Goal: Task Accomplishment & Management: Manage account settings

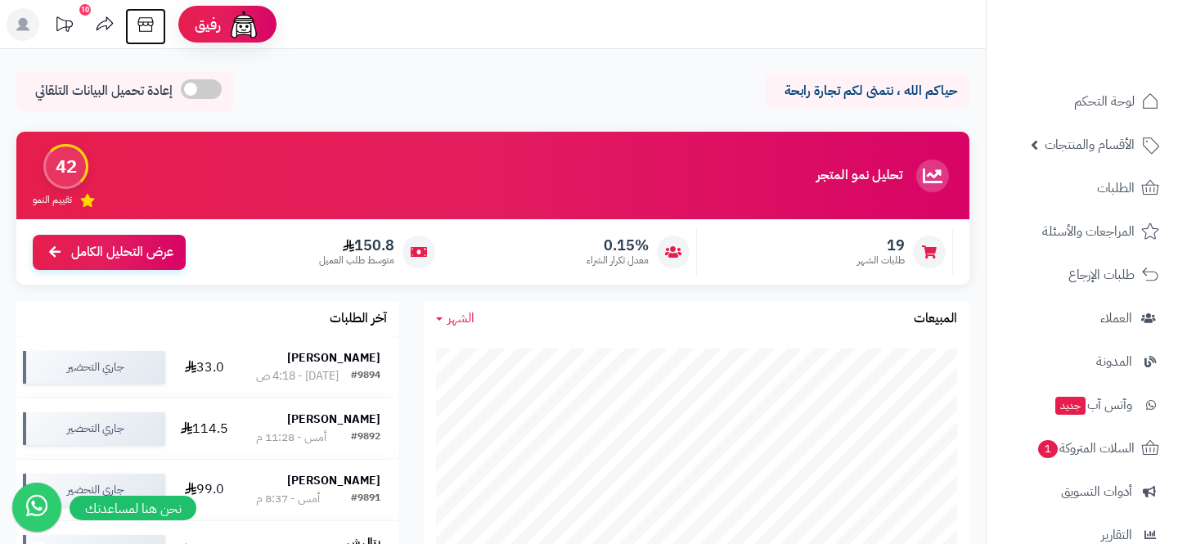
click at [146, 37] on icon at bounding box center [145, 24] width 33 height 33
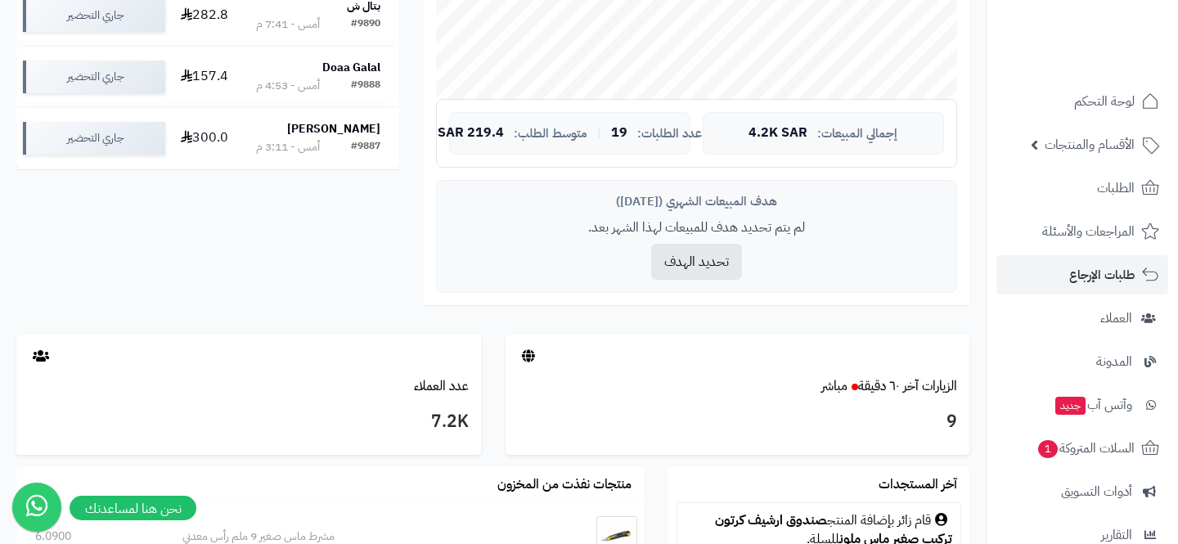
scroll to position [205, 0]
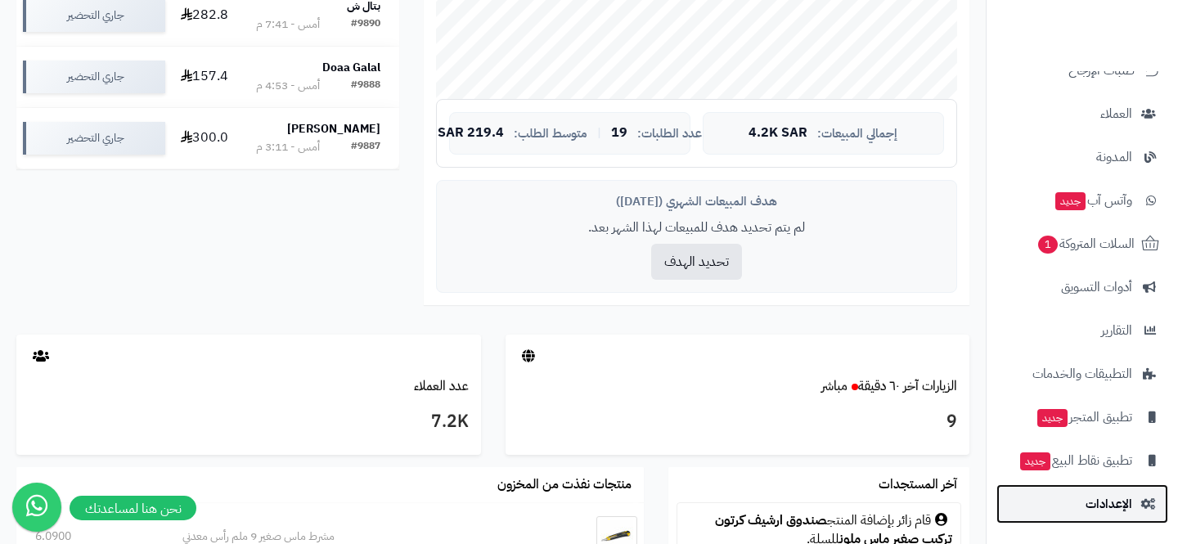
click at [1061, 512] on link "الإعدادات" at bounding box center [1083, 503] width 172 height 39
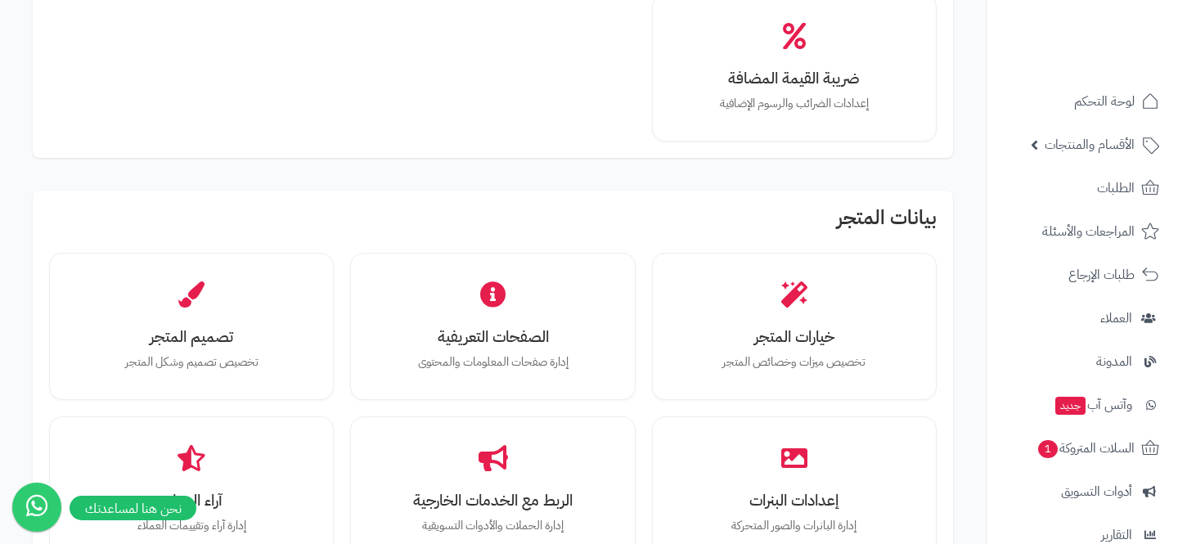
scroll to position [333, 0]
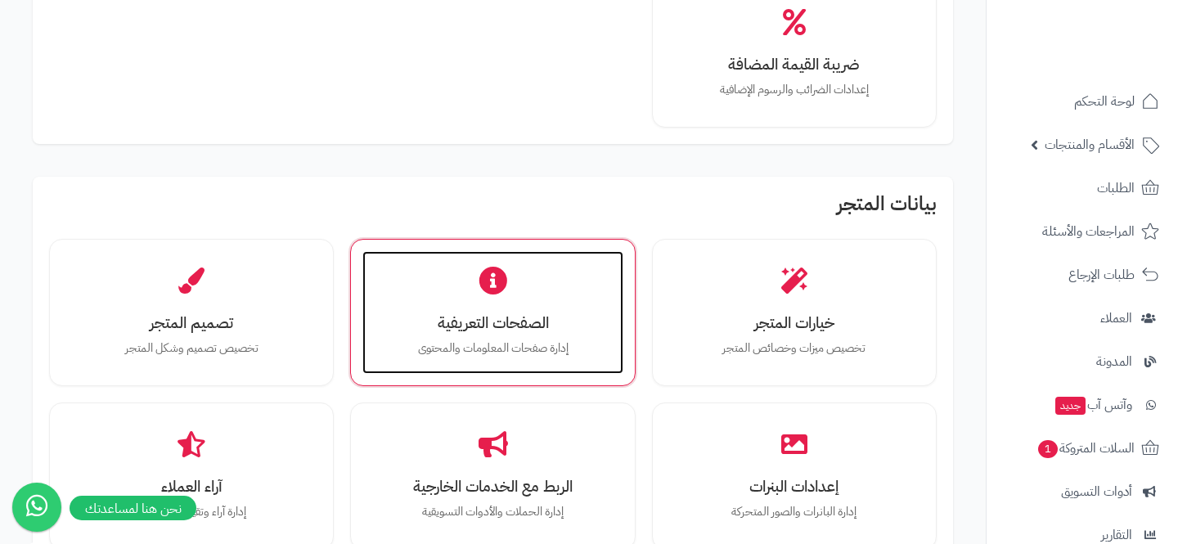
click at [452, 308] on div "الصفحات التعريفية إدارة صفحات المعلومات والمحتوى" at bounding box center [492, 312] width 260 height 123
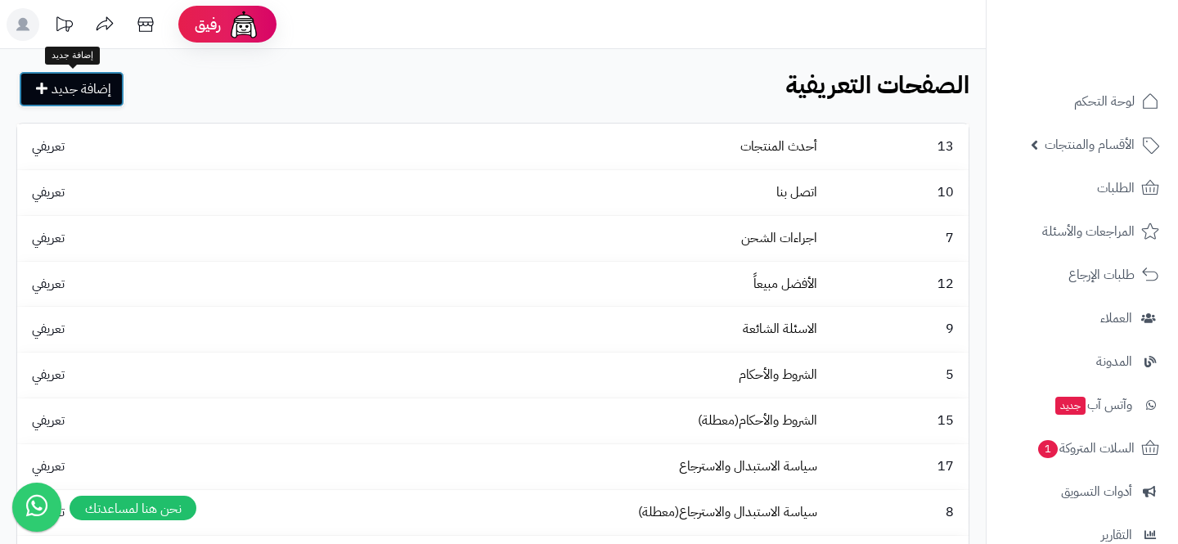
click at [50, 83] on link "إضافة جديد" at bounding box center [72, 89] width 106 height 36
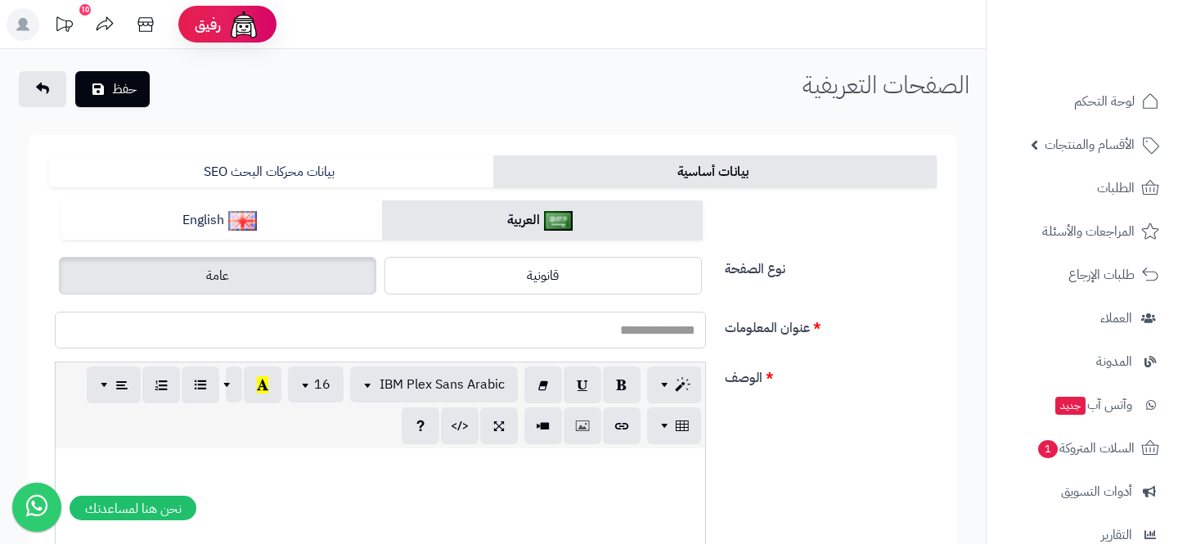
click at [560, 334] on input "عنوان المعلومات" at bounding box center [380, 330] width 651 height 37
type input "*******"
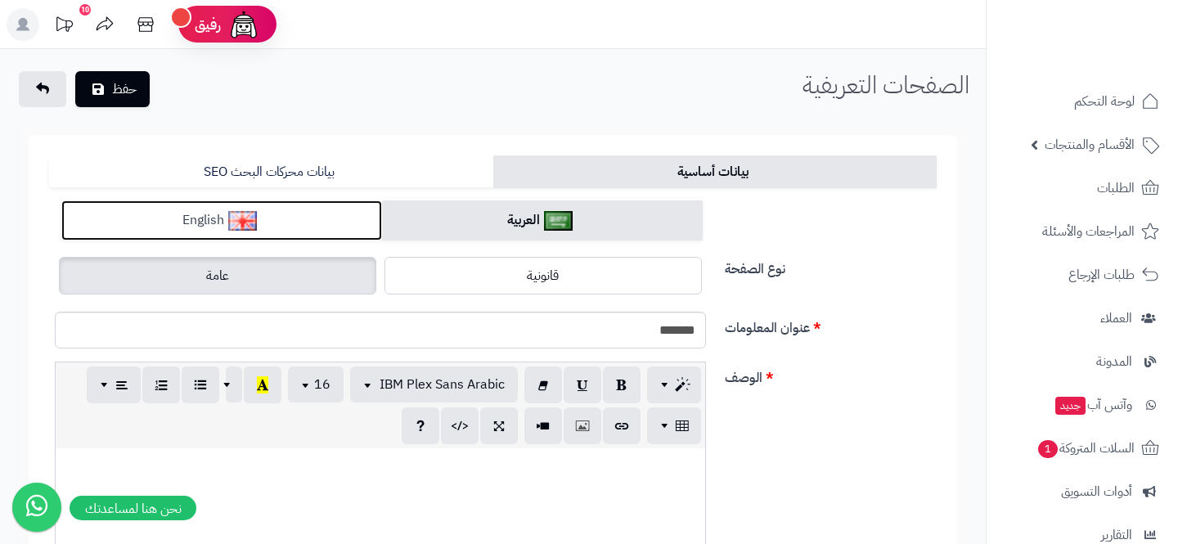
click at [266, 206] on link "English" at bounding box center [221, 220] width 321 height 40
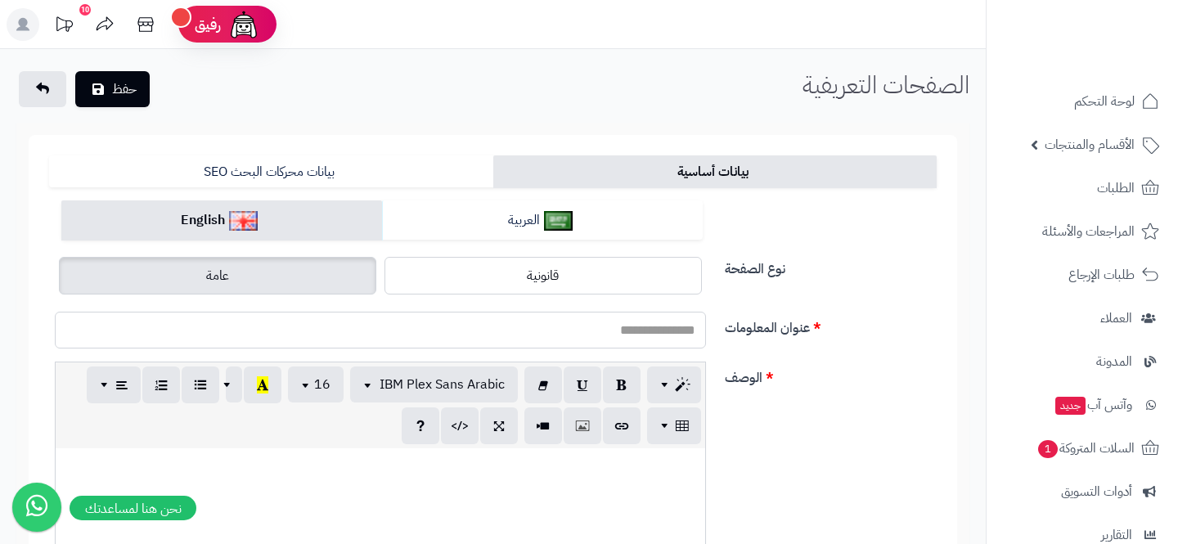
click at [601, 340] on input "عنوان المعلومات" at bounding box center [380, 330] width 651 height 37
paste input "******"
type input "******"
click at [849, 356] on div "عنوان المعلومات ******" at bounding box center [493, 337] width 901 height 50
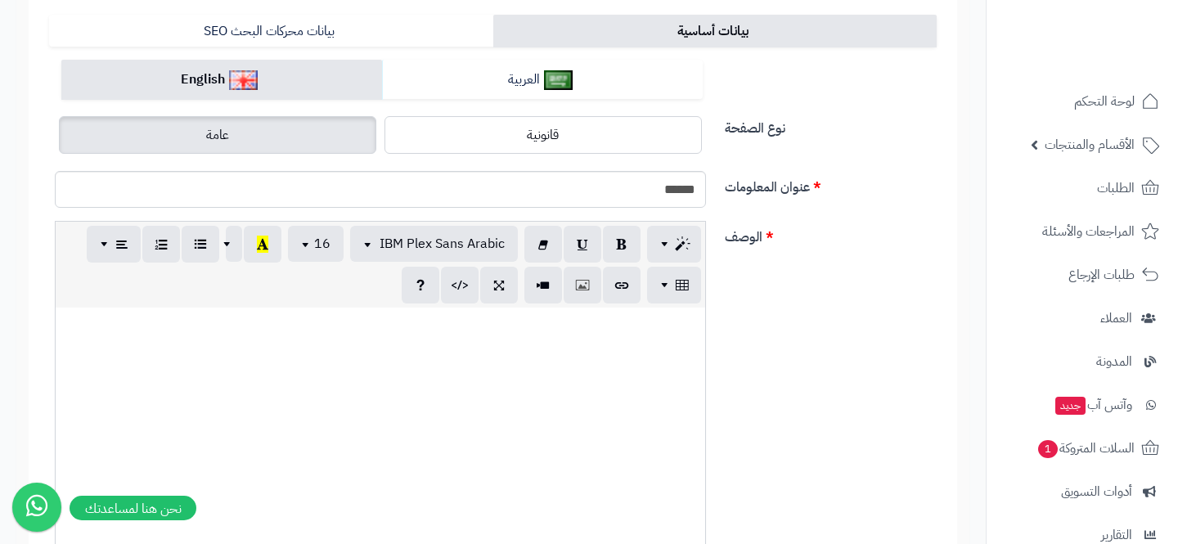
scroll to position [244, 0]
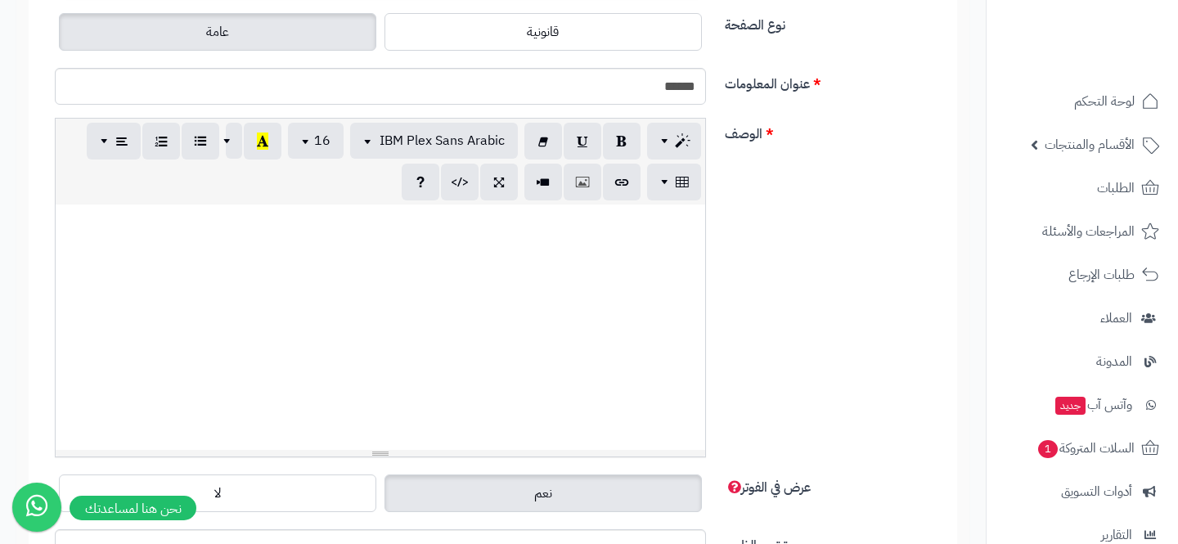
click at [557, 292] on div at bounding box center [381, 327] width 650 height 245
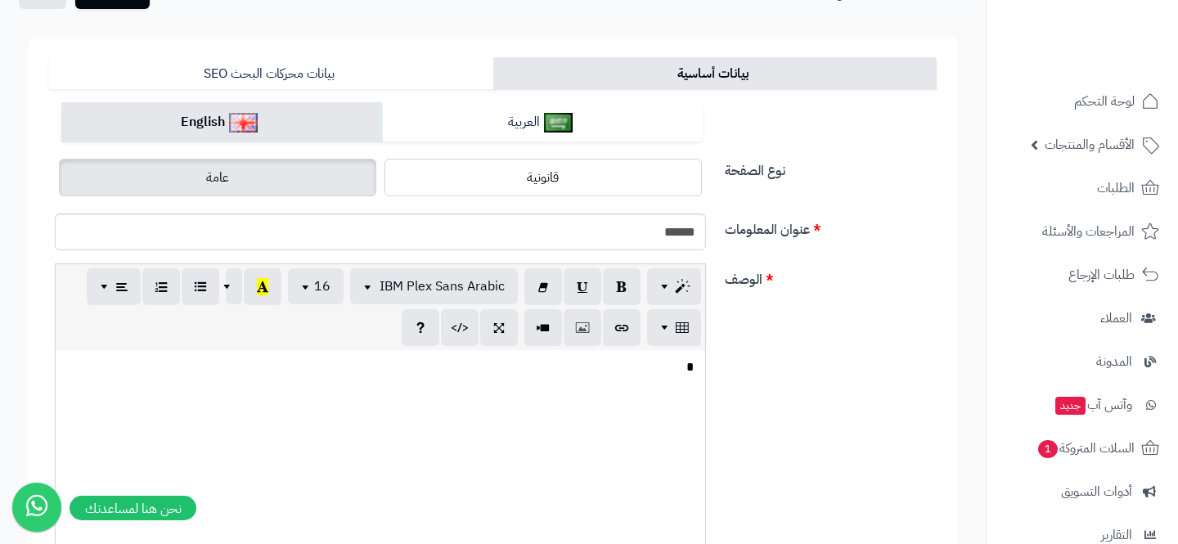
scroll to position [66, 0]
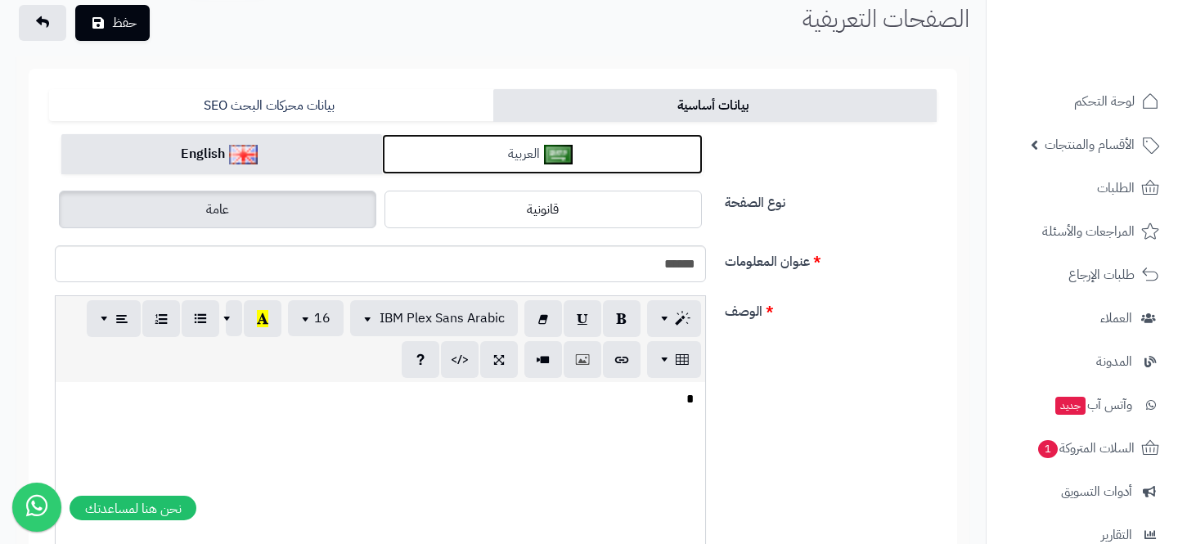
click at [430, 139] on link "العربية" at bounding box center [542, 154] width 321 height 40
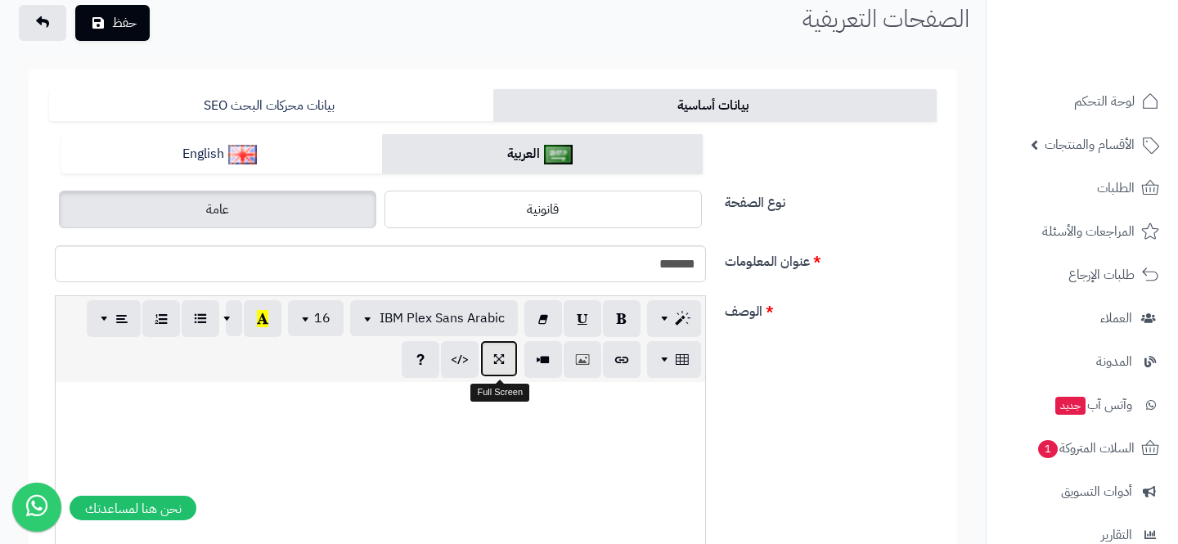
click at [493, 361] on icon "button" at bounding box center [498, 358] width 11 height 17
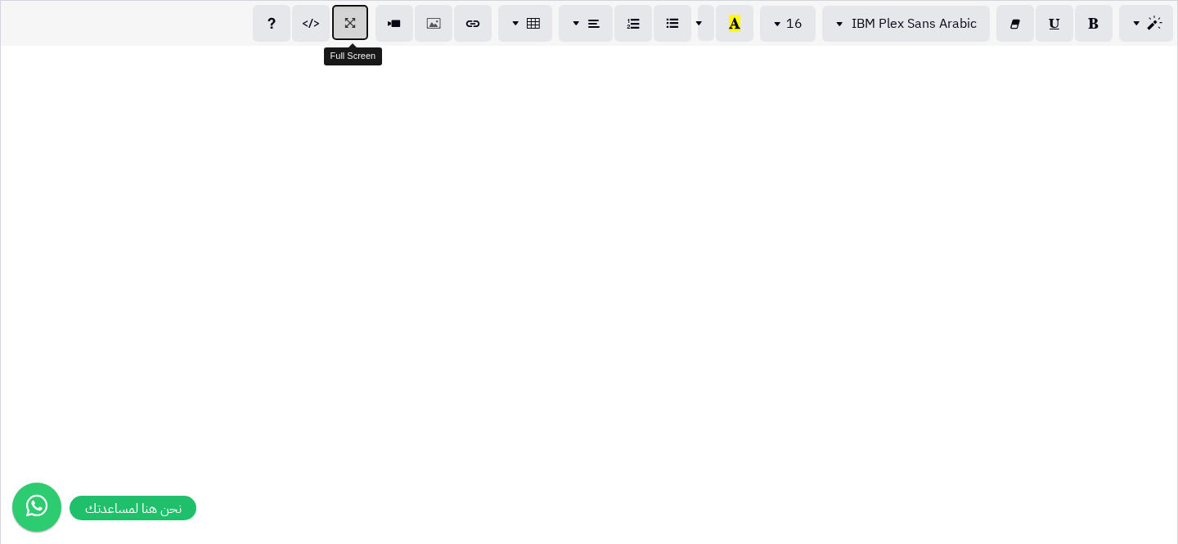
click at [344, 22] on button "button" at bounding box center [350, 22] width 38 height 37
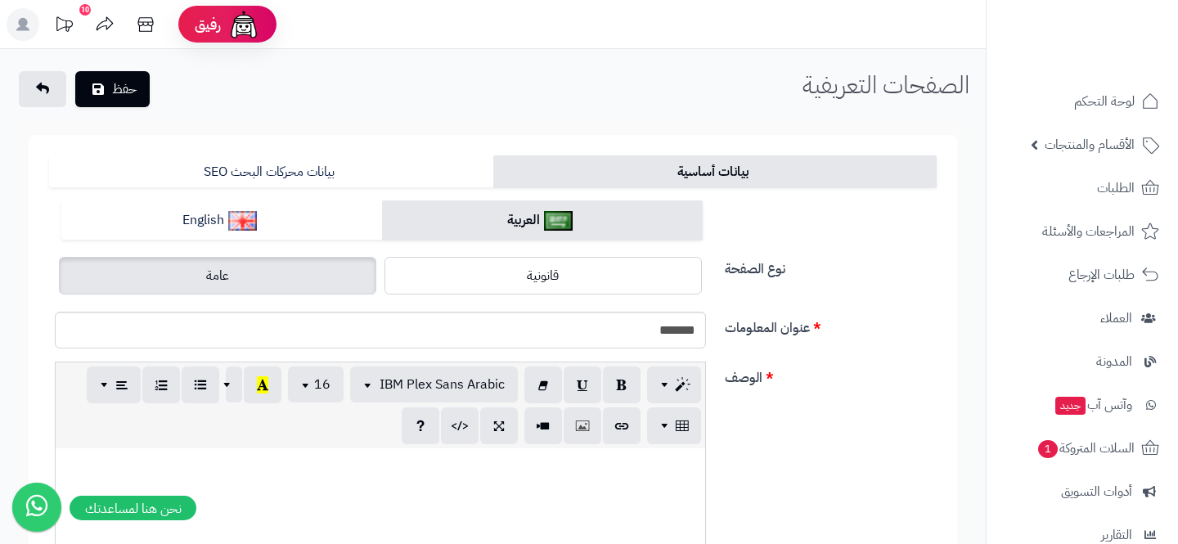
click at [542, 468] on p at bounding box center [380, 466] width 633 height 19
click at [842, 367] on label "الوصف" at bounding box center [830, 375] width 225 height 26
click at [0, 0] on textarea "**********" at bounding box center [0, 0] width 0 height 0
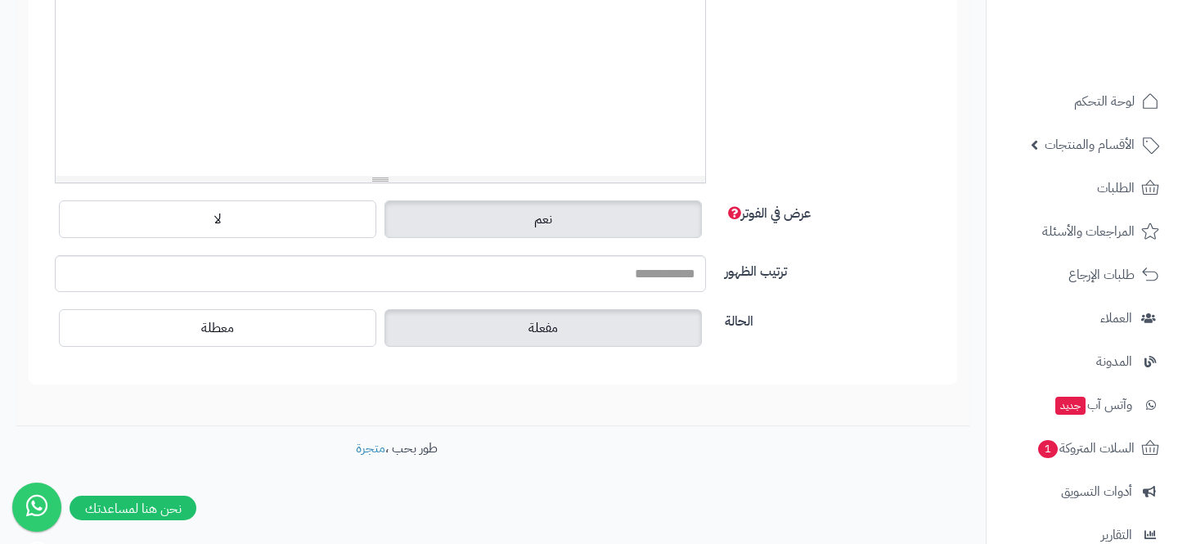
scroll to position [528, 0]
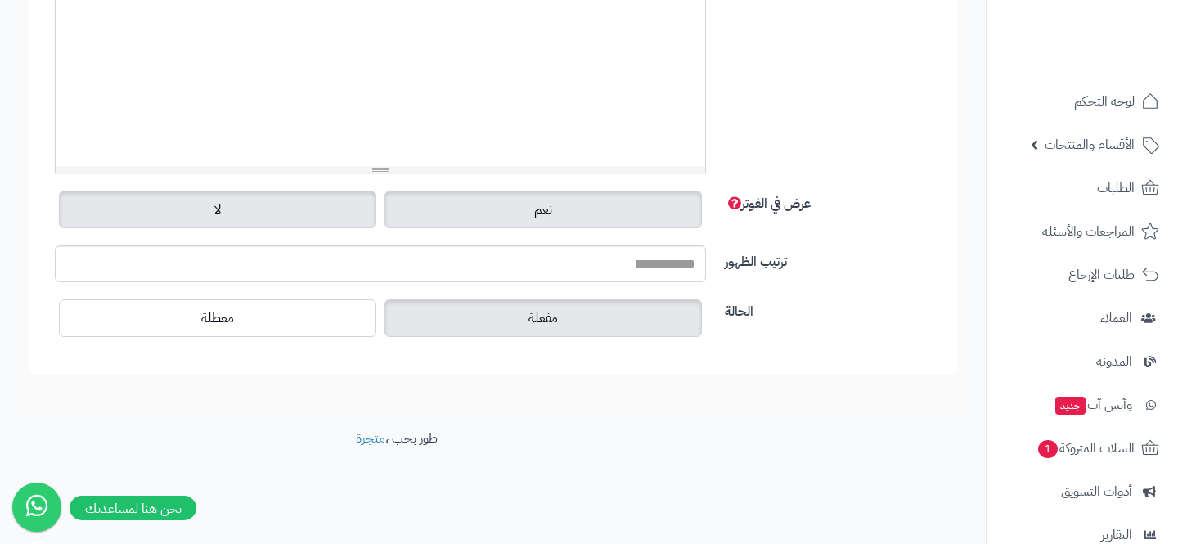
click at [344, 205] on label "لا" at bounding box center [217, 210] width 317 height 38
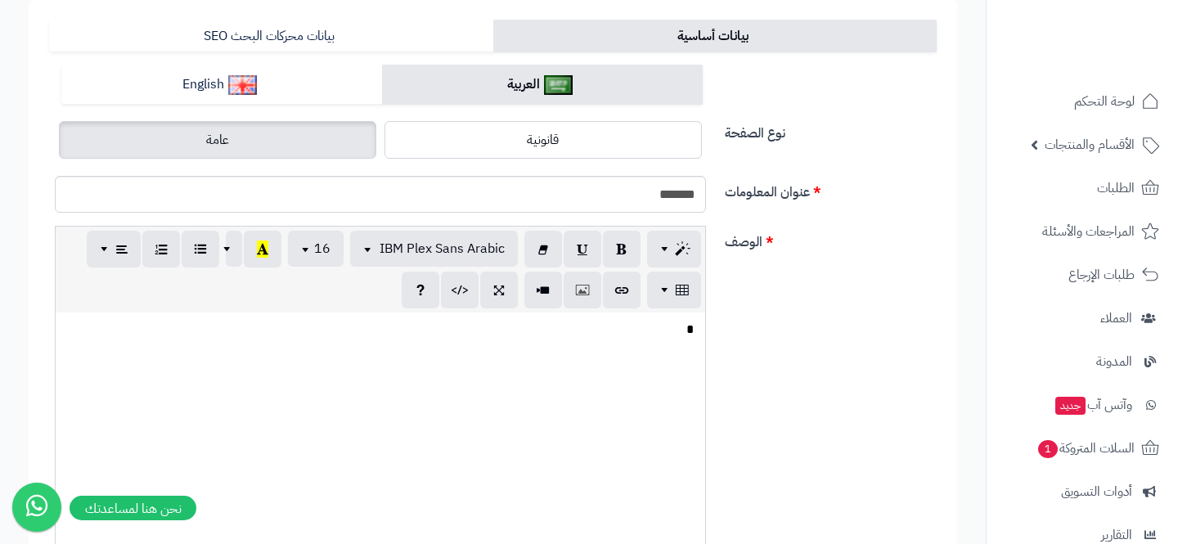
scroll to position [0, 0]
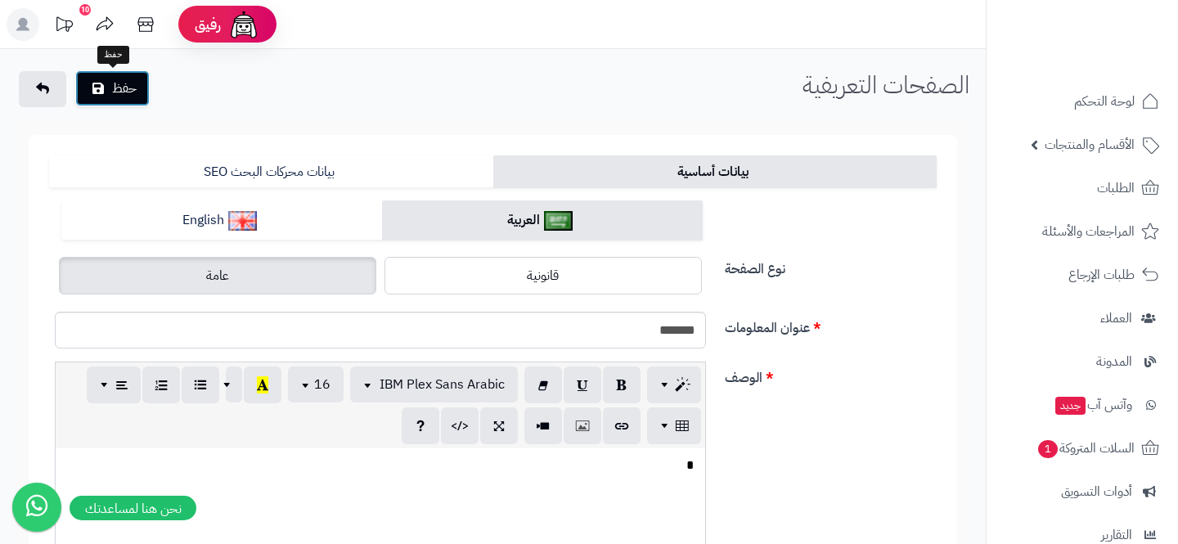
click at [126, 99] on button "حفظ" at bounding box center [112, 88] width 74 height 36
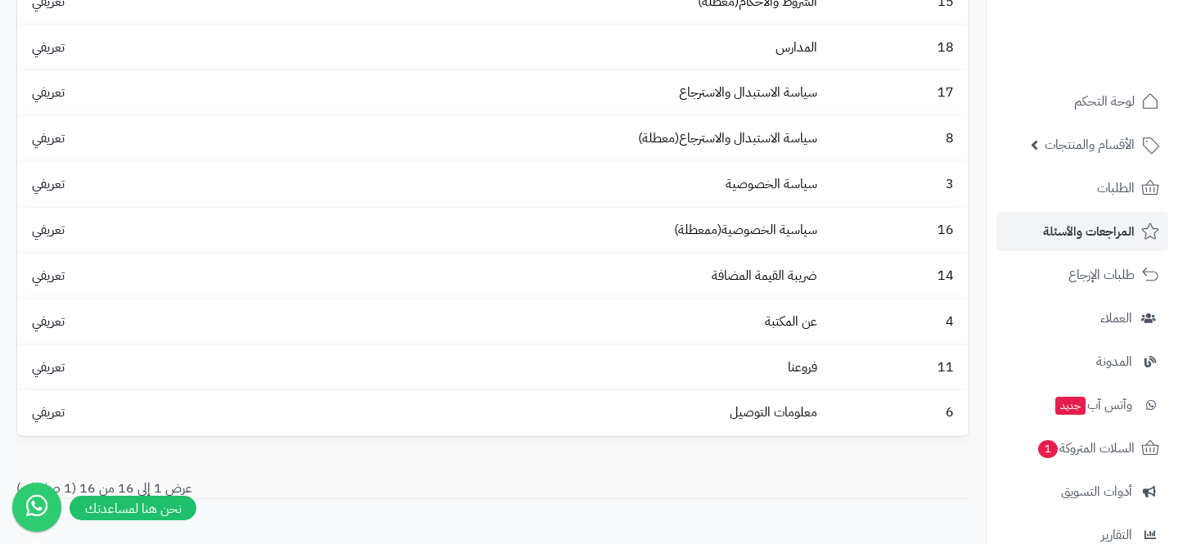
scroll to position [205, 0]
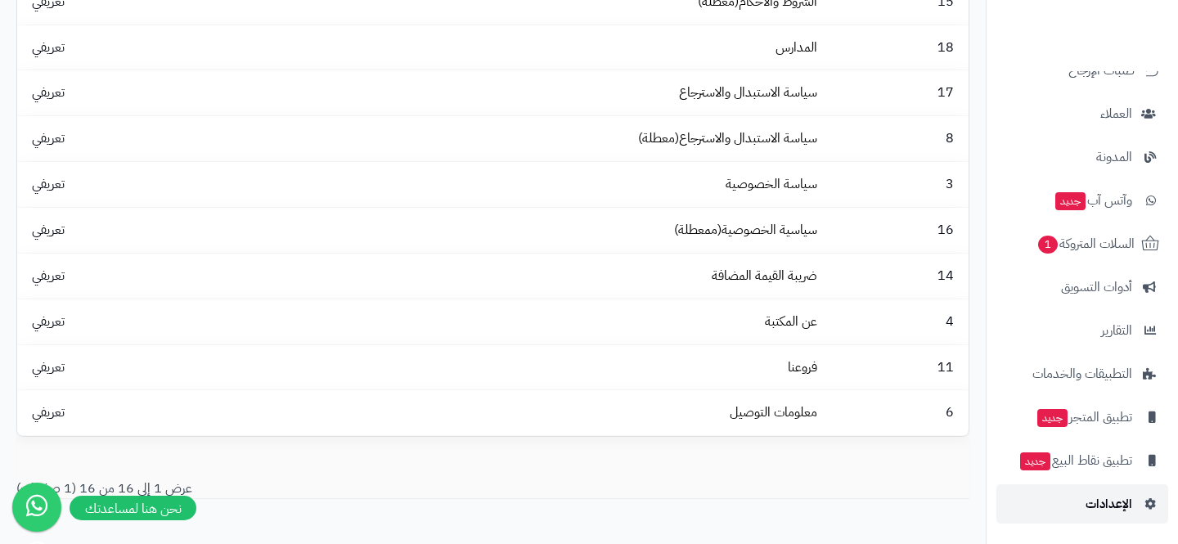
click at [1087, 511] on span "الإعدادات" at bounding box center [1109, 504] width 47 height 23
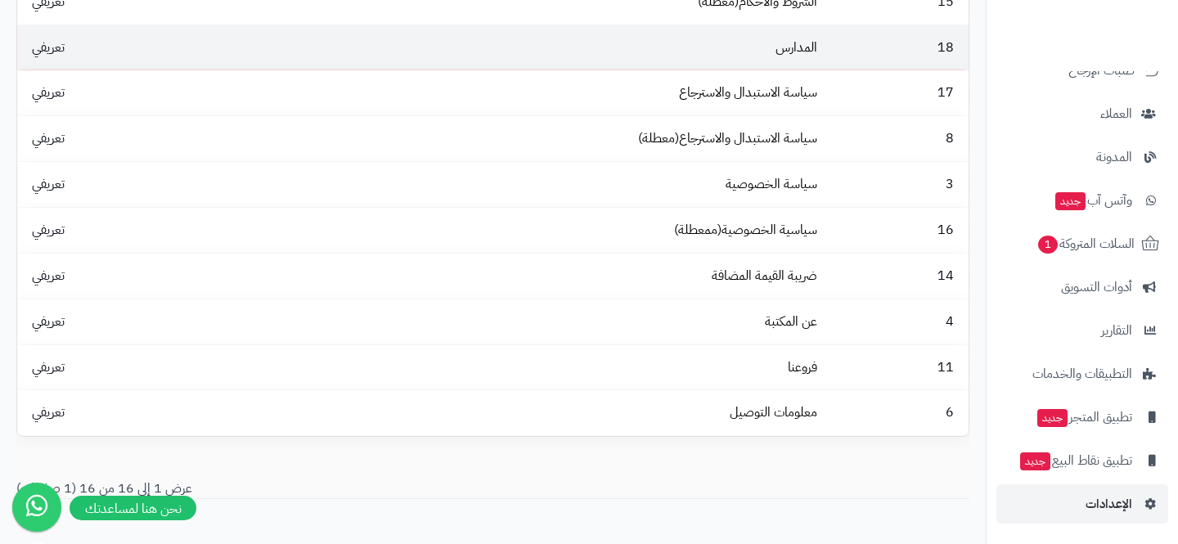
click at [802, 61] on td "المدارس" at bounding box center [519, 47] width 610 height 45
click at [799, 54] on link "المدارس" at bounding box center [797, 48] width 42 height 20
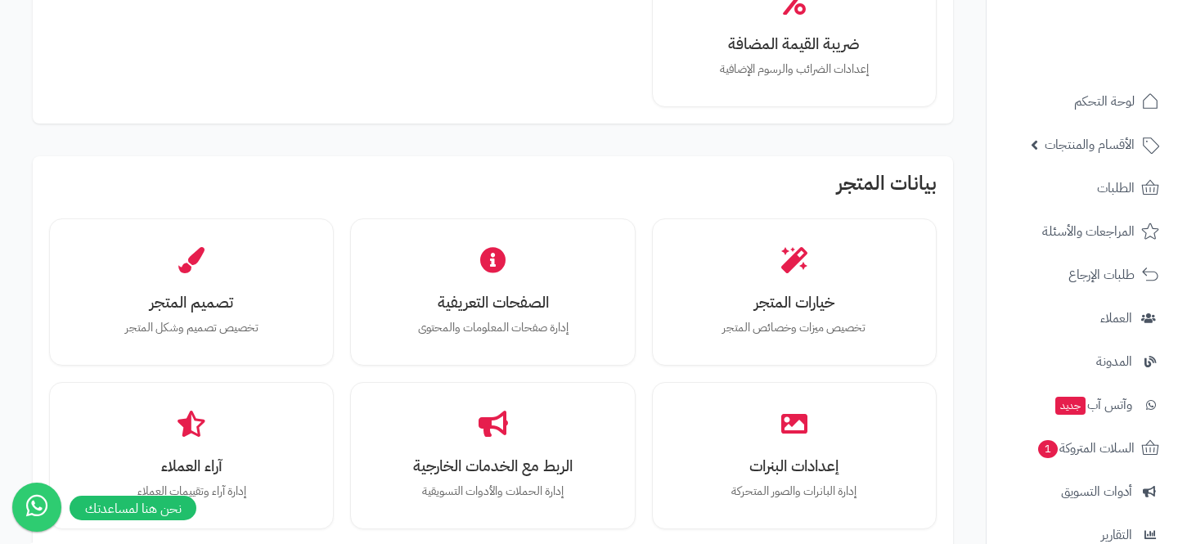
scroll to position [364, 0]
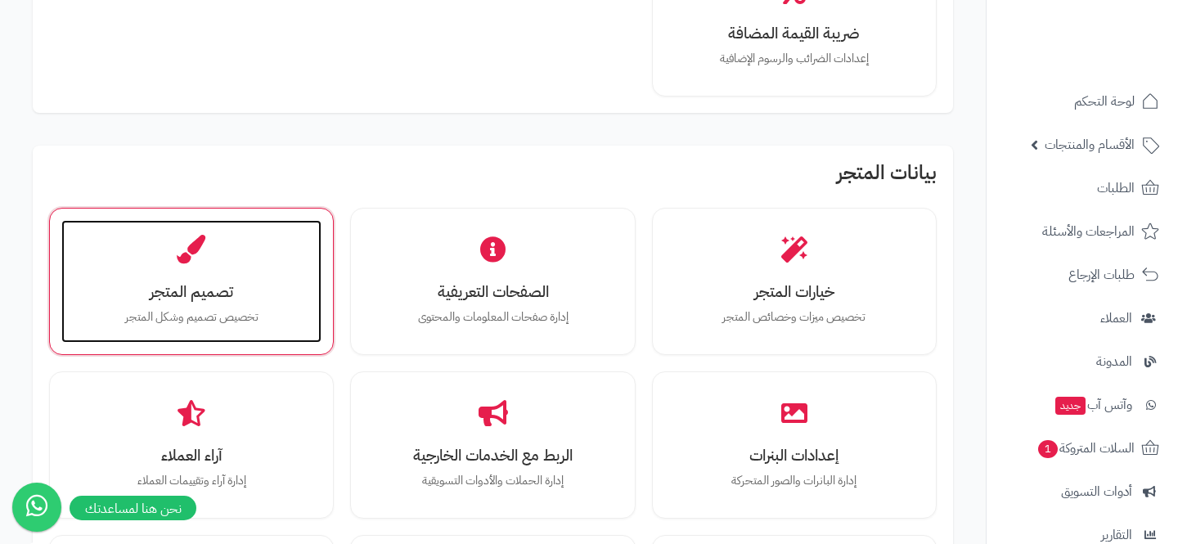
click at [224, 296] on h3 "تصميم المتجر" at bounding box center [191, 291] width 227 height 17
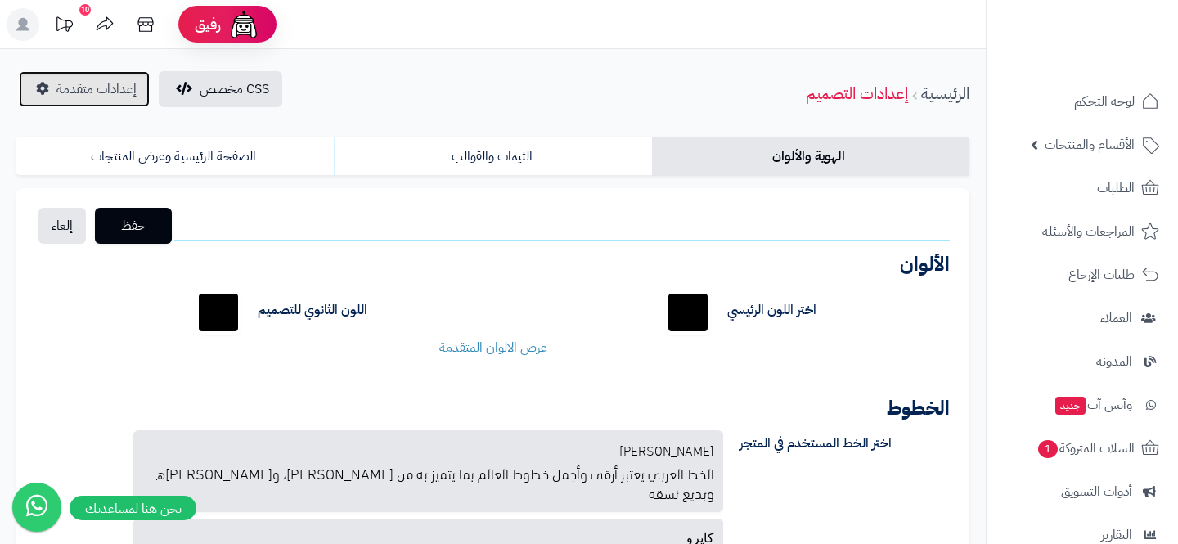
click at [110, 96] on span "إعدادات متقدمة" at bounding box center [96, 89] width 80 height 20
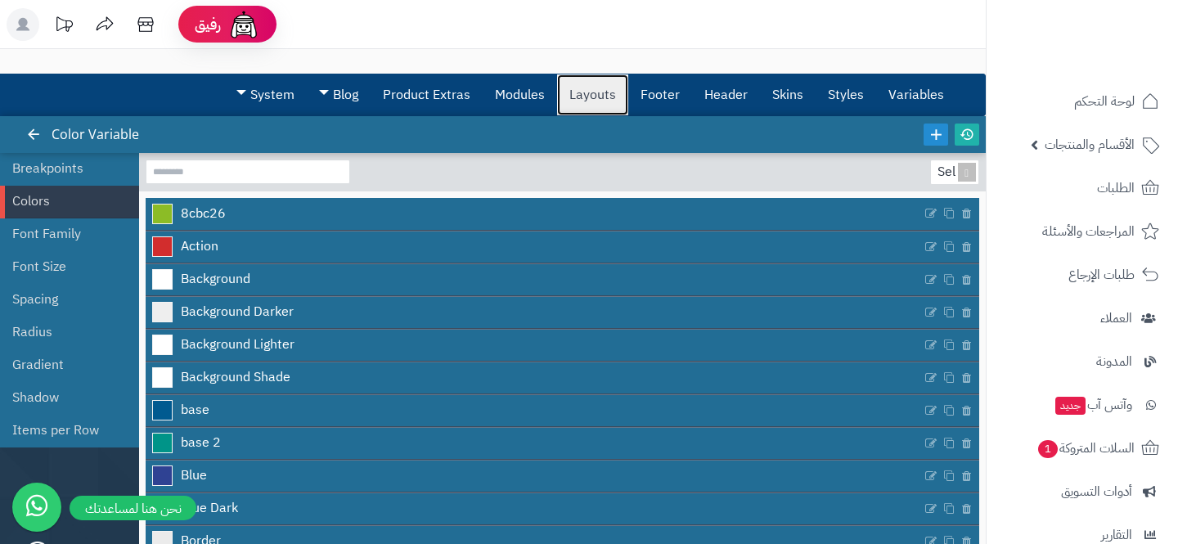
click at [569, 94] on link "Layouts" at bounding box center [592, 94] width 71 height 41
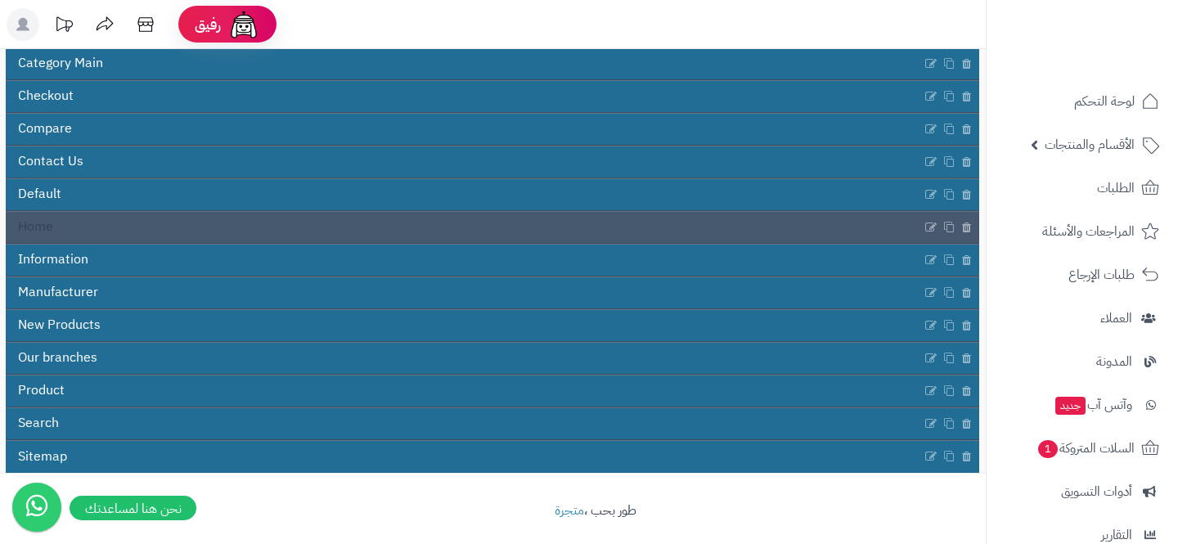
scroll to position [285, 0]
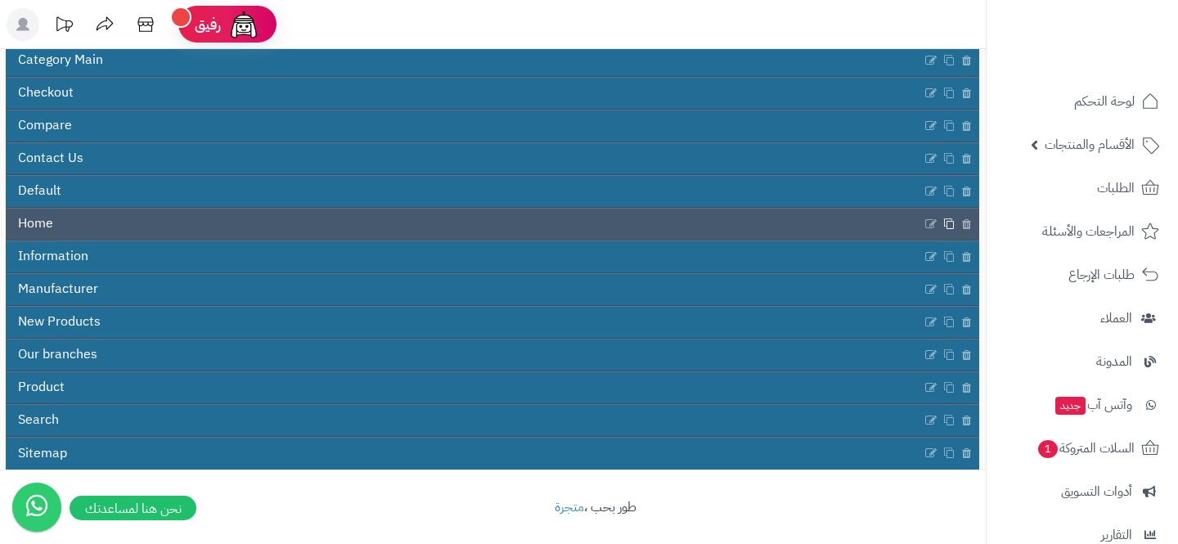
click at [947, 223] on icon at bounding box center [948, 224] width 11 height 12
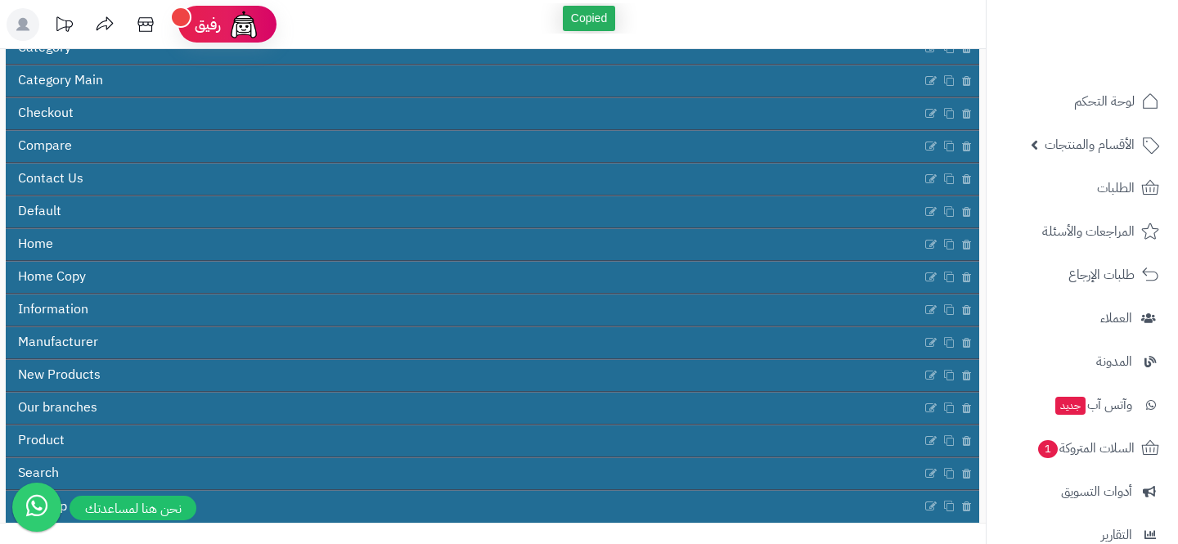
scroll to position [262, 0]
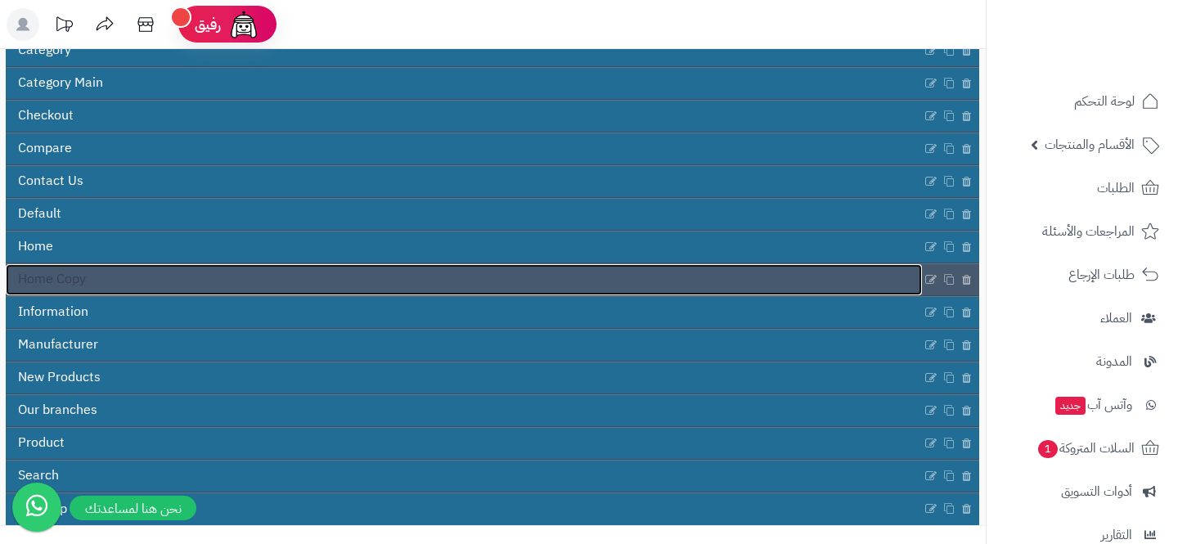
click at [641, 275] on link "Home Copy" at bounding box center [464, 279] width 916 height 31
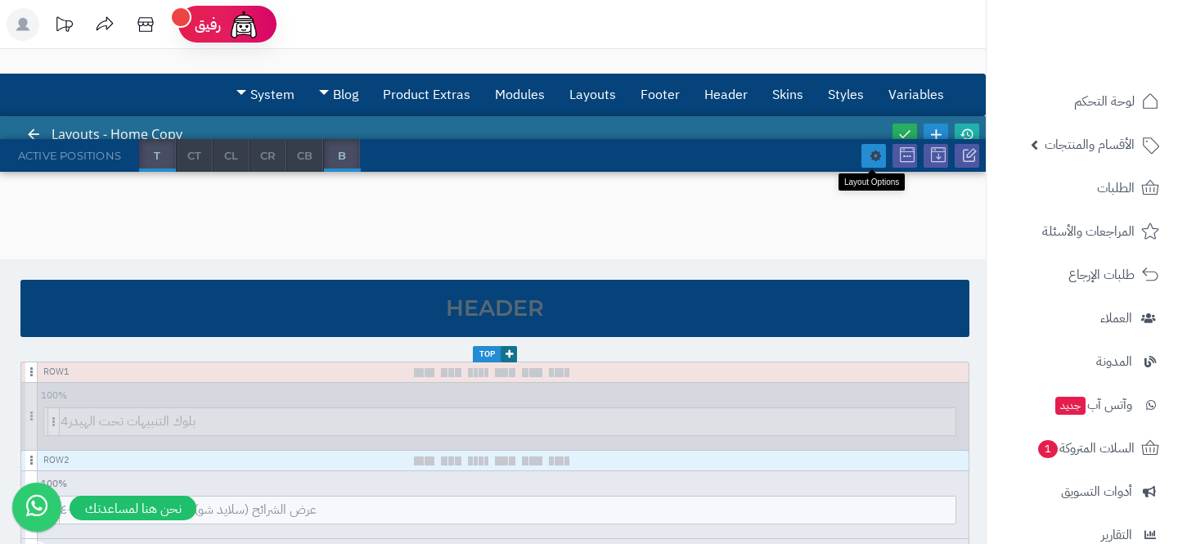
click at [877, 153] on icon at bounding box center [876, 156] width 11 height 12
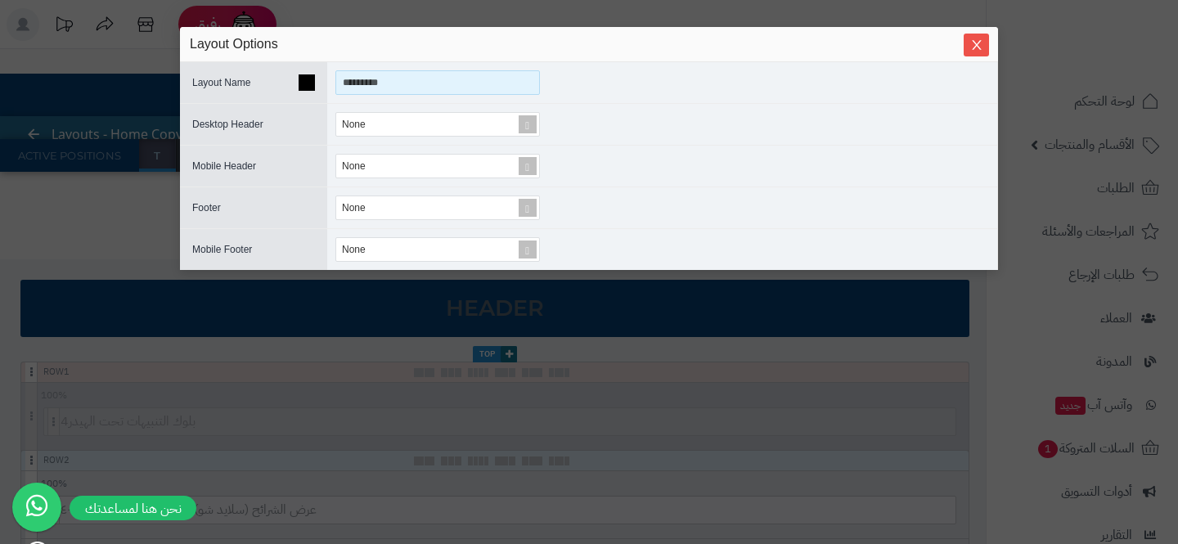
click at [374, 89] on input "*********" at bounding box center [437, 82] width 205 height 25
paste input
click at [794, 110] on div "None" at bounding box center [662, 124] width 670 height 41
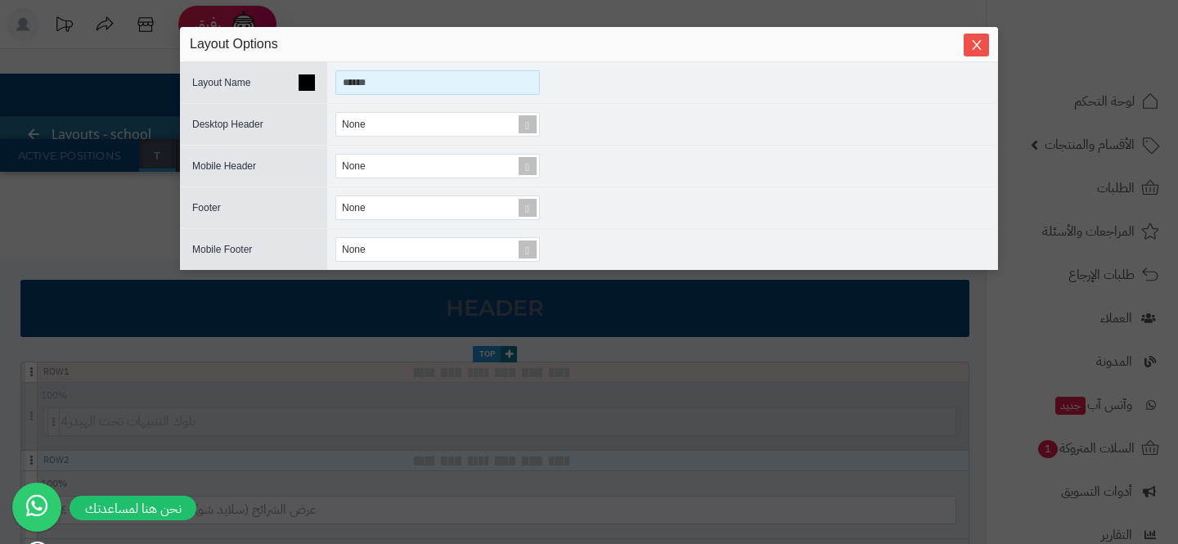
click at [421, 82] on input "******" at bounding box center [437, 82] width 205 height 25
type input "**********"
click at [978, 52] on button "Close" at bounding box center [976, 44] width 25 height 23
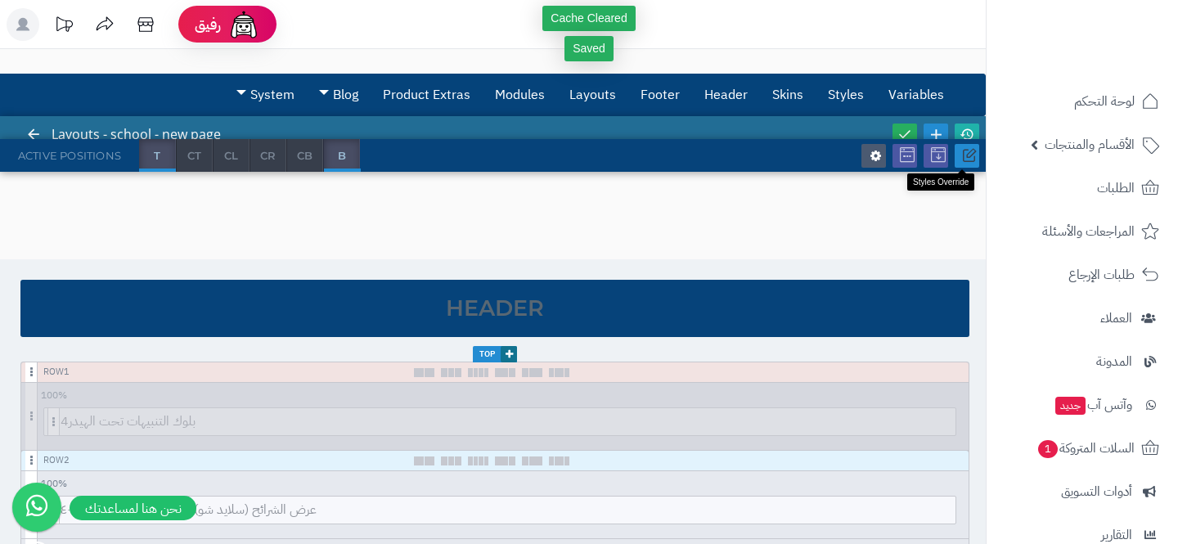
click at [961, 150] on link at bounding box center [967, 156] width 25 height 24
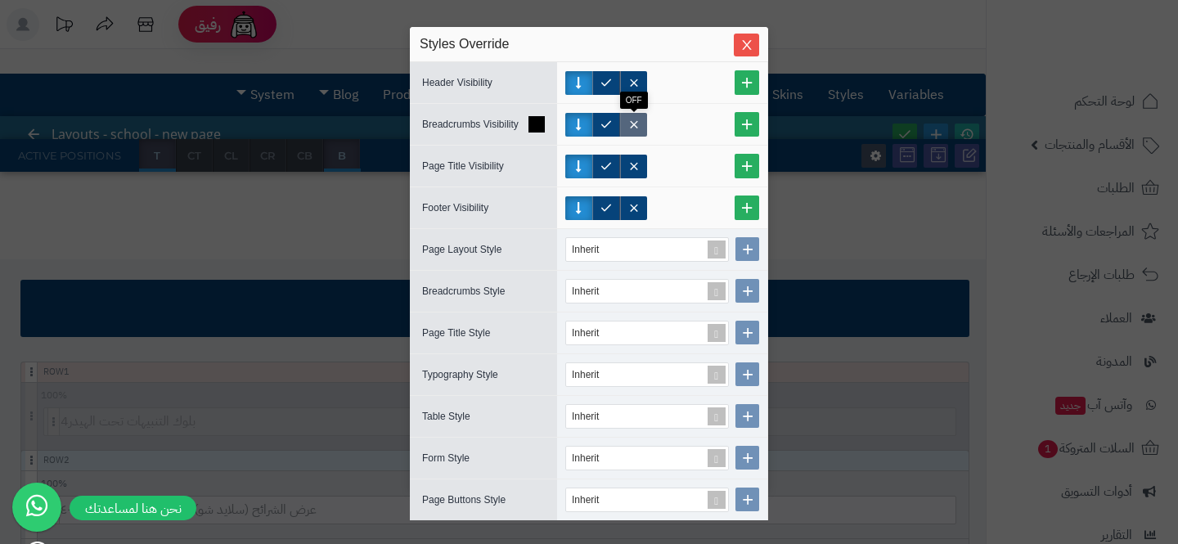
click at [635, 123] on label at bounding box center [633, 125] width 27 height 24
click at [630, 169] on label at bounding box center [633, 167] width 27 height 24
click at [750, 46] on icon "Close" at bounding box center [746, 44] width 13 height 13
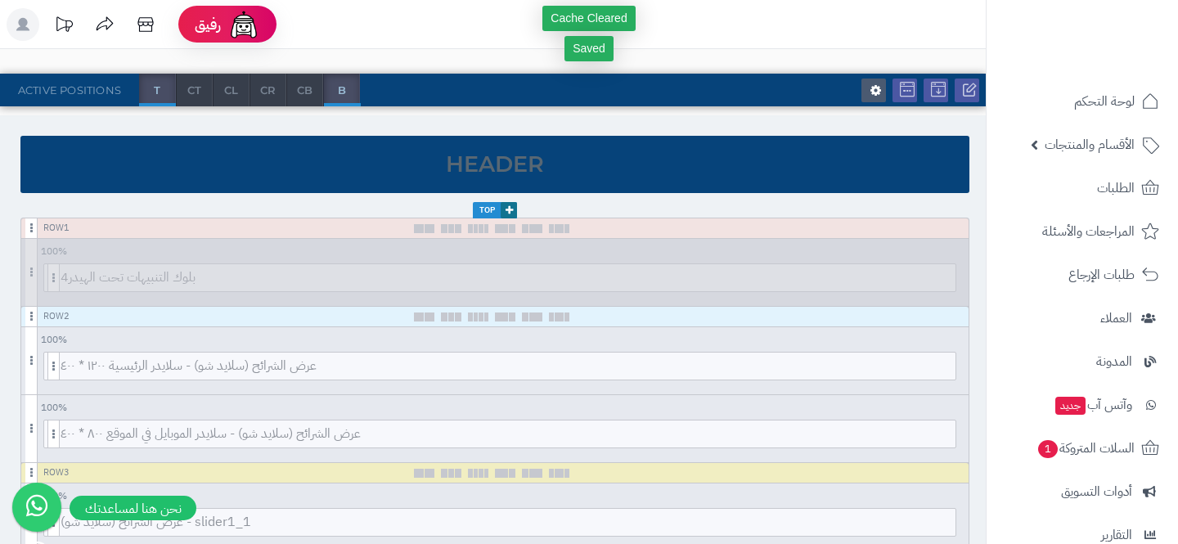
scroll to position [143, 0]
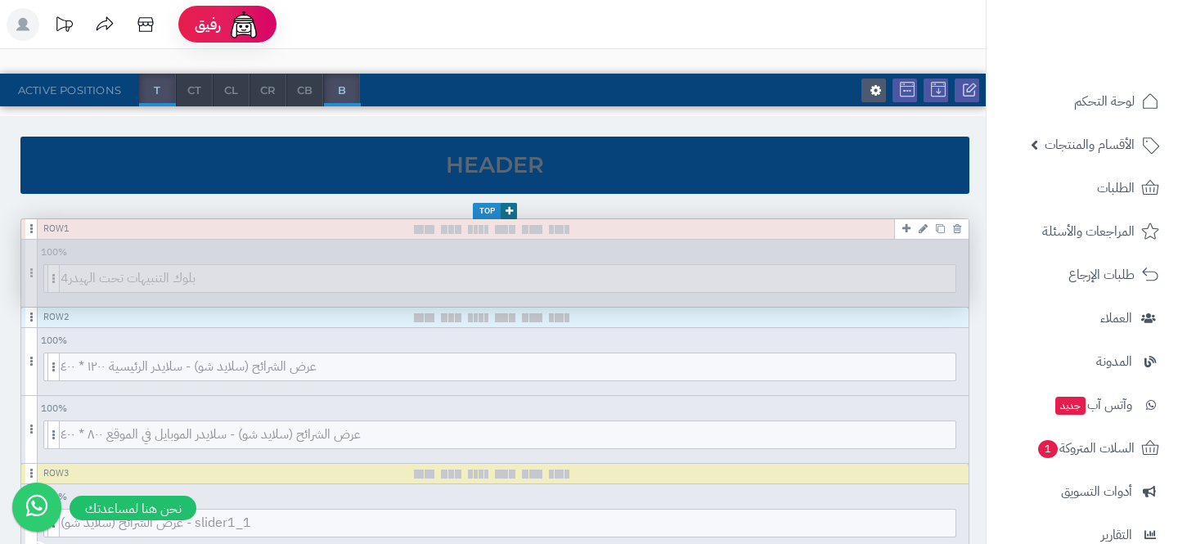
scroll to position [0, 0]
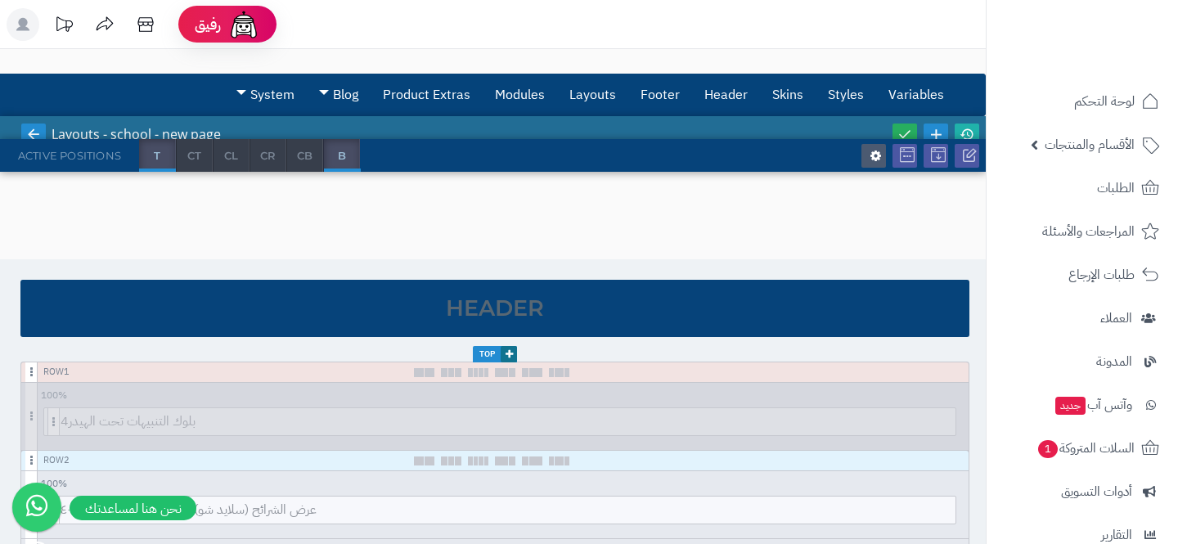
click at [21, 133] on link at bounding box center [33, 135] width 25 height 22
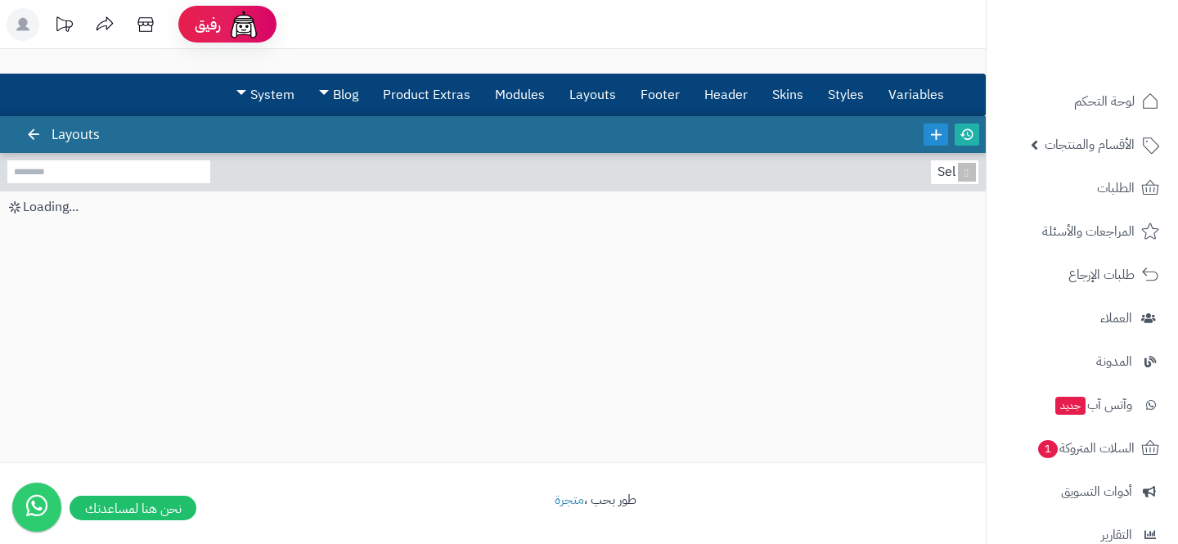
scroll to position [325, 0]
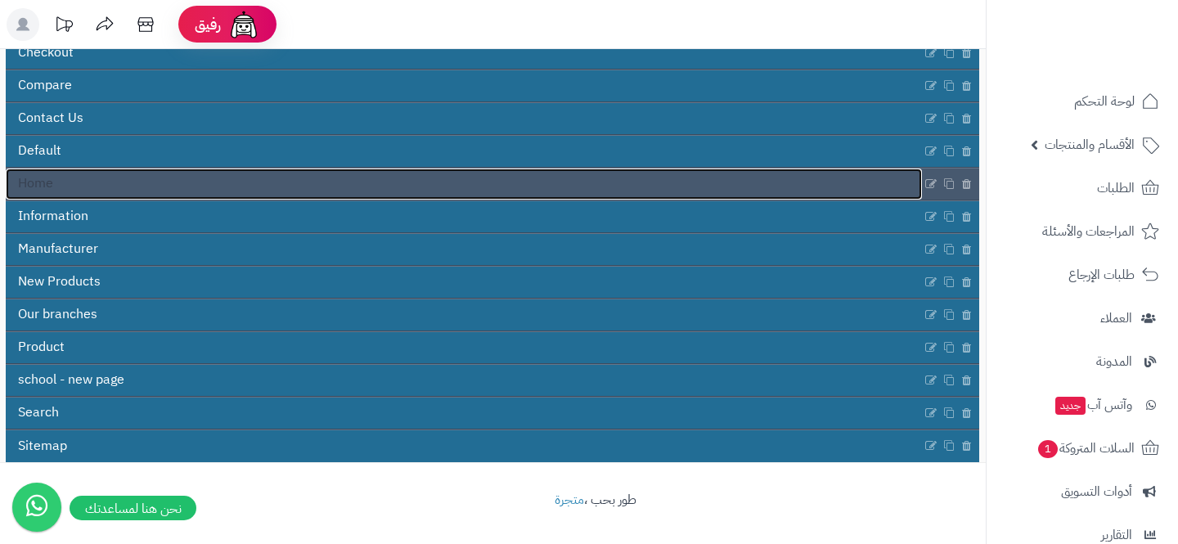
click at [246, 185] on link "Home" at bounding box center [464, 184] width 916 height 31
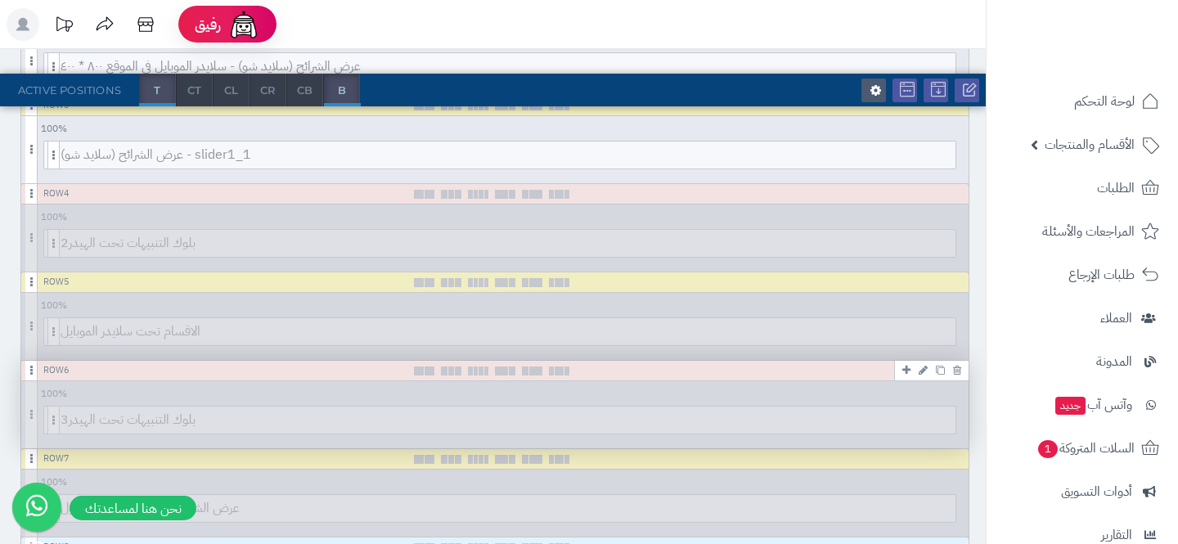
scroll to position [481, 0]
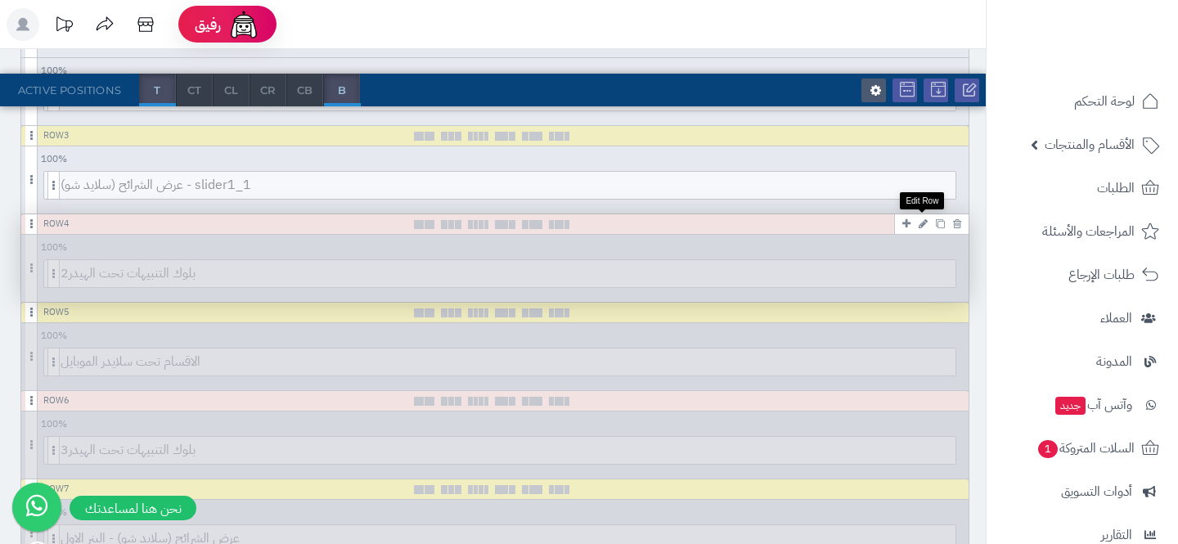
click at [928, 221] on link at bounding box center [923, 224] width 17 height 20
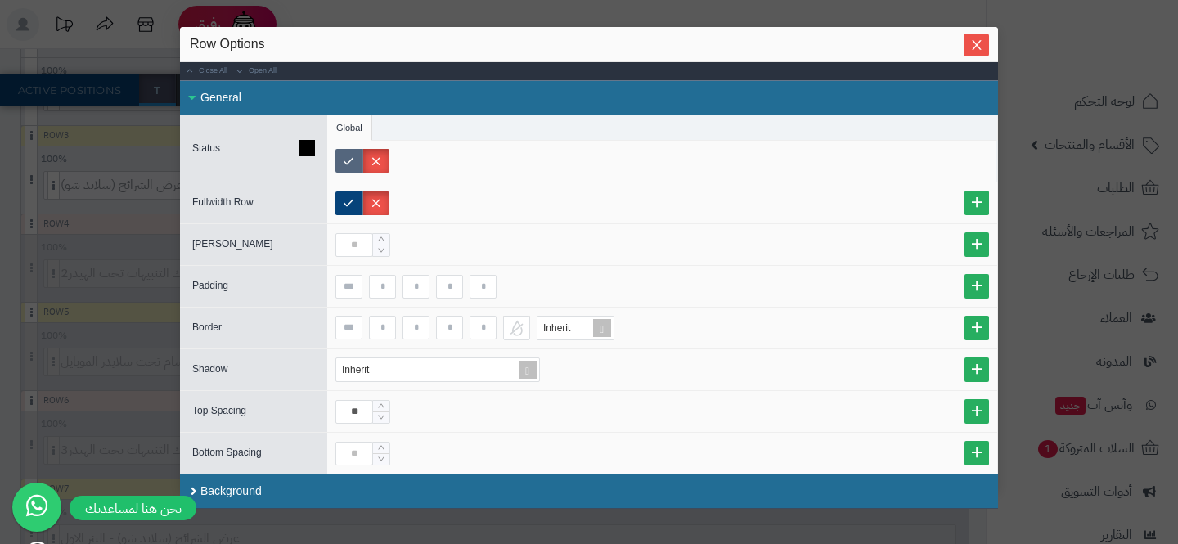
click at [349, 168] on label at bounding box center [348, 161] width 27 height 24
click at [971, 39] on icon "Close" at bounding box center [976, 44] width 13 height 13
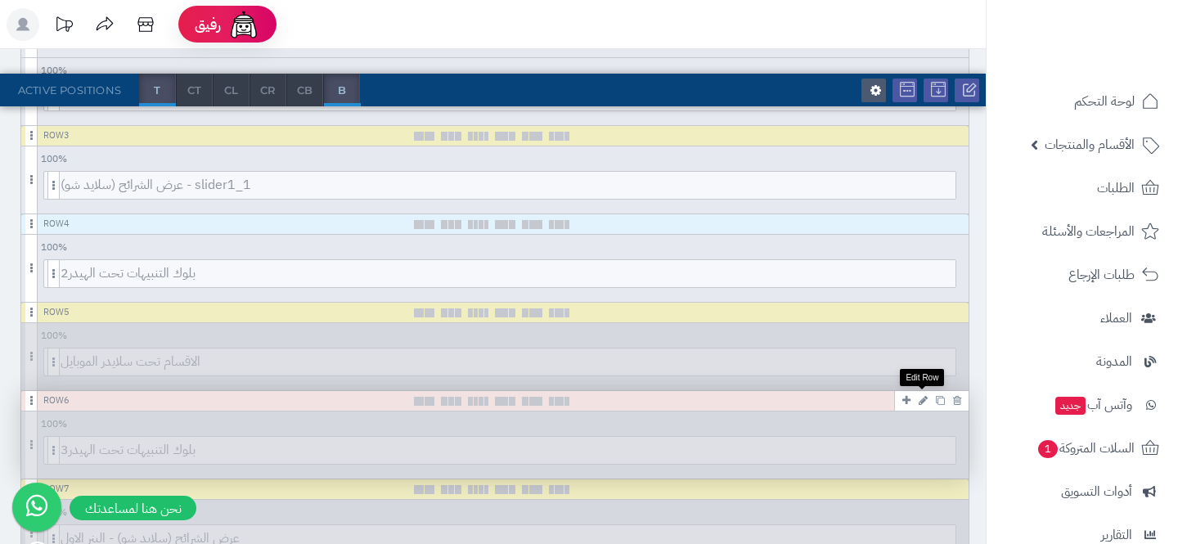
click at [922, 398] on icon at bounding box center [923, 400] width 9 height 11
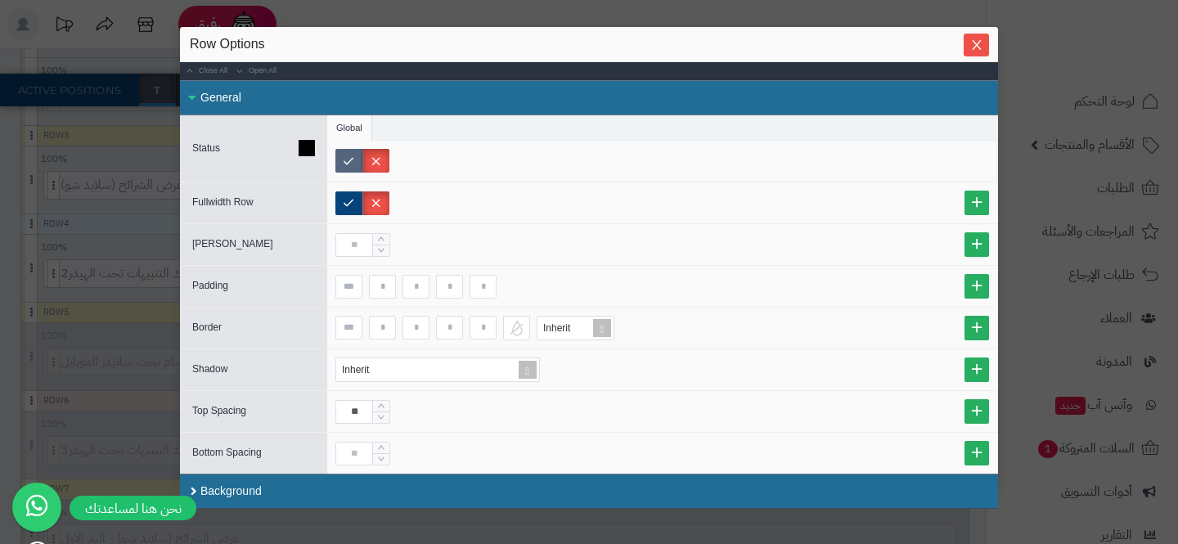
click at [356, 161] on label at bounding box center [348, 161] width 27 height 24
click at [970, 36] on button "Close" at bounding box center [976, 44] width 25 height 23
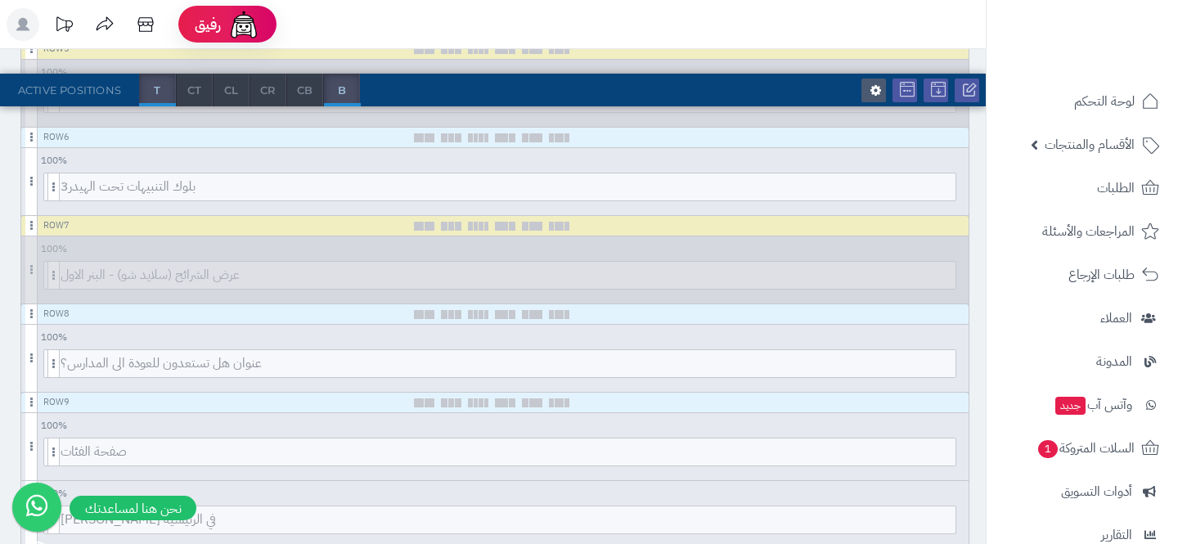
scroll to position [746, 0]
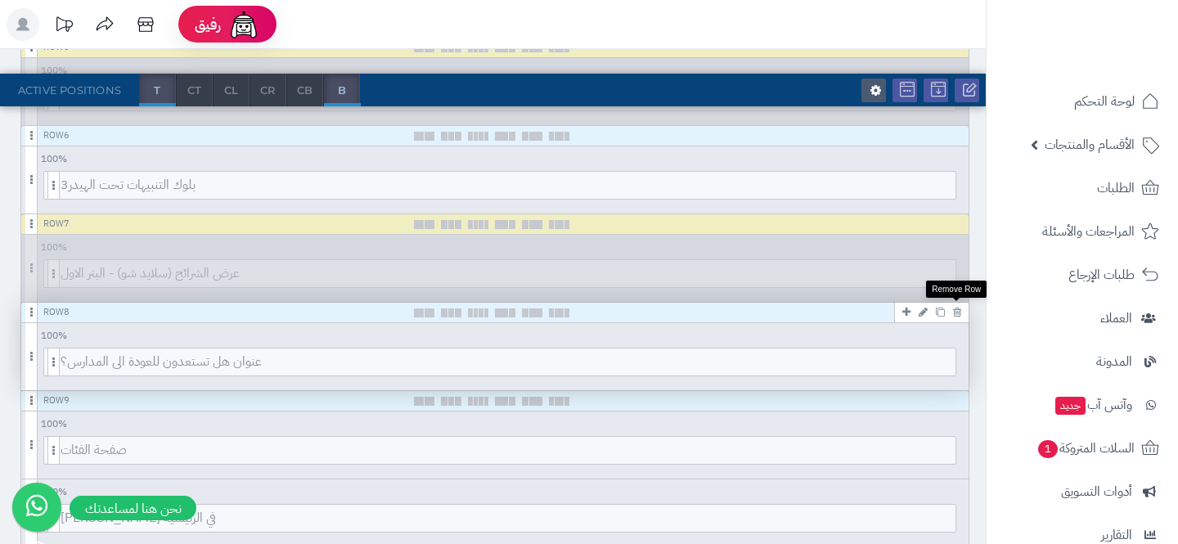
click at [955, 313] on icon at bounding box center [957, 312] width 8 height 11
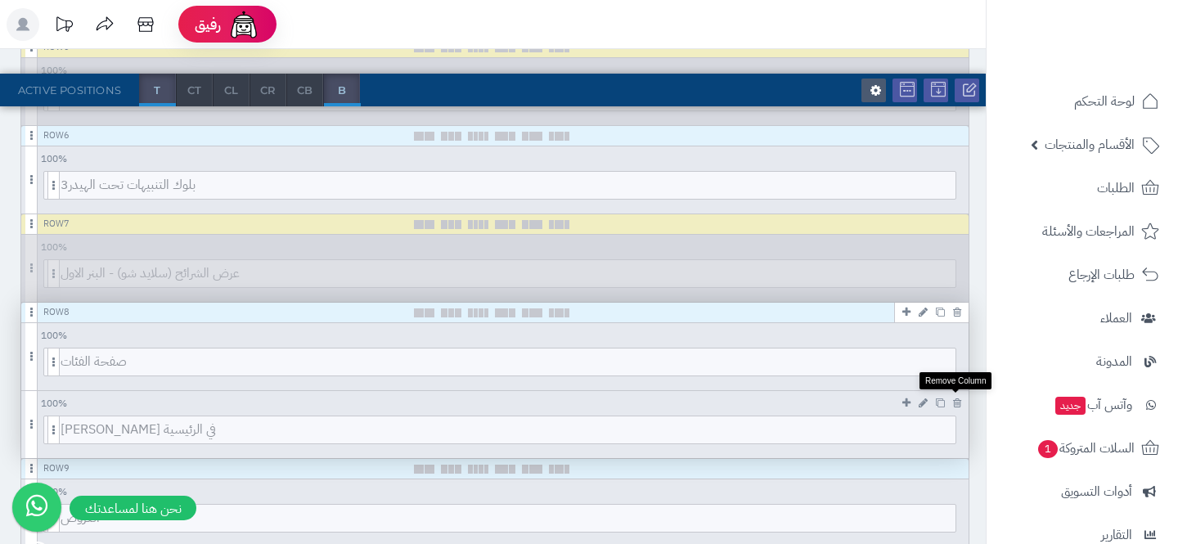
click at [958, 400] on icon at bounding box center [957, 403] width 8 height 11
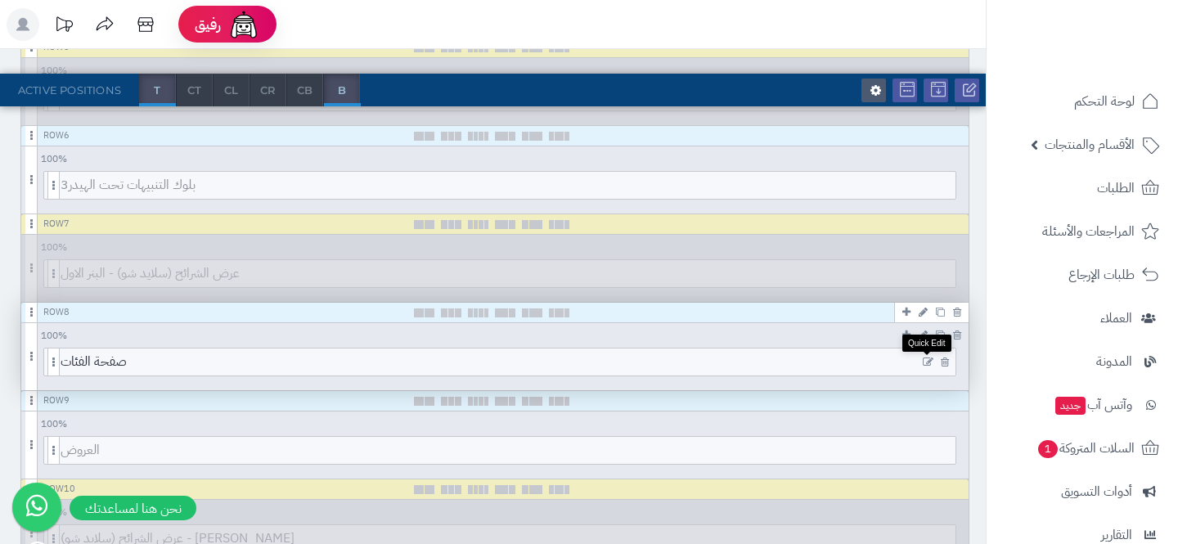
click at [926, 365] on icon at bounding box center [928, 362] width 11 height 11
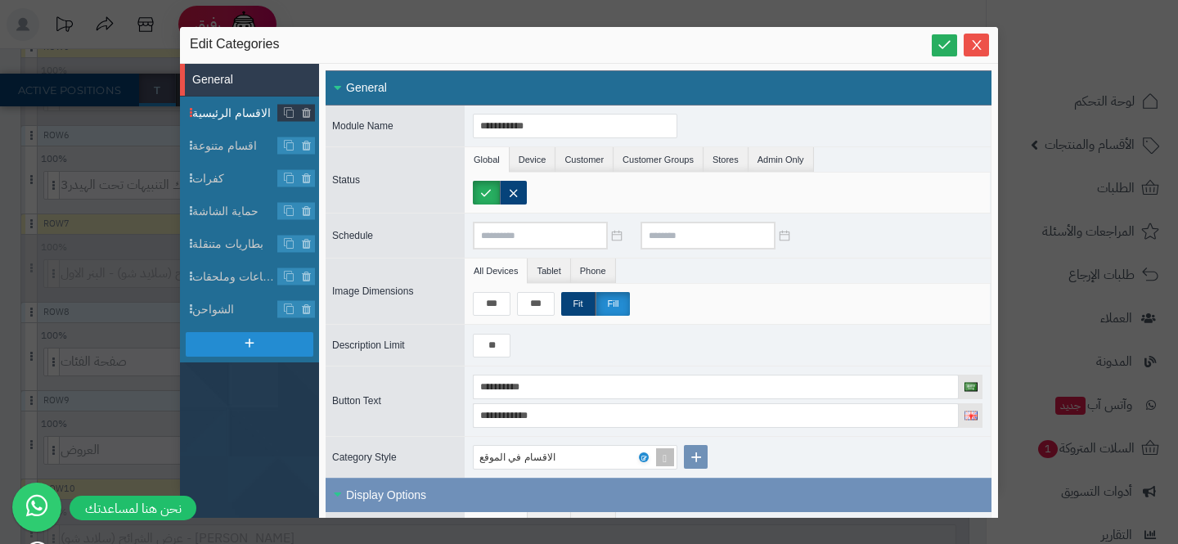
click at [210, 102] on li "الاقسام الرئيسية" at bounding box center [249, 113] width 139 height 33
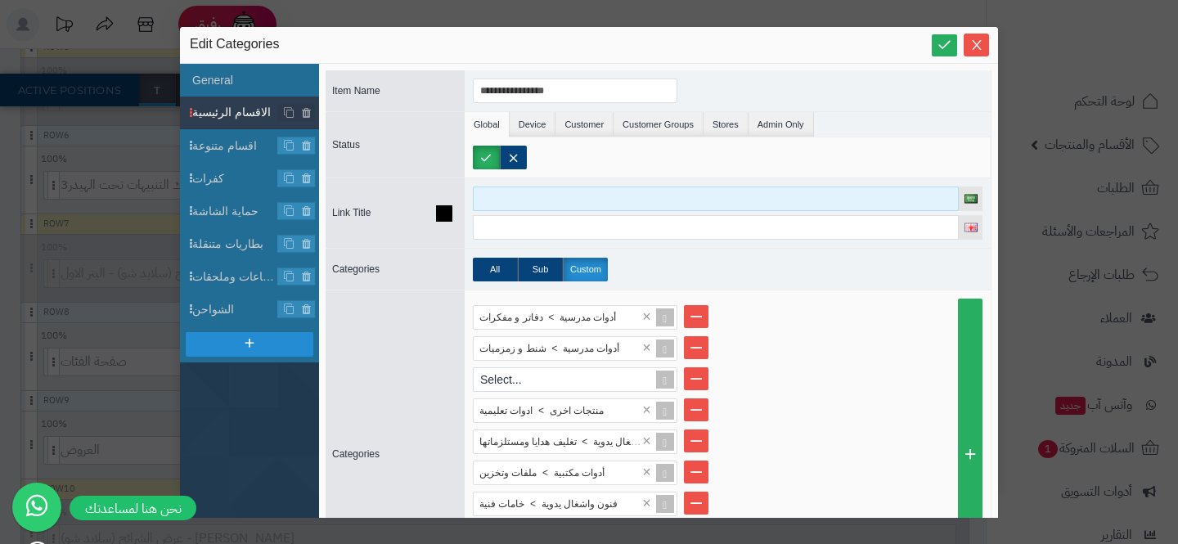
click at [530, 196] on input at bounding box center [716, 199] width 486 height 25
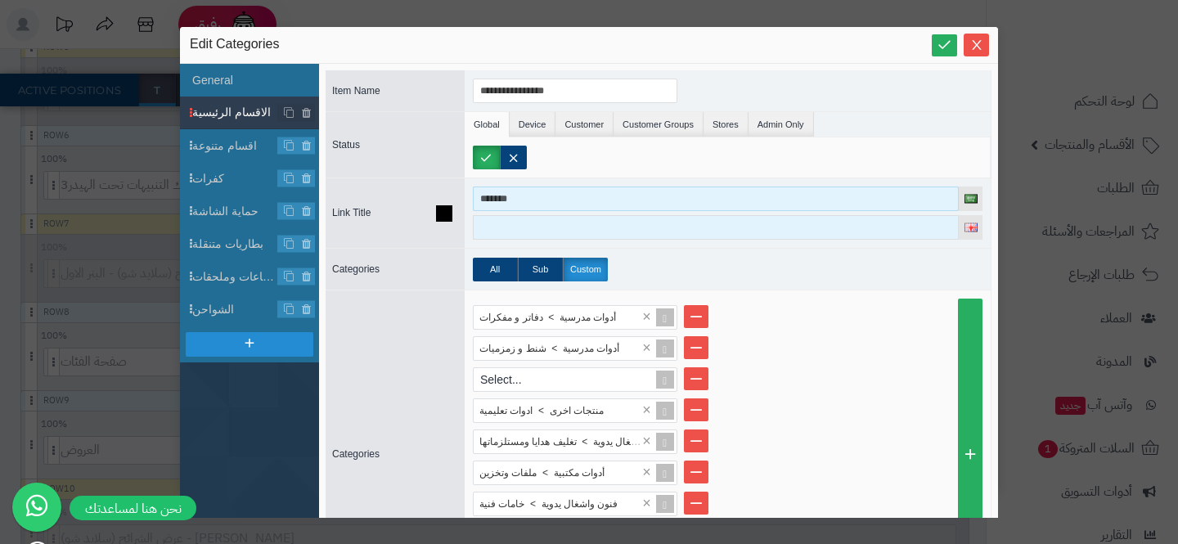
type input "*******"
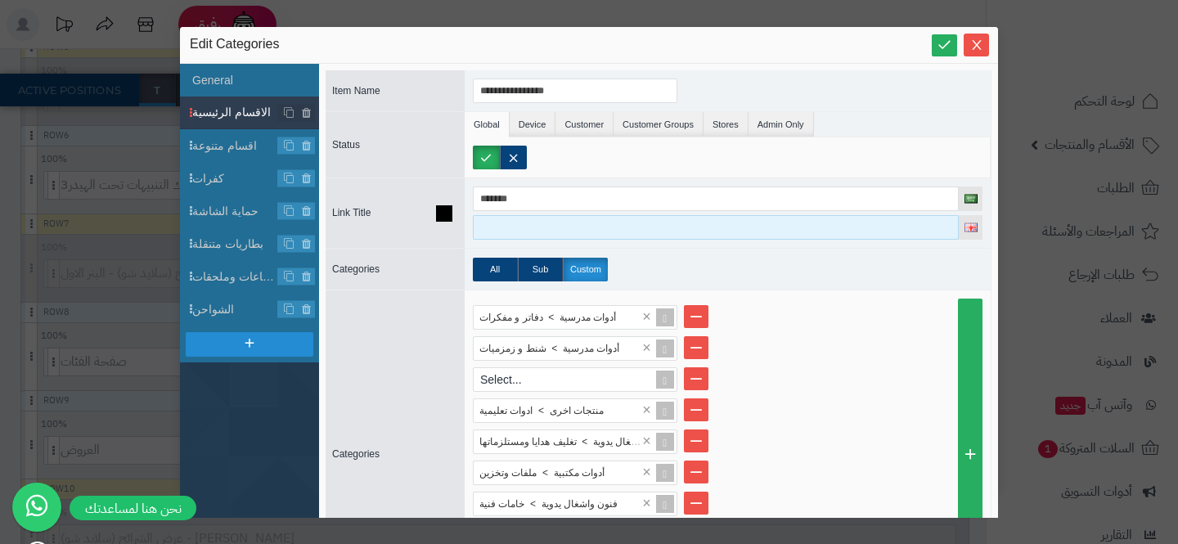
click at [524, 235] on input at bounding box center [716, 227] width 486 height 25
type input "**********"
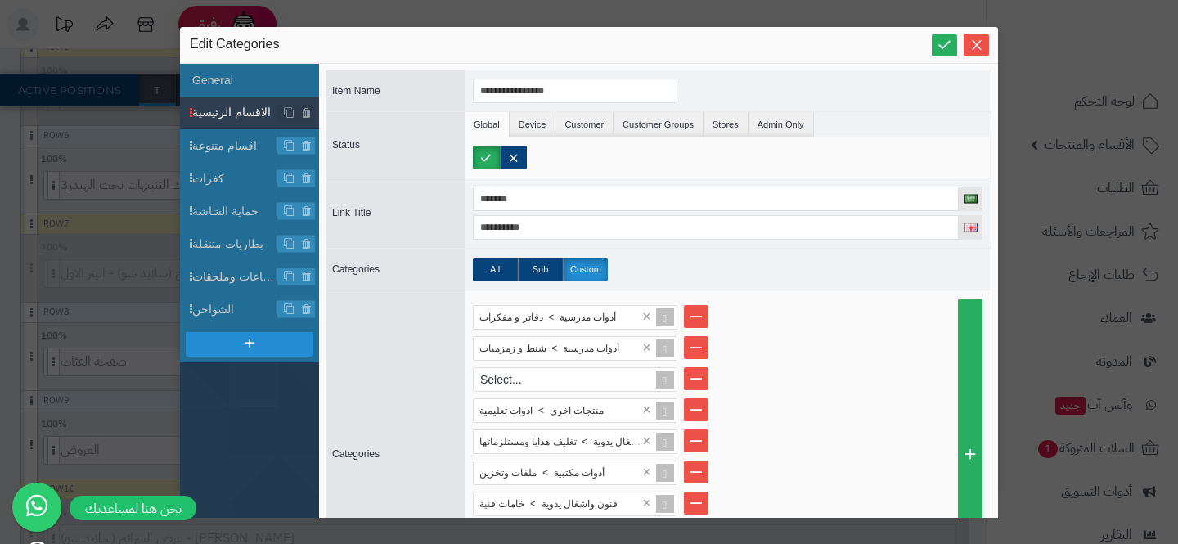
click at [87, 258] on div "**********" at bounding box center [589, 272] width 1178 height 544
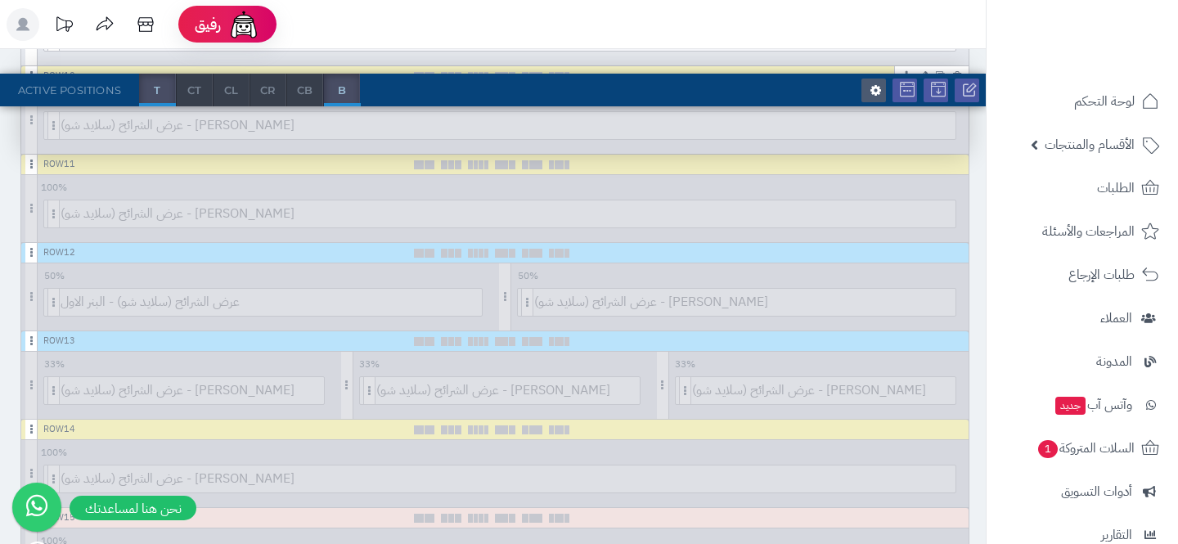
scroll to position [1160, 0]
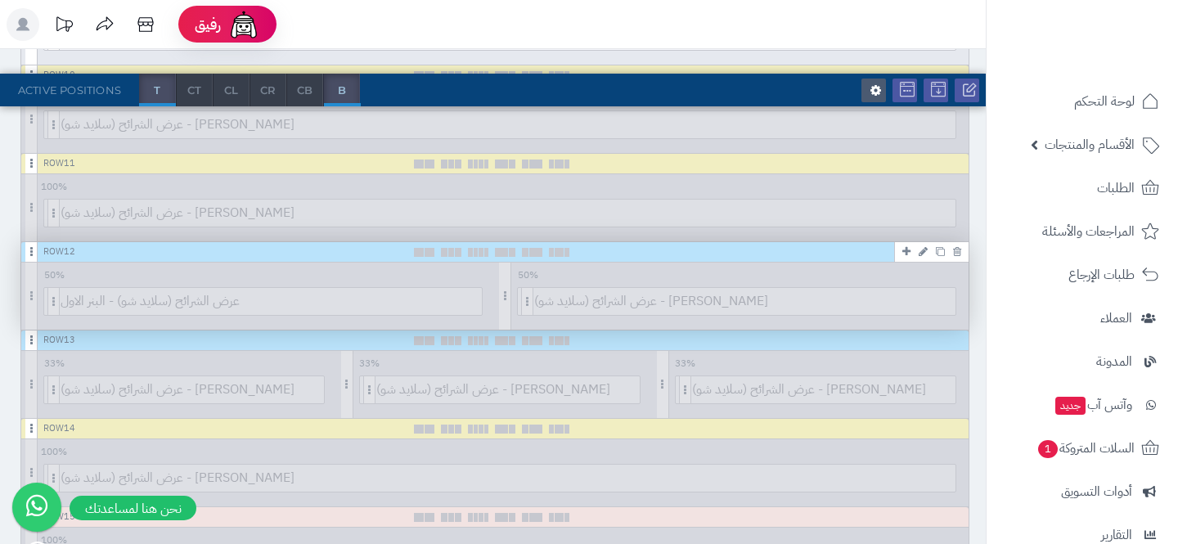
click at [921, 255] on icon at bounding box center [923, 251] width 9 height 11
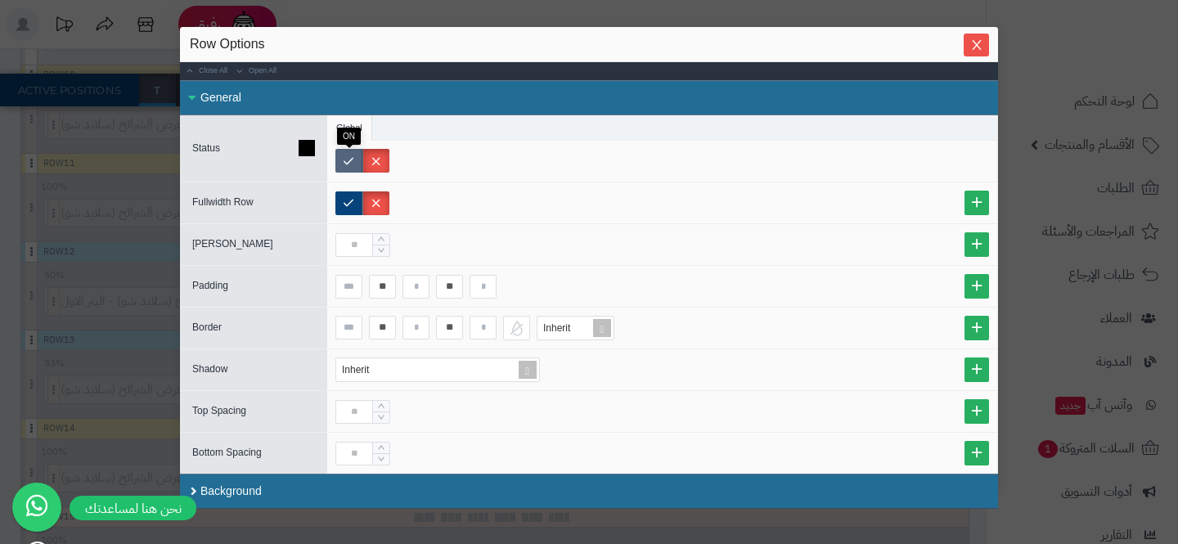
click at [353, 158] on label at bounding box center [348, 161] width 27 height 24
click at [978, 38] on icon "Close" at bounding box center [976, 44] width 13 height 13
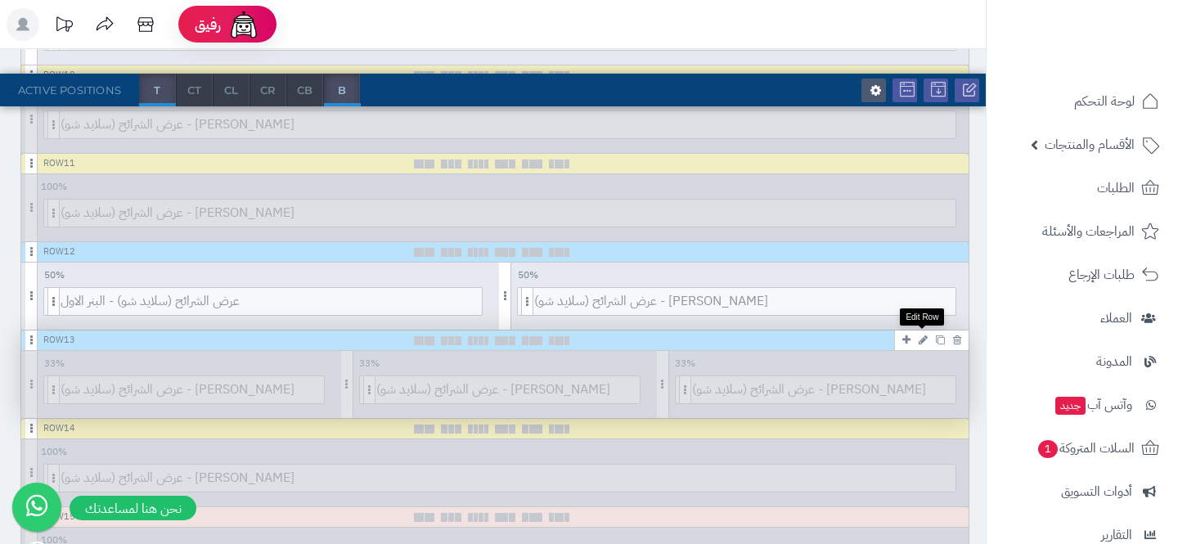
click at [925, 343] on icon at bounding box center [923, 340] width 9 height 11
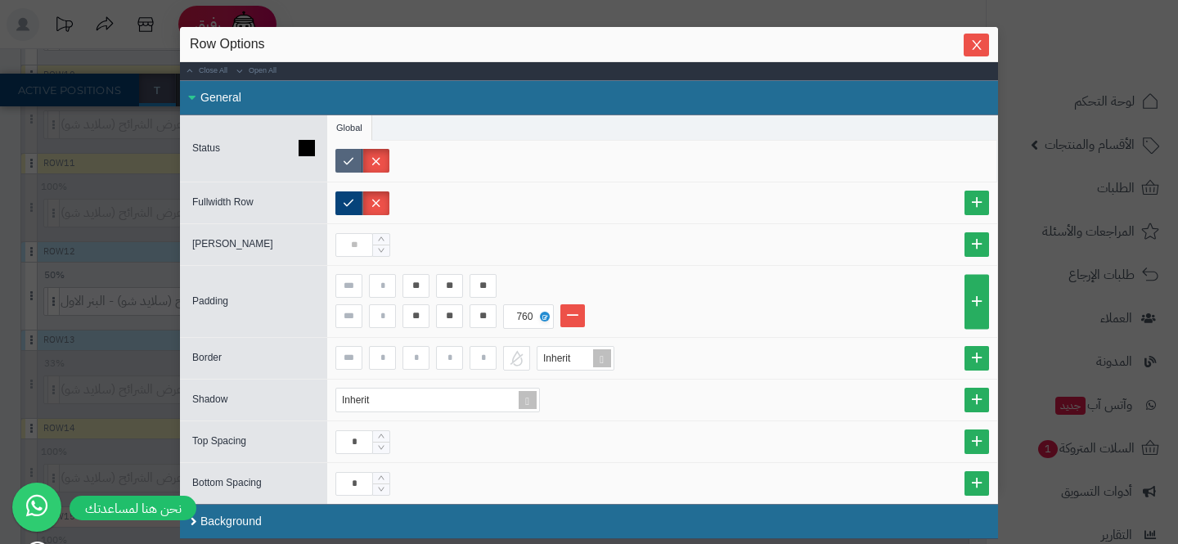
click at [348, 158] on label at bounding box center [348, 161] width 27 height 24
click at [970, 50] on icon "Close" at bounding box center [976, 44] width 13 height 13
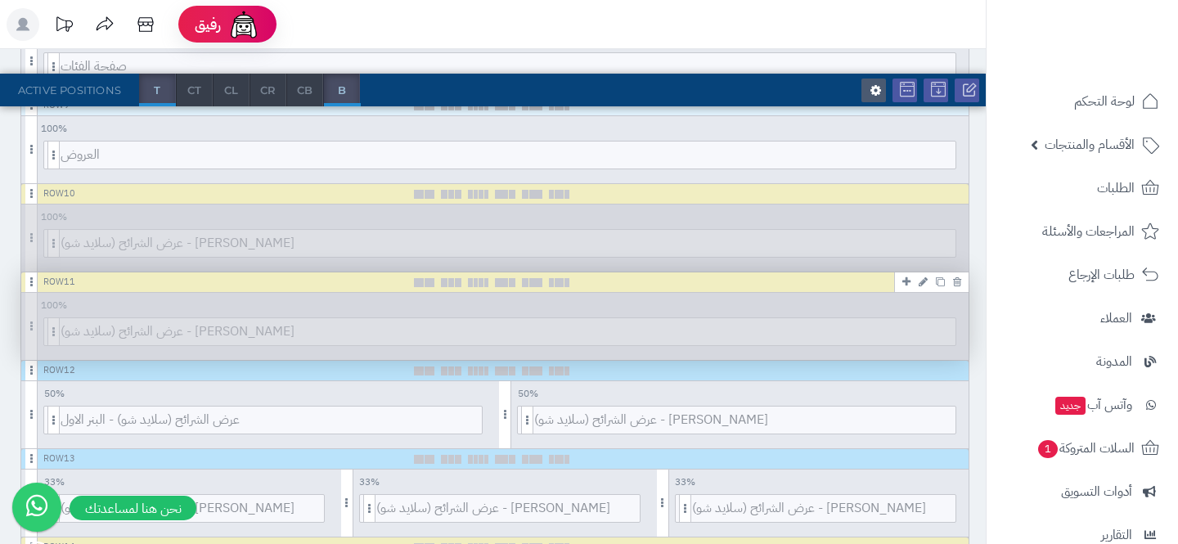
scroll to position [1039, 0]
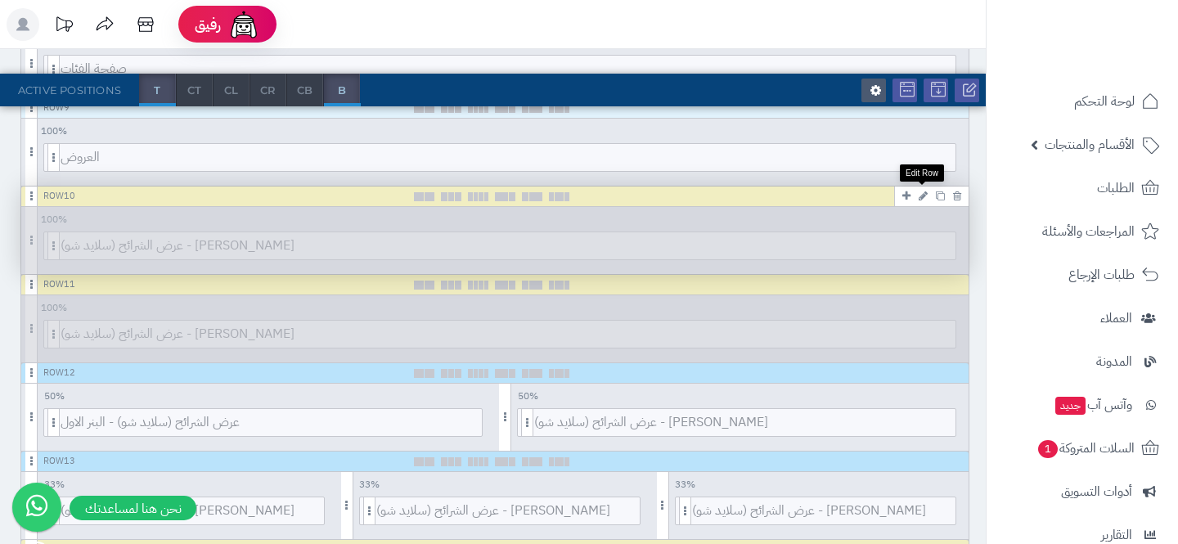
click at [926, 200] on link at bounding box center [923, 196] width 17 height 20
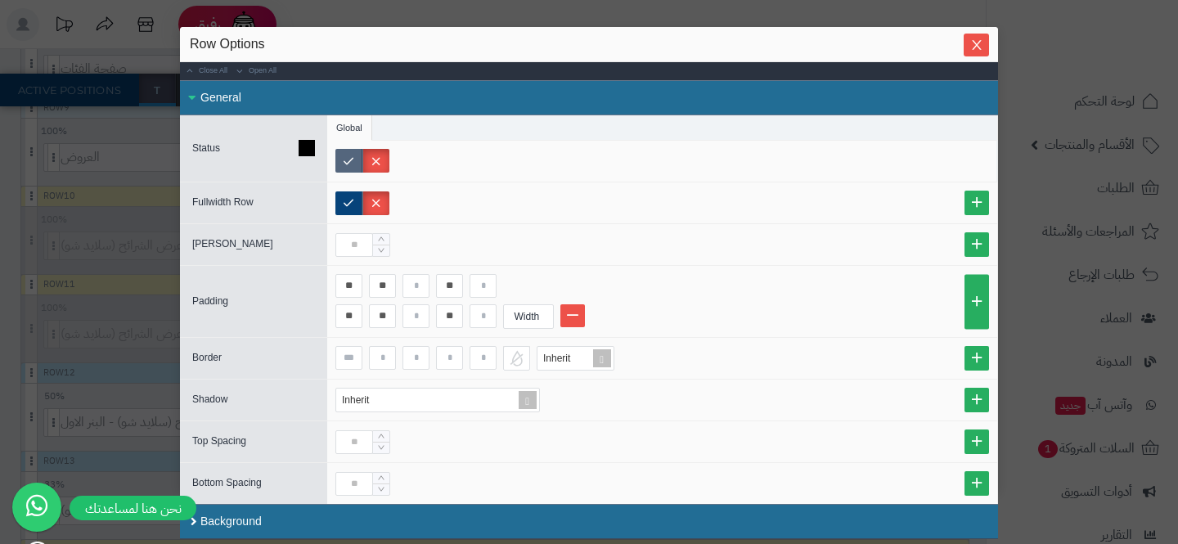
click at [351, 155] on label at bounding box center [348, 161] width 27 height 24
click at [979, 45] on icon "Close" at bounding box center [976, 44] width 13 height 13
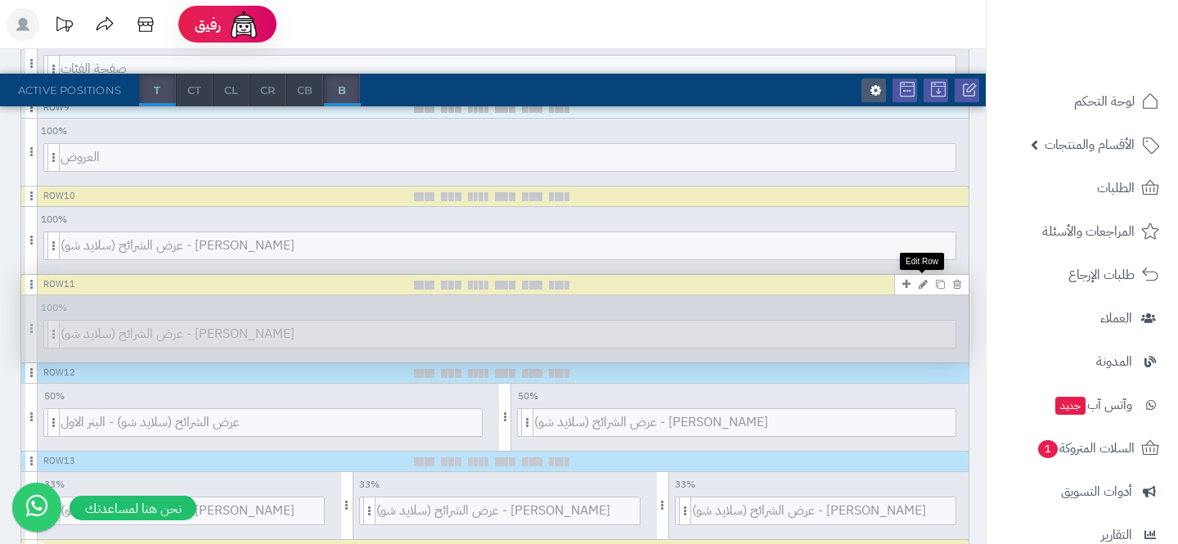
click at [919, 284] on icon at bounding box center [923, 284] width 9 height 11
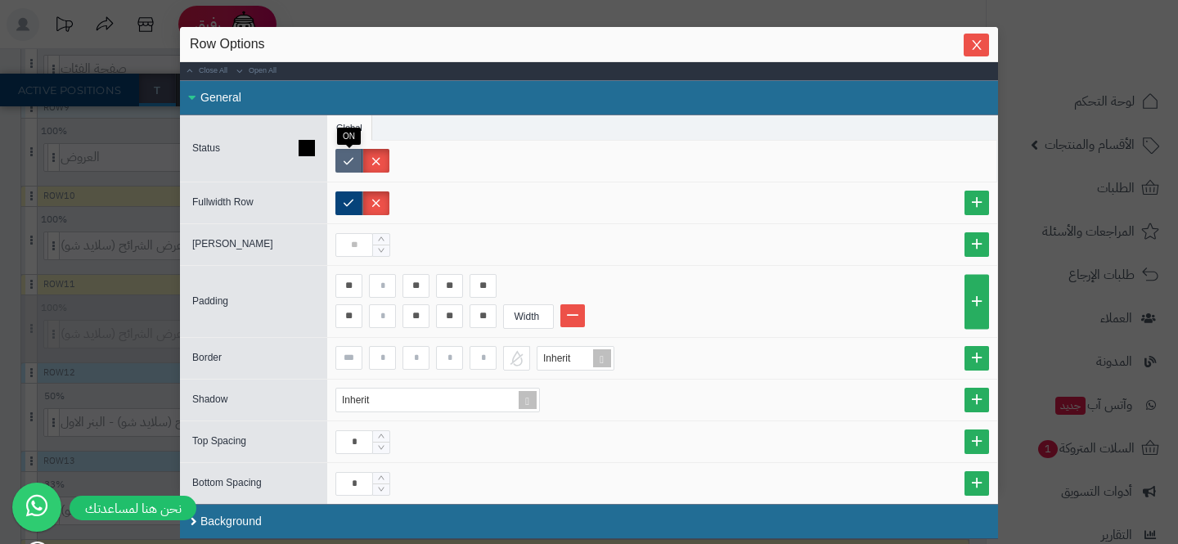
click at [349, 160] on label at bounding box center [348, 161] width 27 height 24
click at [975, 48] on icon "Close" at bounding box center [976, 44] width 13 height 13
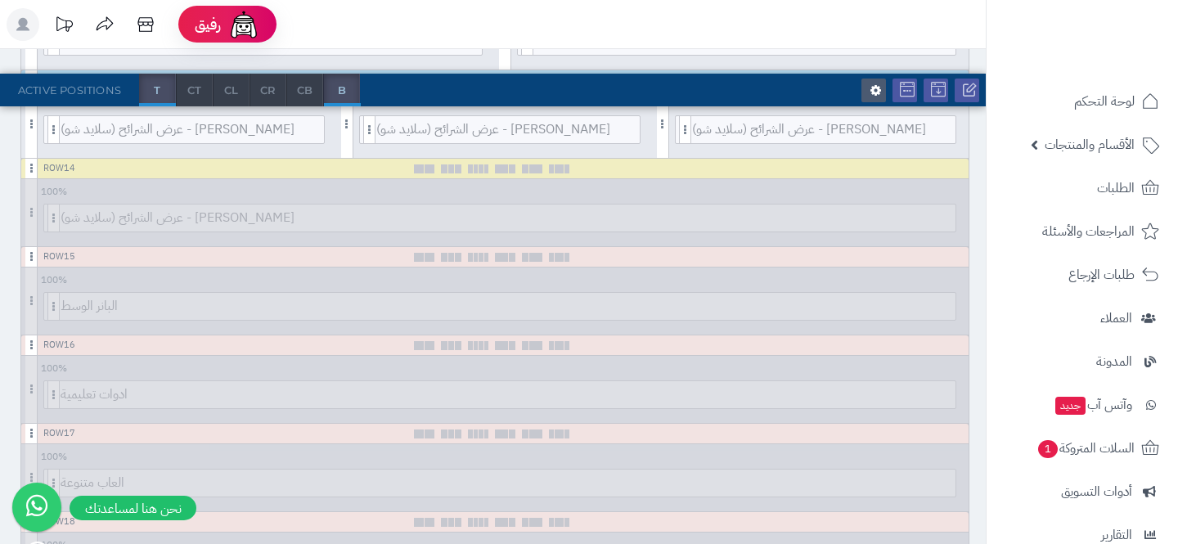
scroll to position [1450, 0]
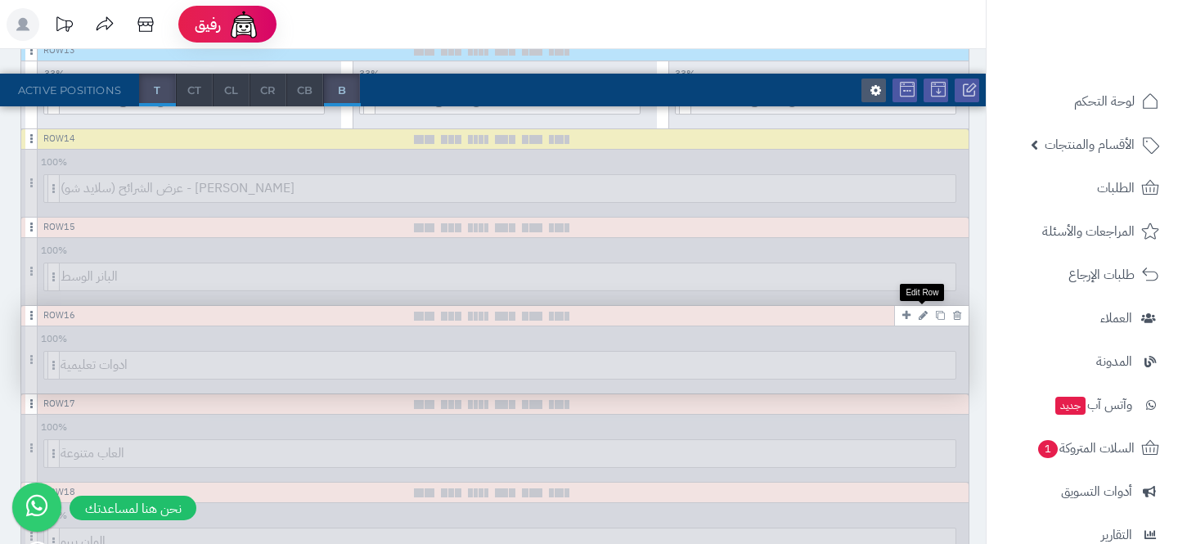
click at [924, 317] on icon at bounding box center [923, 315] width 9 height 11
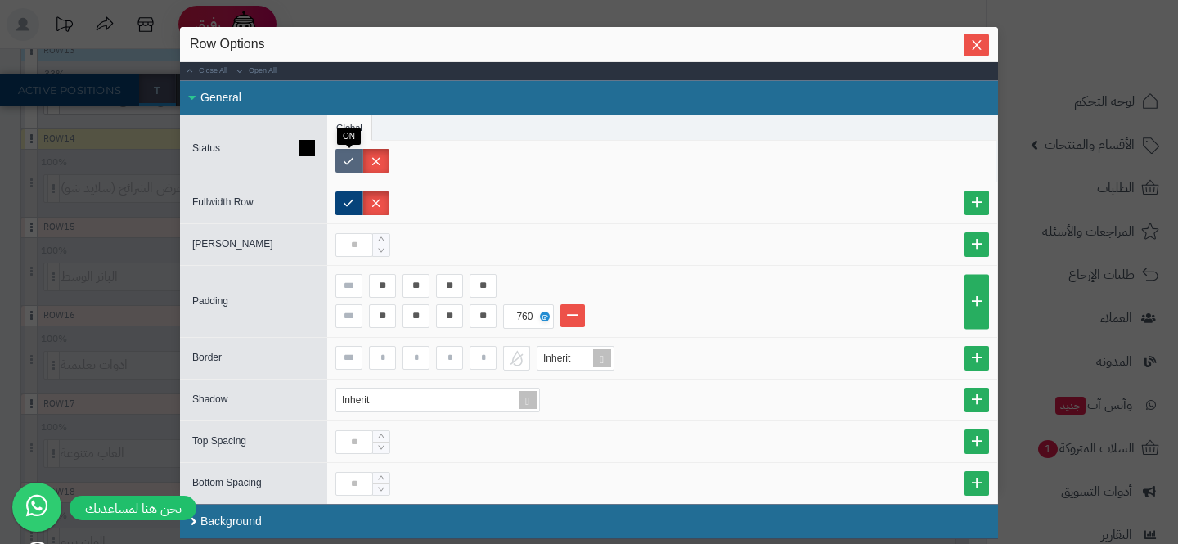
click at [351, 162] on label at bounding box center [348, 161] width 27 height 24
click at [975, 48] on icon "Close" at bounding box center [976, 44] width 13 height 13
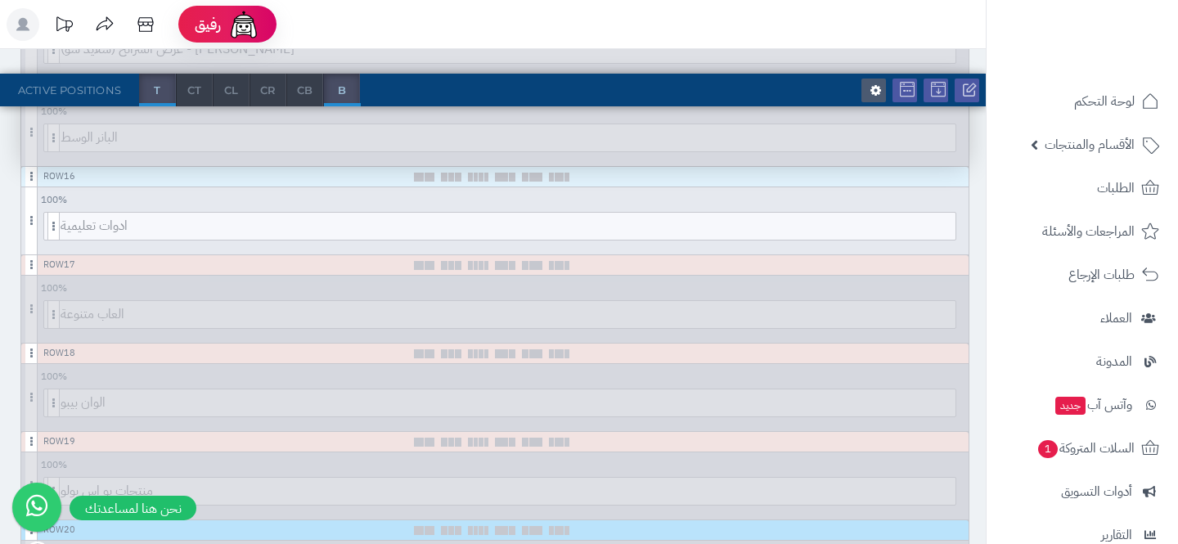
scroll to position [1592, 0]
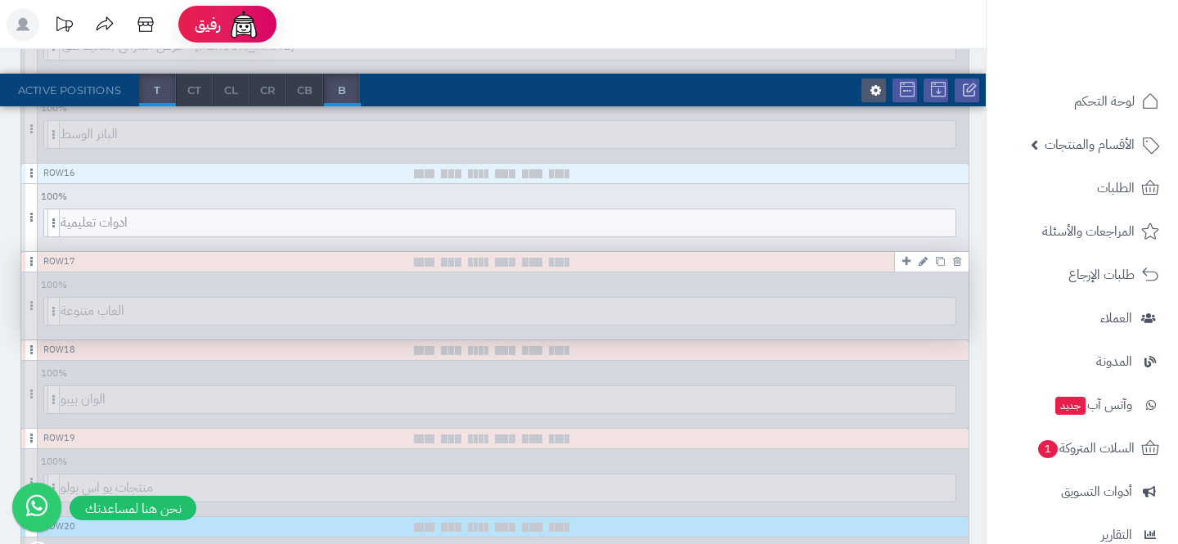
click at [920, 263] on icon at bounding box center [923, 261] width 9 height 11
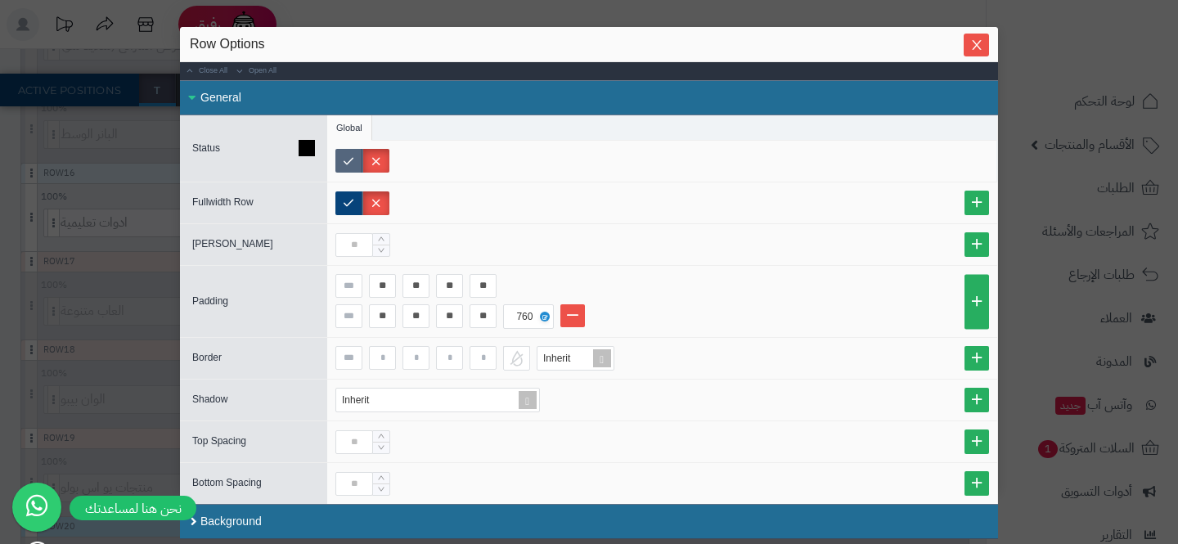
click at [336, 155] on label at bounding box center [348, 161] width 27 height 24
click at [980, 41] on icon "Close" at bounding box center [976, 44] width 13 height 13
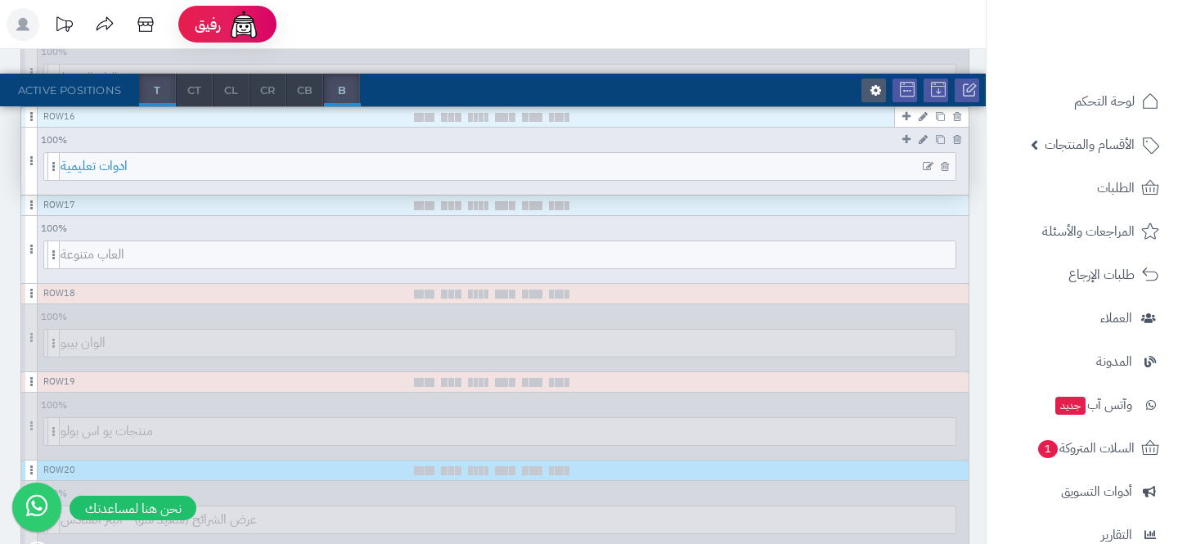
scroll to position [1663, 0]
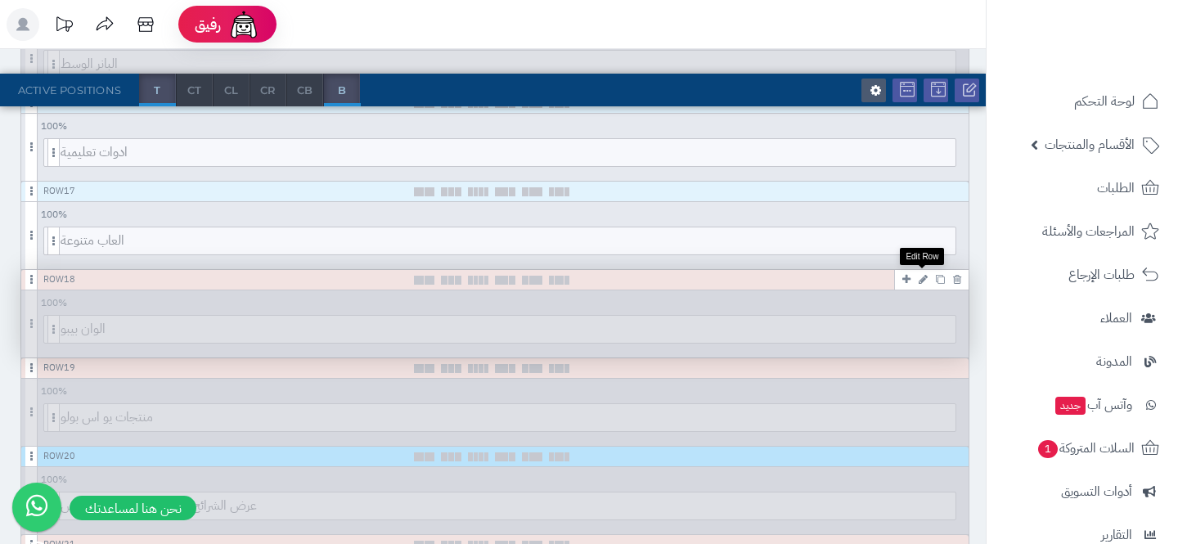
click at [925, 281] on icon at bounding box center [923, 279] width 9 height 11
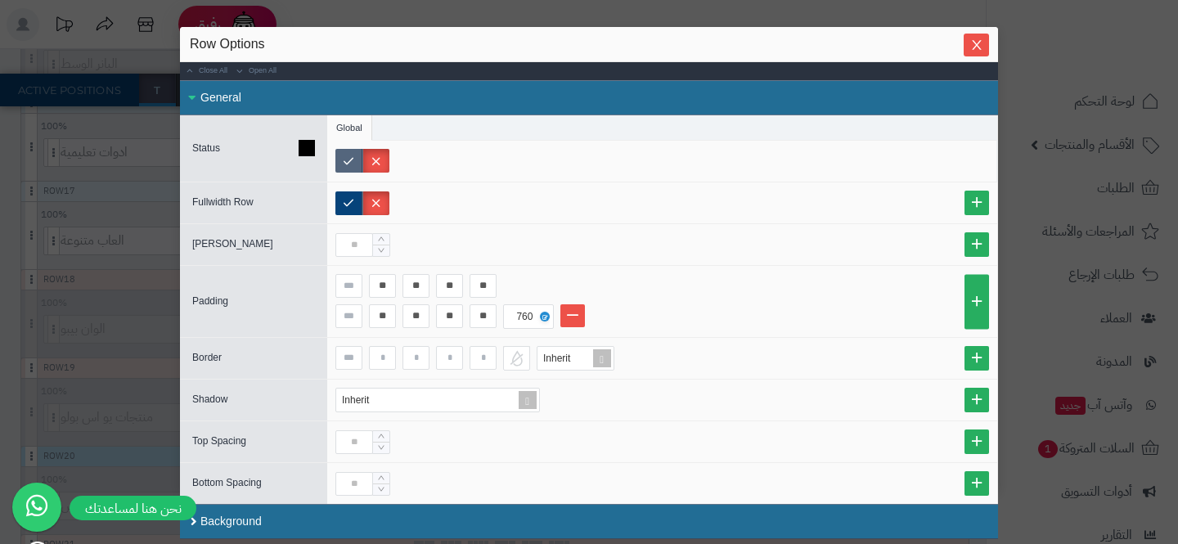
click at [354, 154] on label at bounding box center [348, 161] width 27 height 24
click at [970, 42] on icon "Close" at bounding box center [976, 44] width 13 height 13
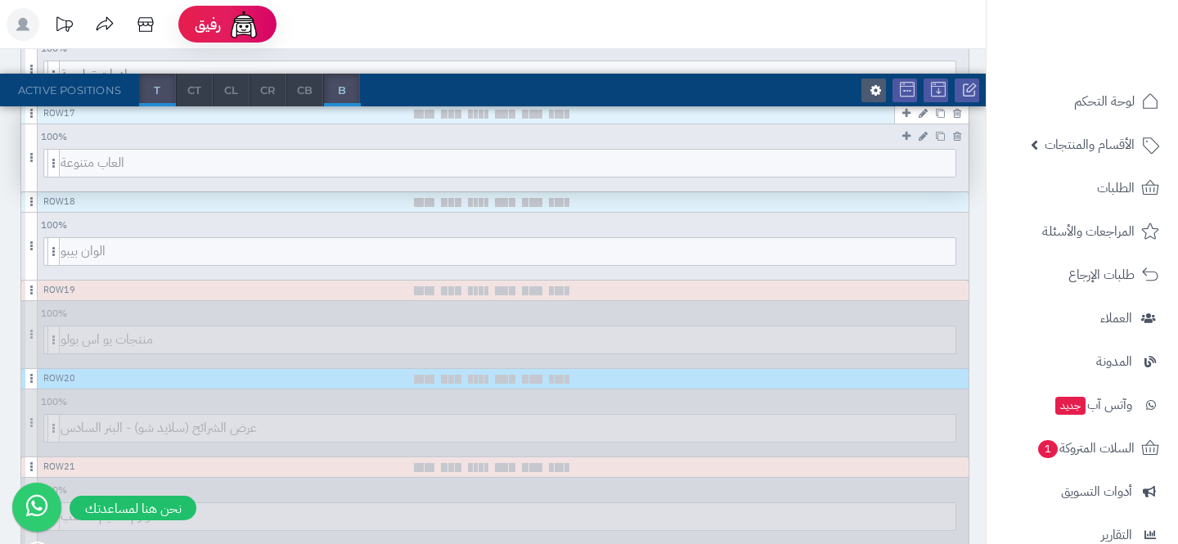
scroll to position [1742, 0]
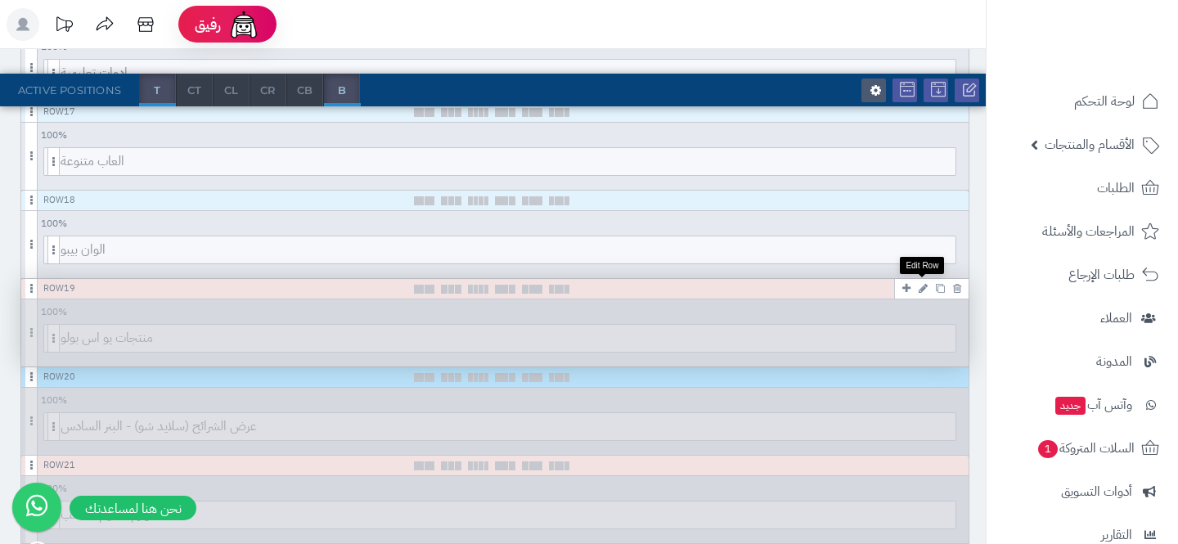
click at [920, 289] on icon at bounding box center [923, 288] width 9 height 11
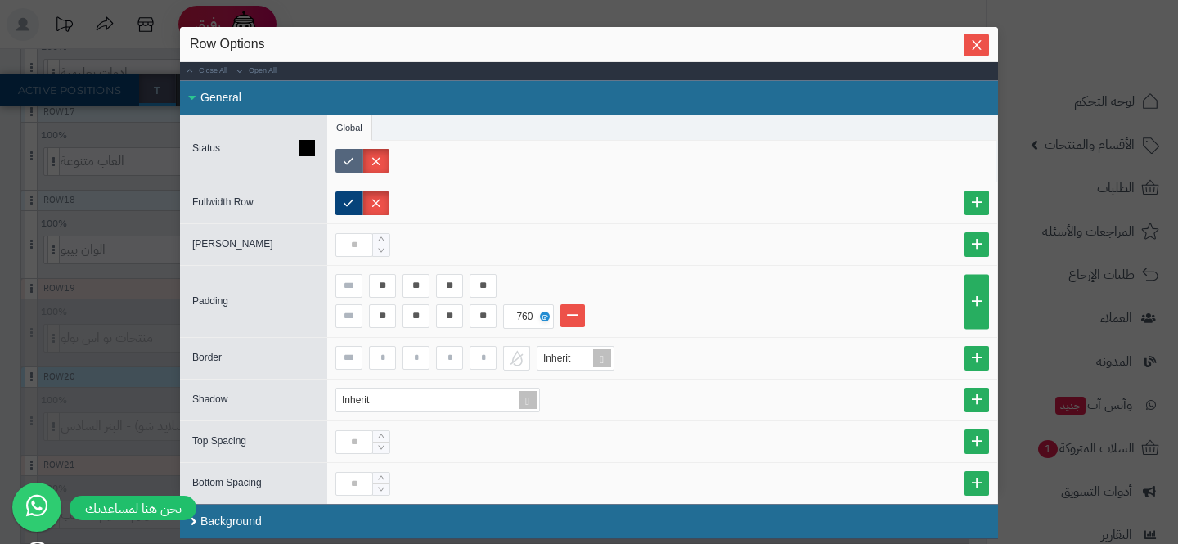
click at [335, 164] on label at bounding box center [348, 161] width 27 height 24
click at [976, 50] on icon "Close" at bounding box center [976, 44] width 13 height 13
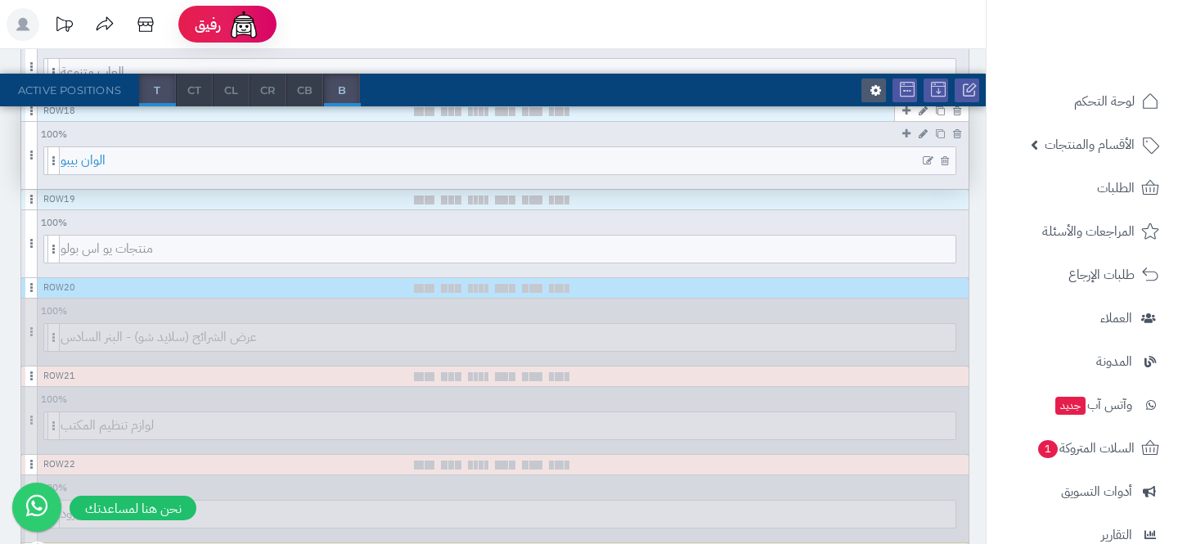
scroll to position [1833, 0]
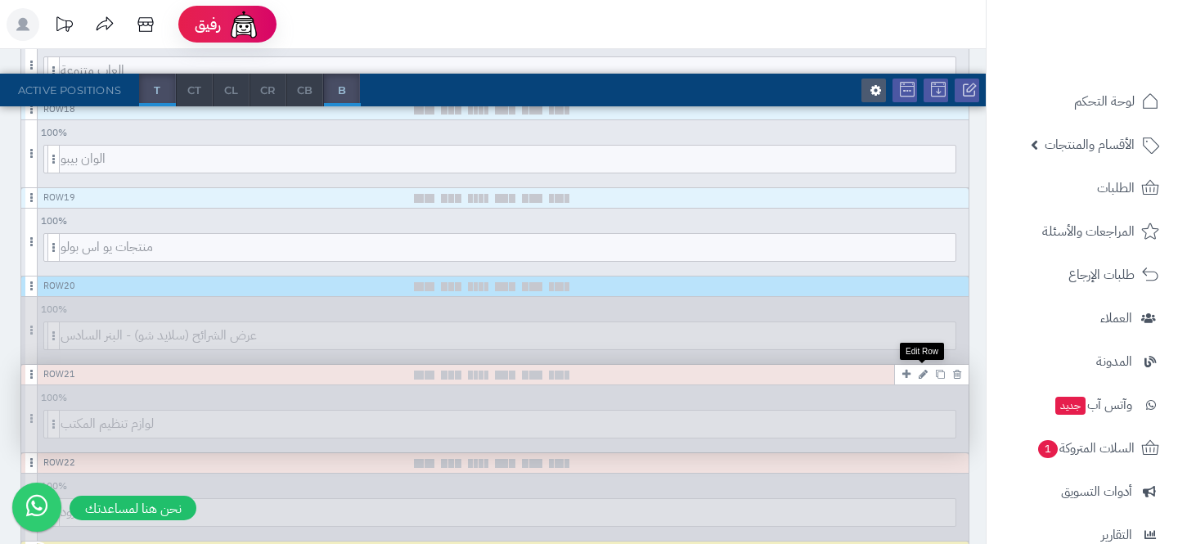
click at [920, 370] on icon at bounding box center [923, 374] width 9 height 11
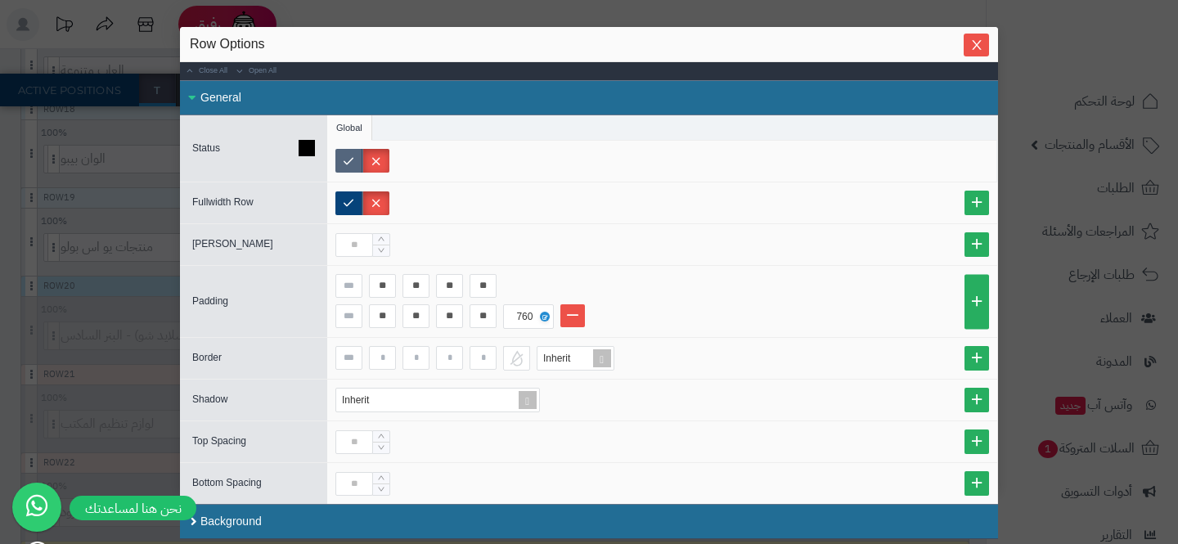
click at [350, 160] on label at bounding box center [348, 161] width 27 height 24
click at [976, 50] on icon "Close" at bounding box center [976, 44] width 13 height 13
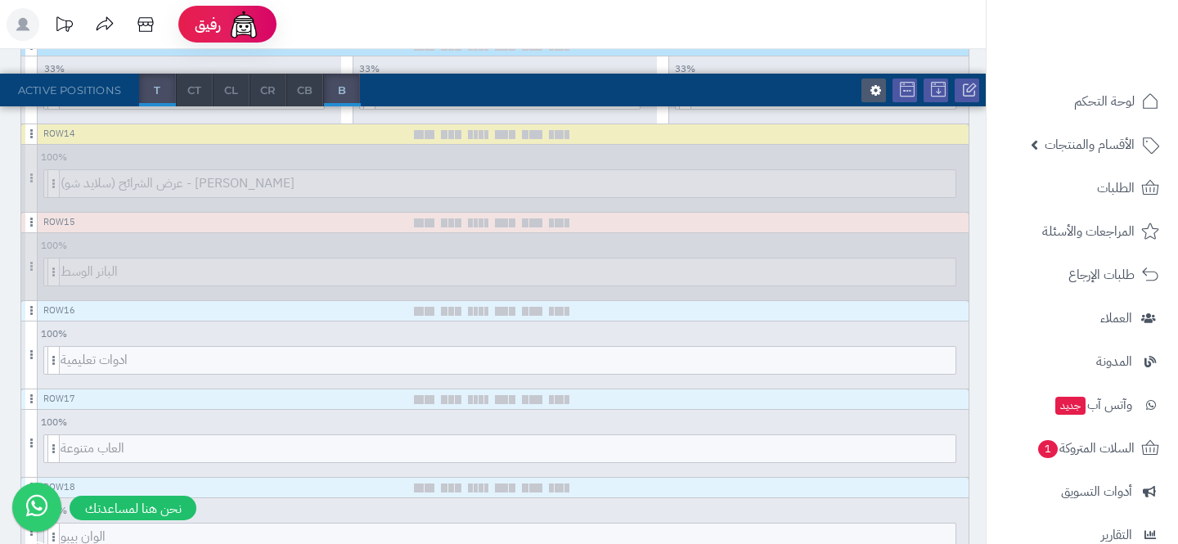
scroll to position [1347, 0]
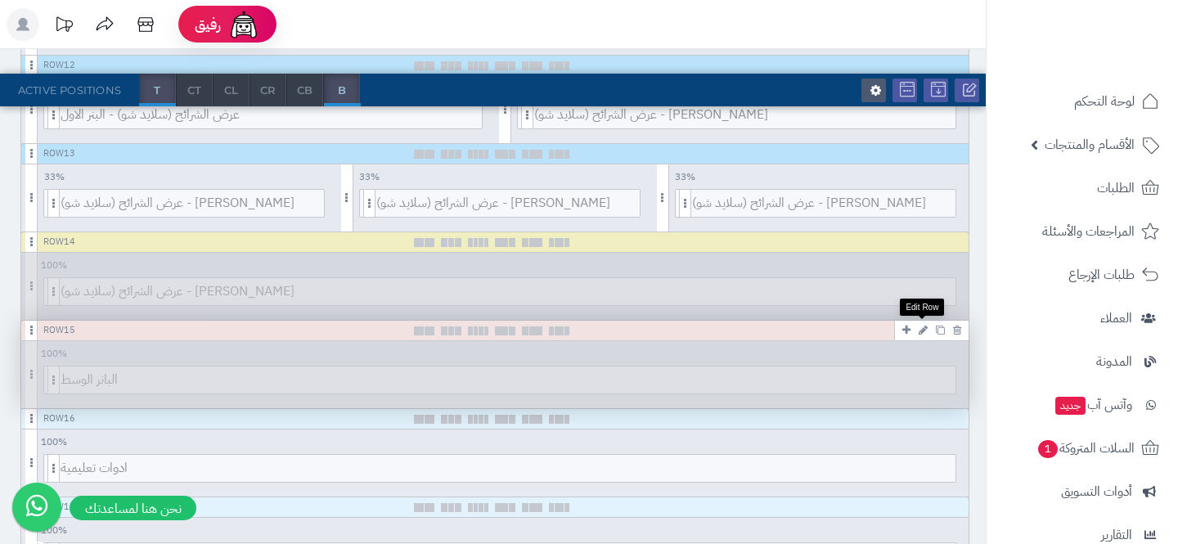
click at [922, 326] on icon at bounding box center [923, 330] width 9 height 11
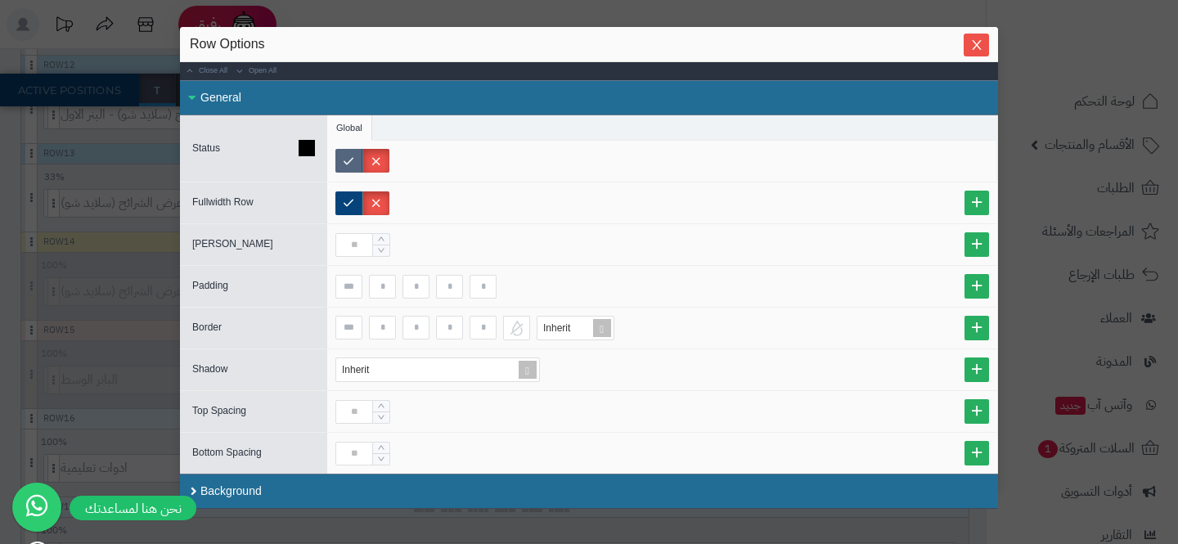
click at [344, 165] on label at bounding box center [348, 161] width 27 height 24
click at [969, 35] on button "Close" at bounding box center [976, 44] width 25 height 23
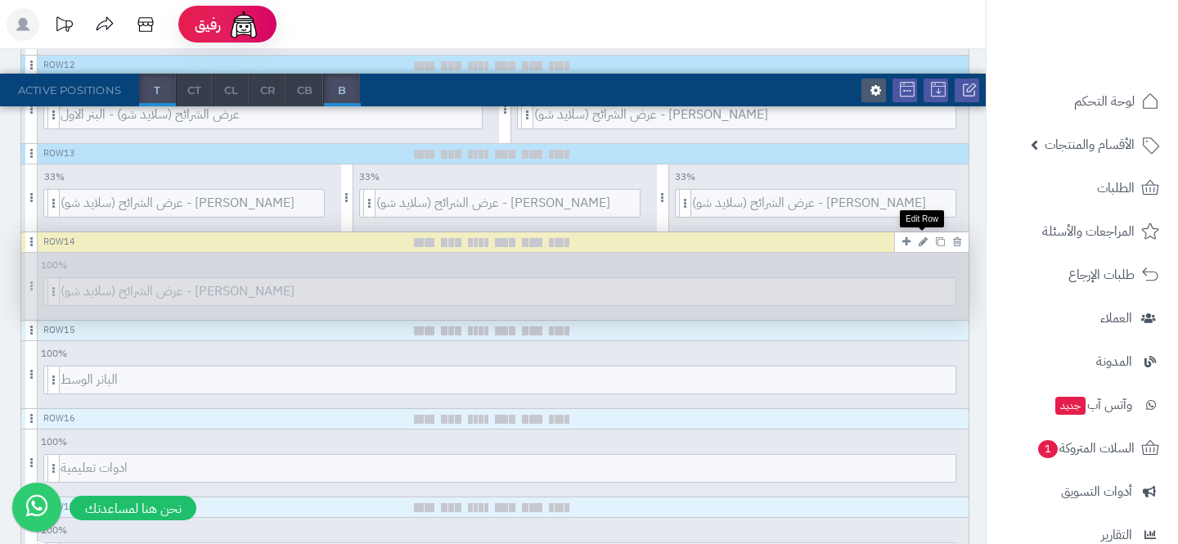
click at [922, 242] on icon at bounding box center [923, 241] width 9 height 11
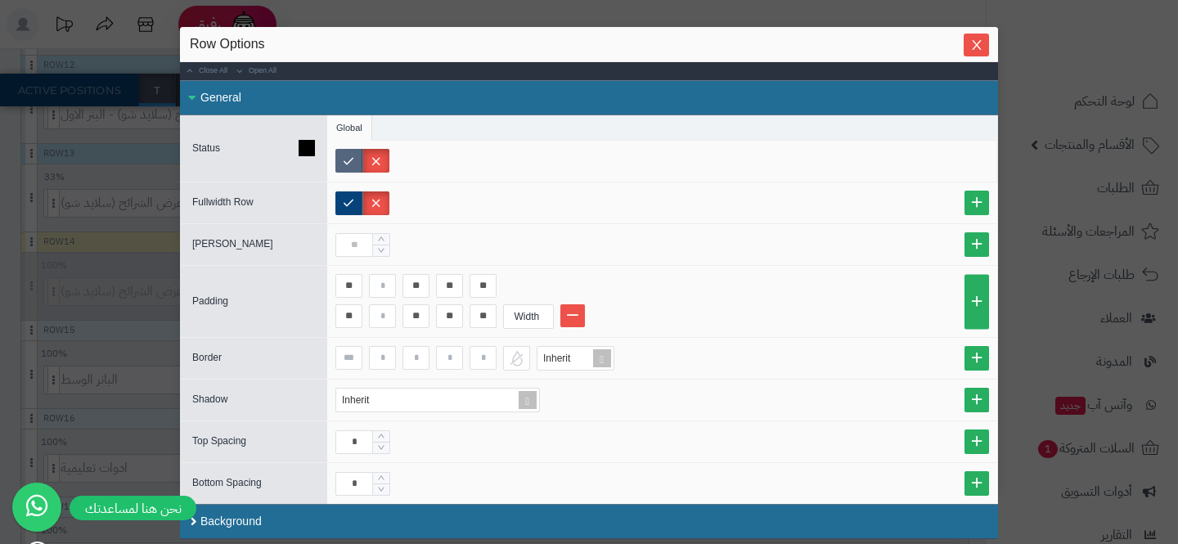
click at [340, 153] on label at bounding box center [348, 161] width 27 height 24
click at [979, 34] on button "Close" at bounding box center [976, 45] width 25 height 23
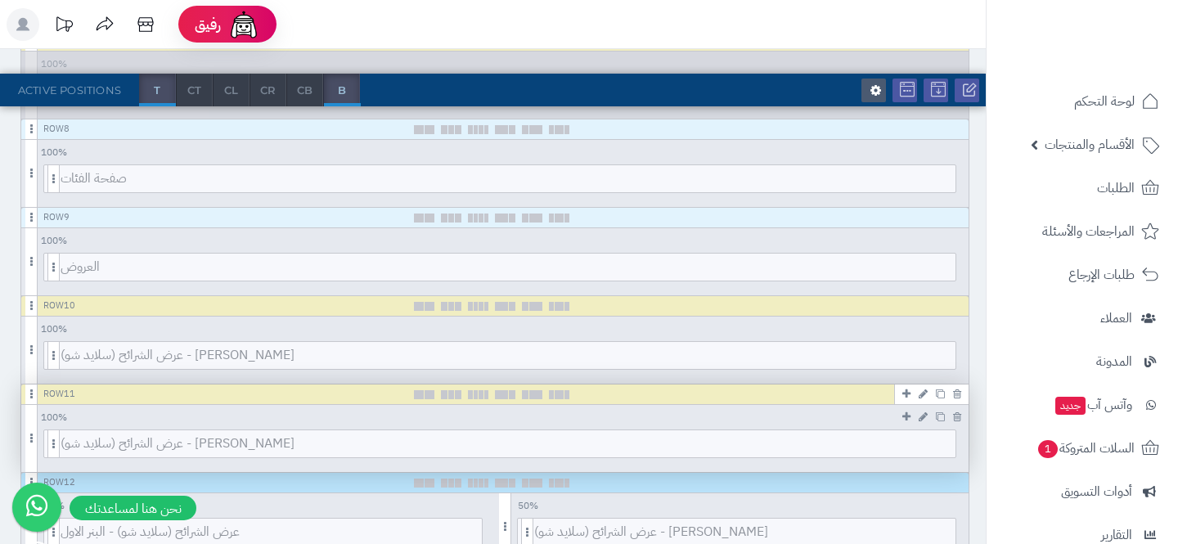
scroll to position [875, 0]
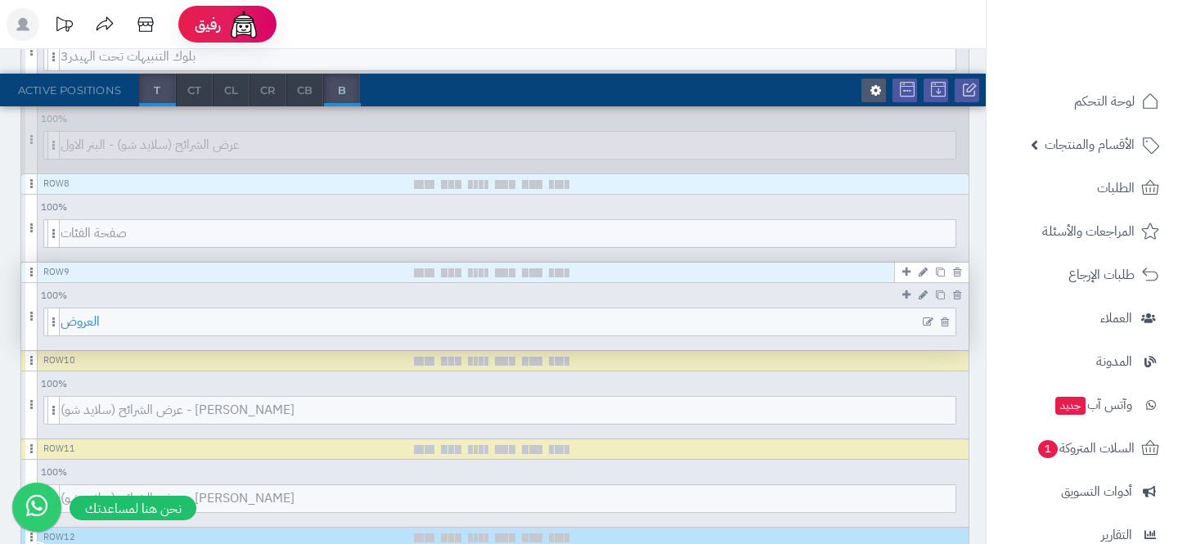
click at [895, 325] on span "العروض" at bounding box center [508, 321] width 895 height 27
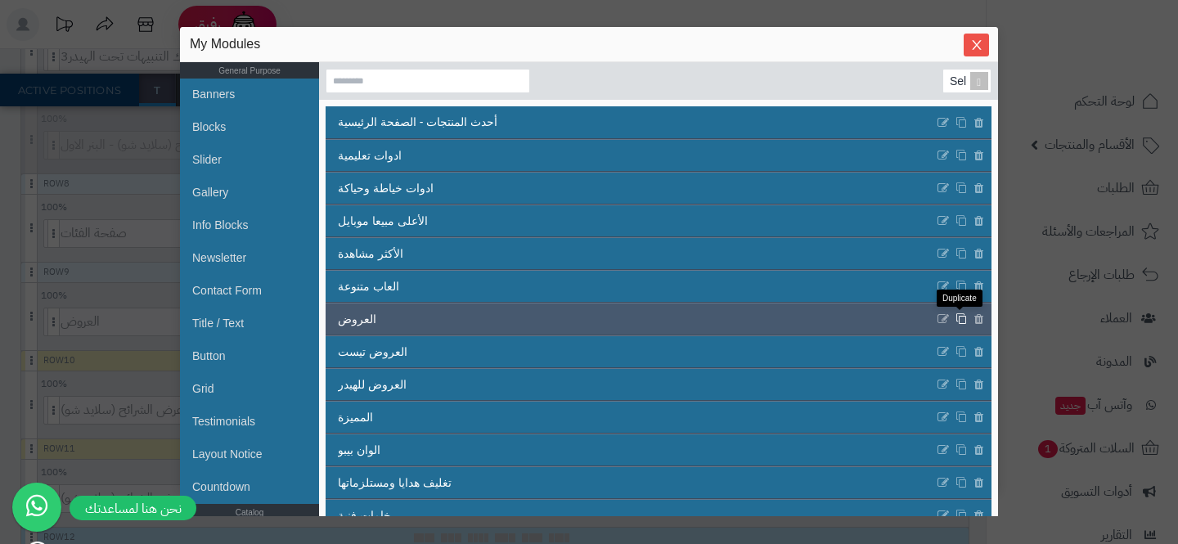
click at [958, 323] on icon at bounding box center [961, 319] width 11 height 12
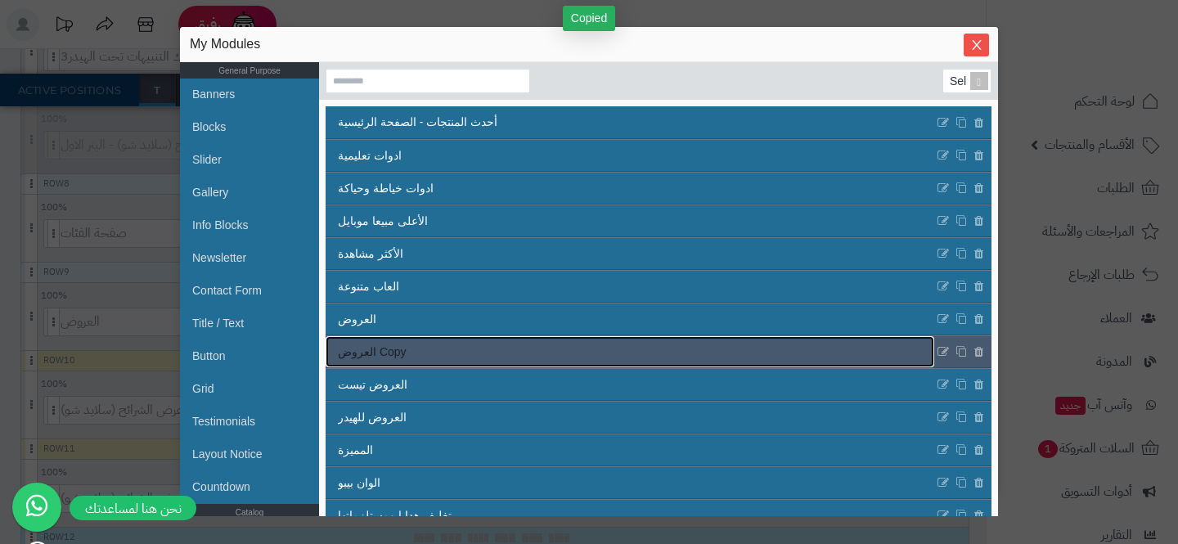
click at [443, 352] on link "العروض Copy" at bounding box center [630, 351] width 609 height 31
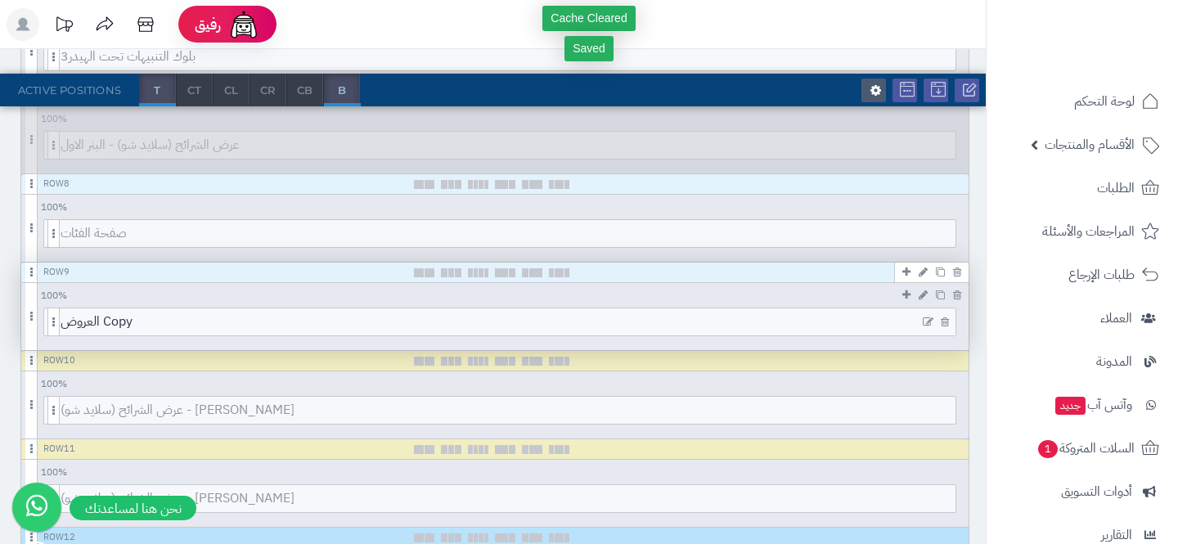
click at [925, 317] on icon at bounding box center [928, 322] width 11 height 11
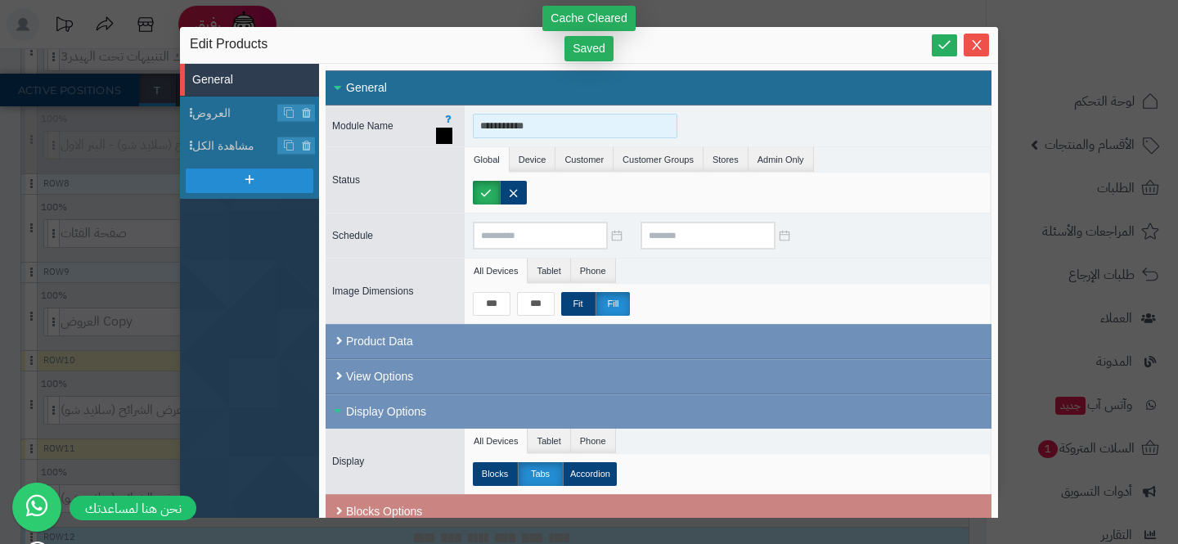
click at [576, 126] on input "**********" at bounding box center [575, 126] width 205 height 25
type input "*"
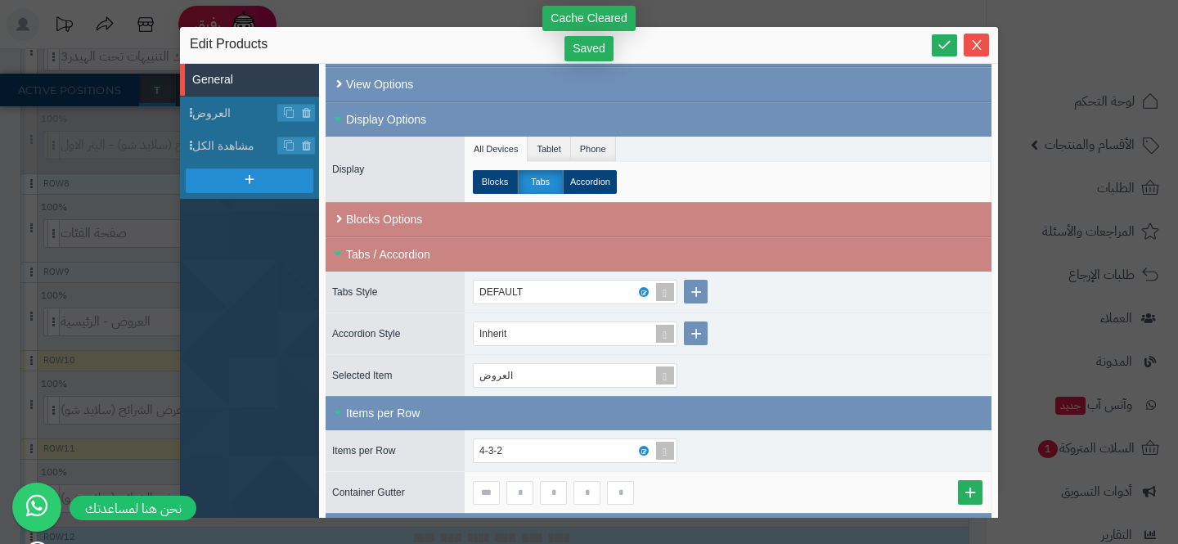
scroll to position [547, 0]
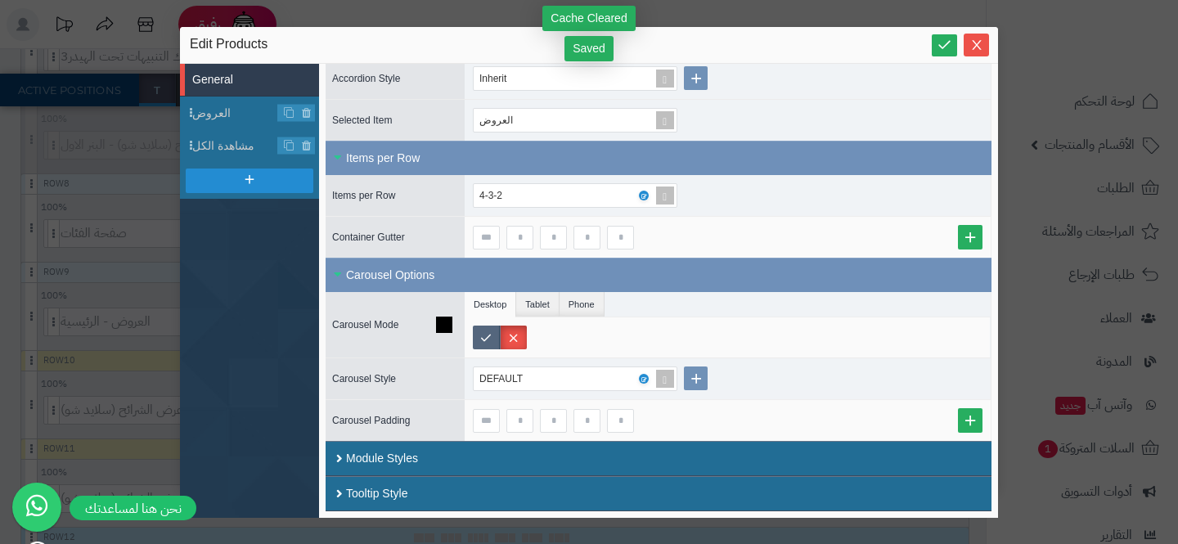
type input "**********"
click at [479, 334] on label at bounding box center [486, 338] width 27 height 24
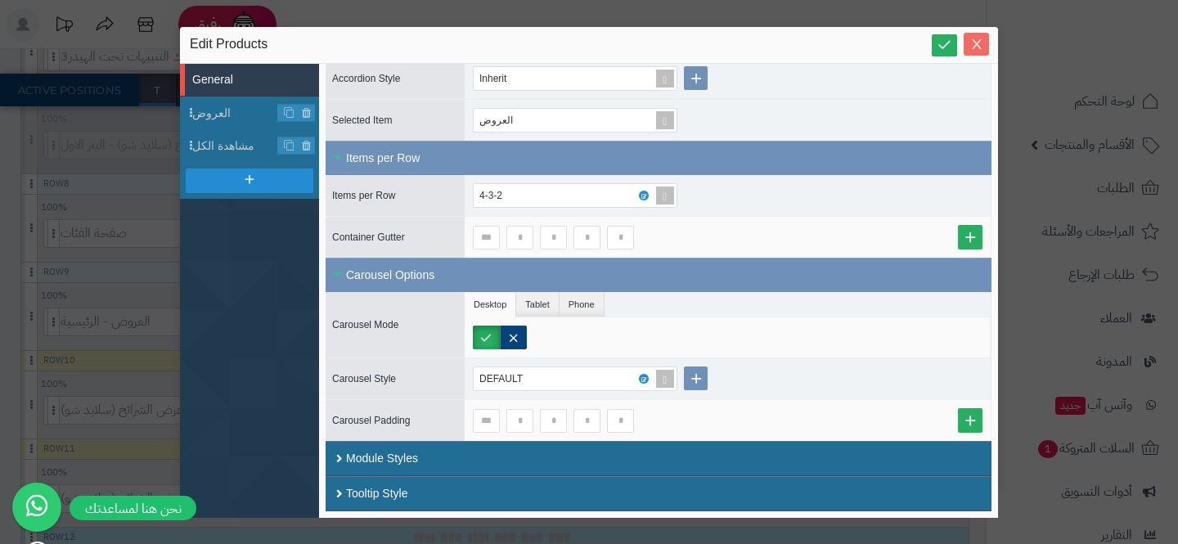
click at [976, 47] on icon "Close" at bounding box center [976, 44] width 13 height 13
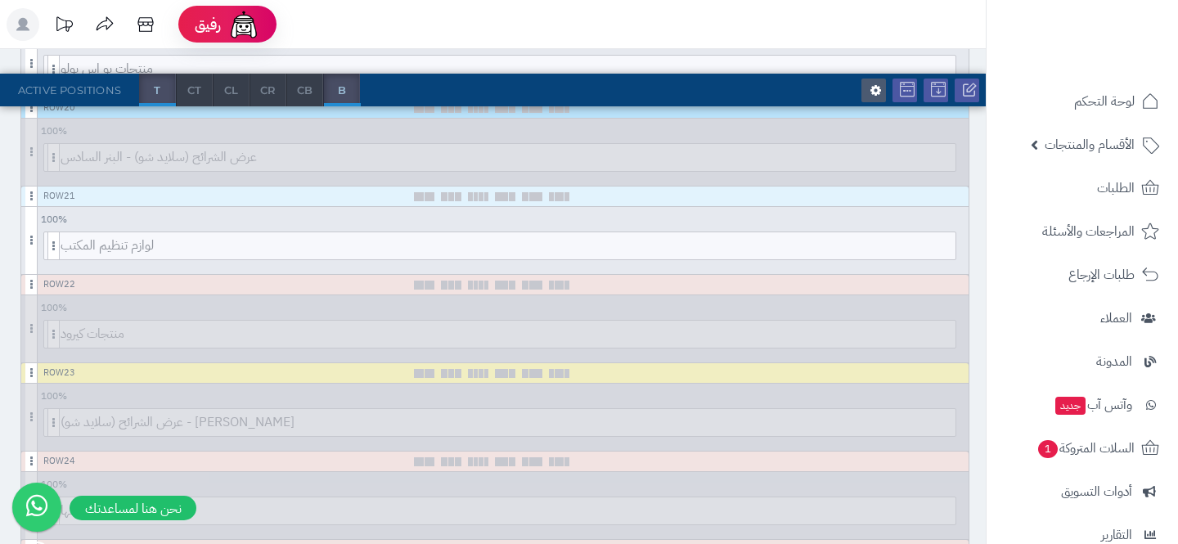
scroll to position [2019, 0]
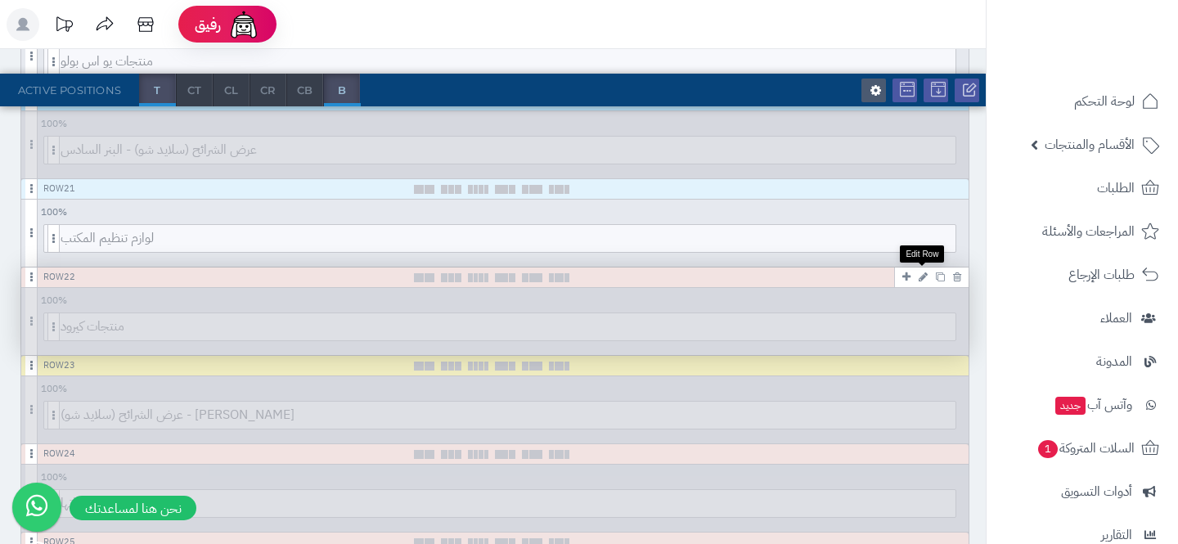
click at [919, 272] on icon at bounding box center [923, 277] width 9 height 11
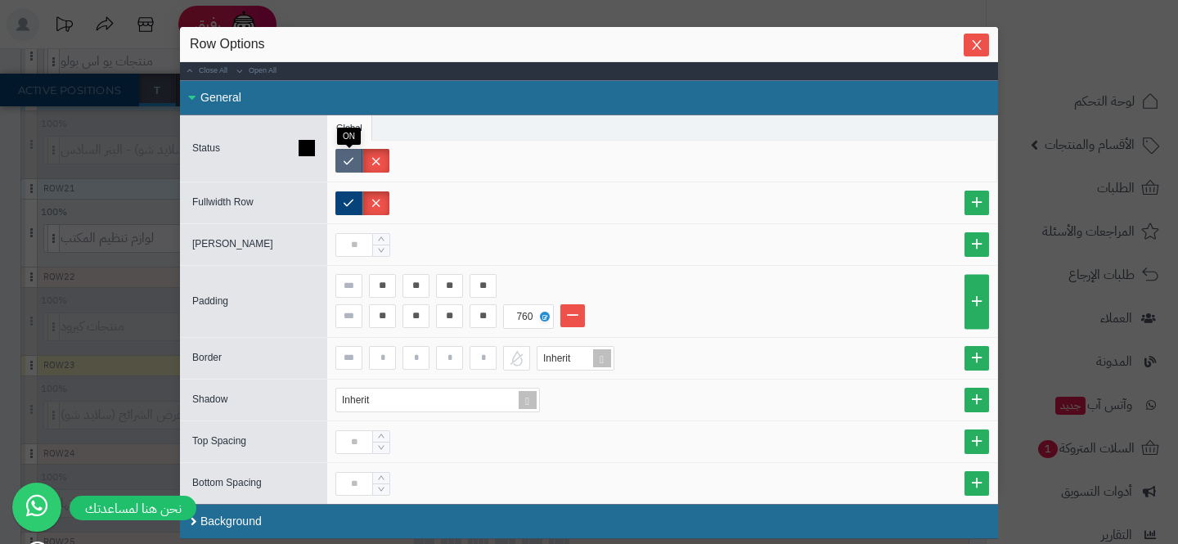
click at [338, 161] on label at bounding box center [348, 161] width 27 height 24
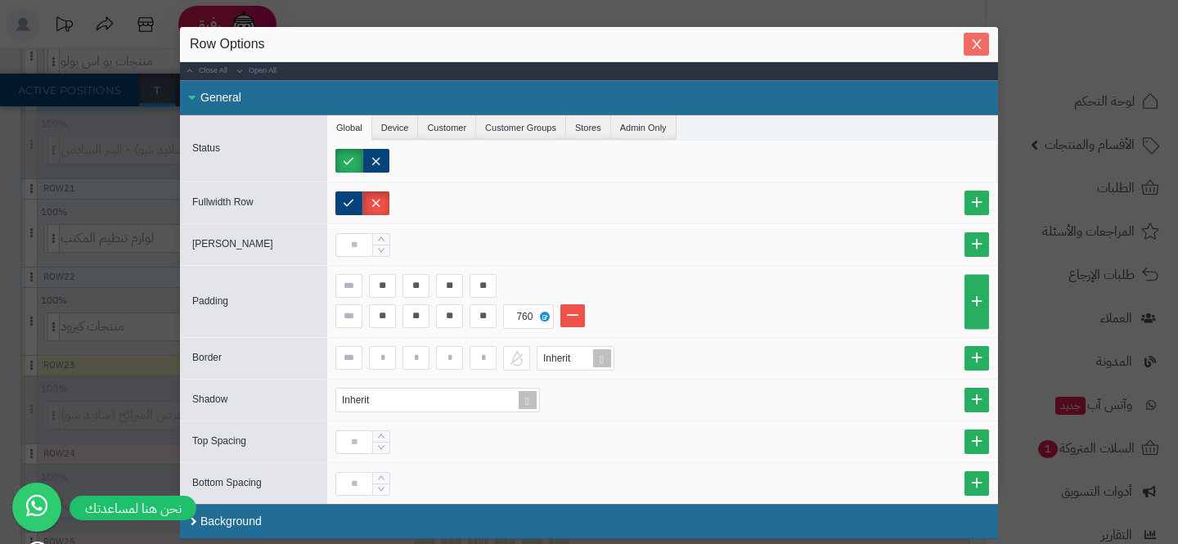
click at [975, 48] on icon "Close" at bounding box center [976, 44] width 13 height 13
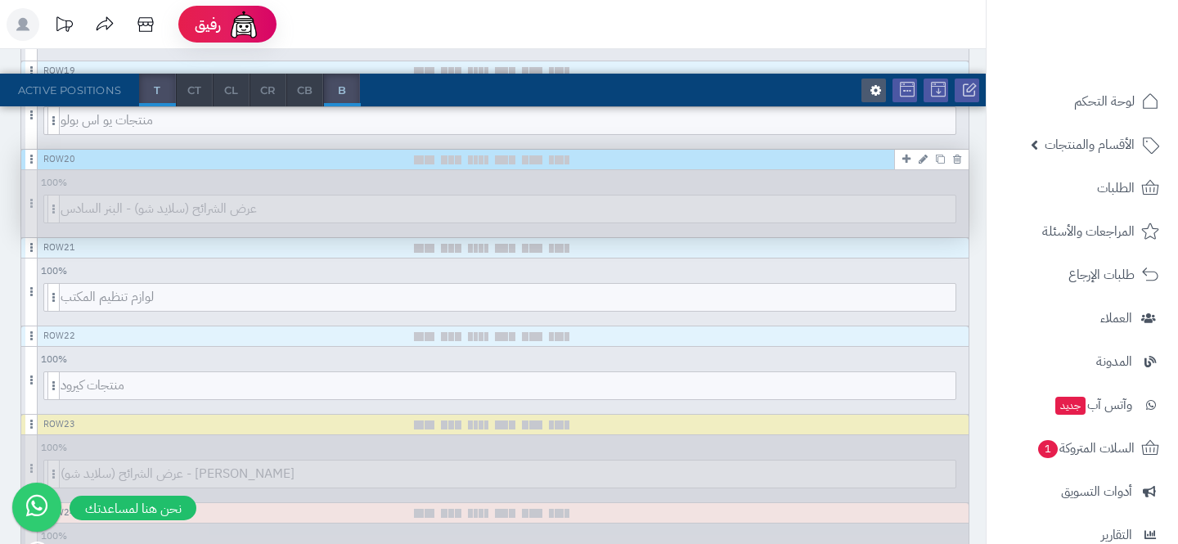
scroll to position [1911, 0]
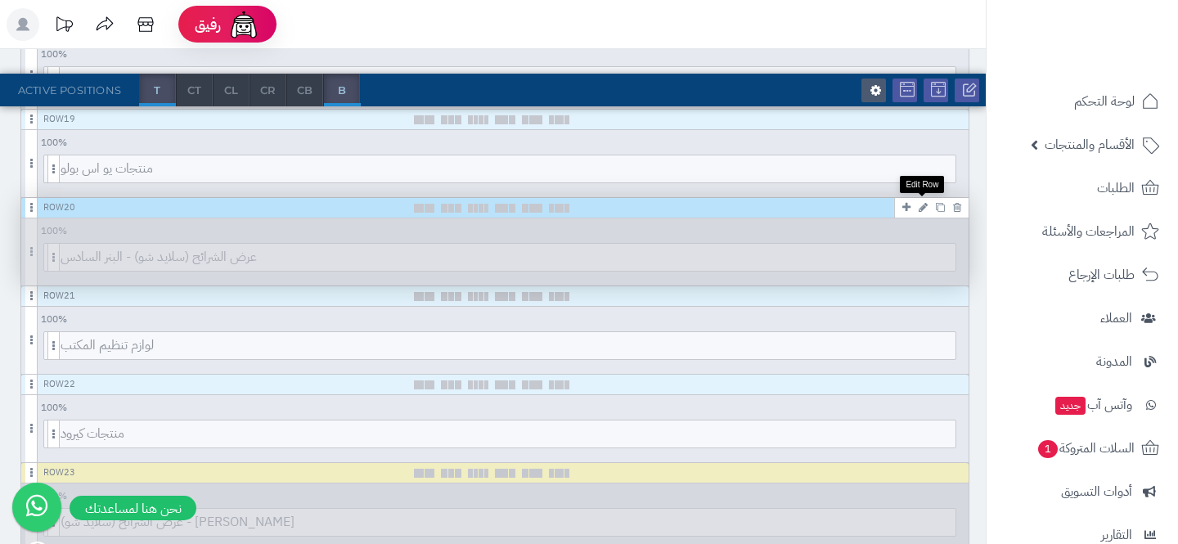
click at [920, 206] on icon at bounding box center [923, 207] width 9 height 11
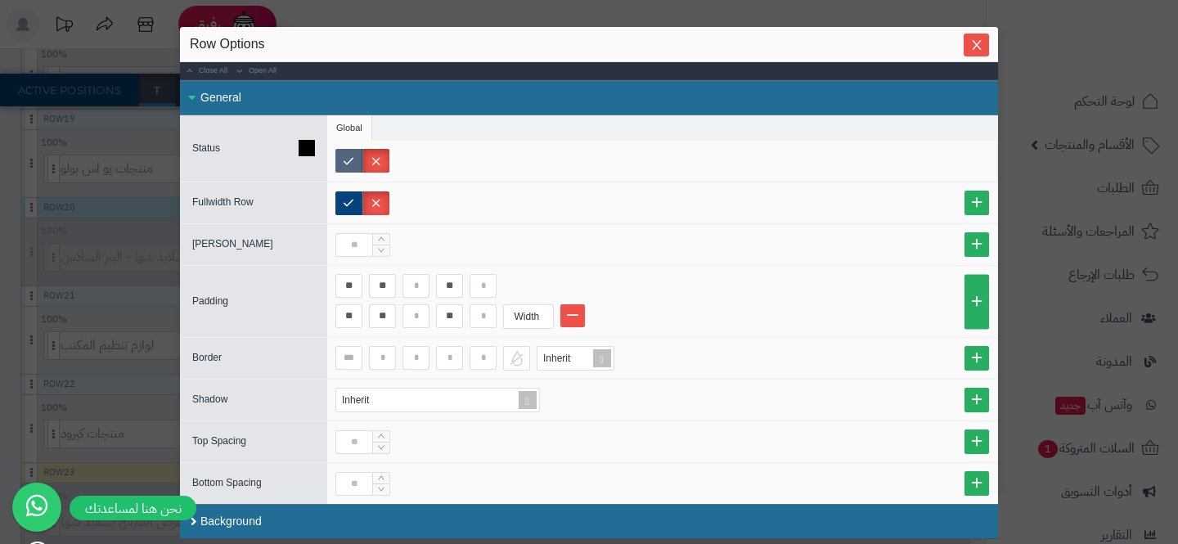
click at [342, 164] on label at bounding box center [348, 161] width 27 height 24
click at [975, 44] on icon "Close" at bounding box center [976, 44] width 13 height 13
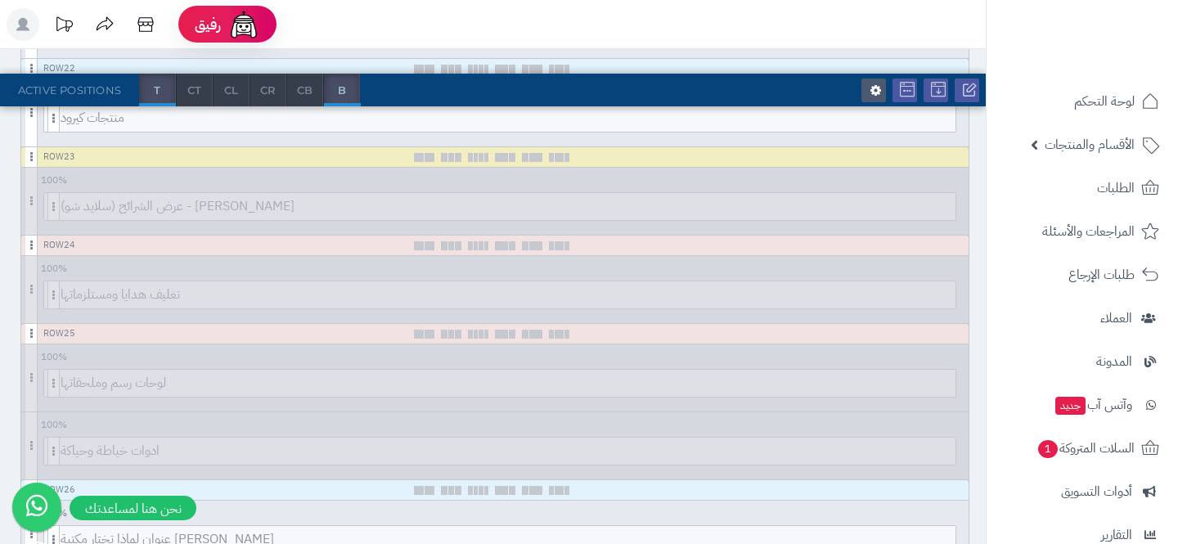
scroll to position [2230, 0]
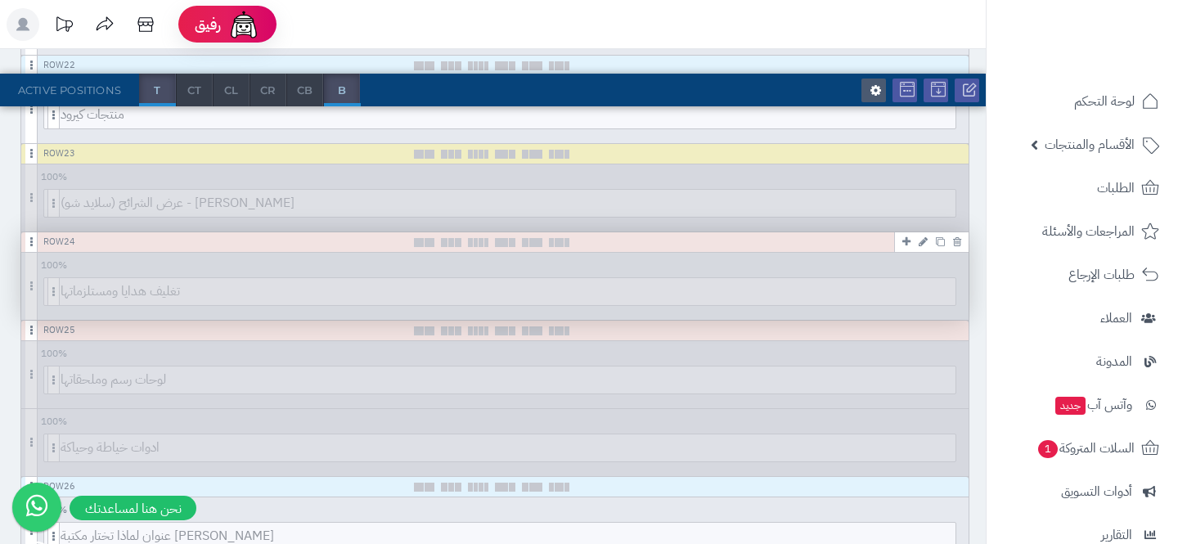
click at [924, 243] on icon at bounding box center [923, 241] width 9 height 11
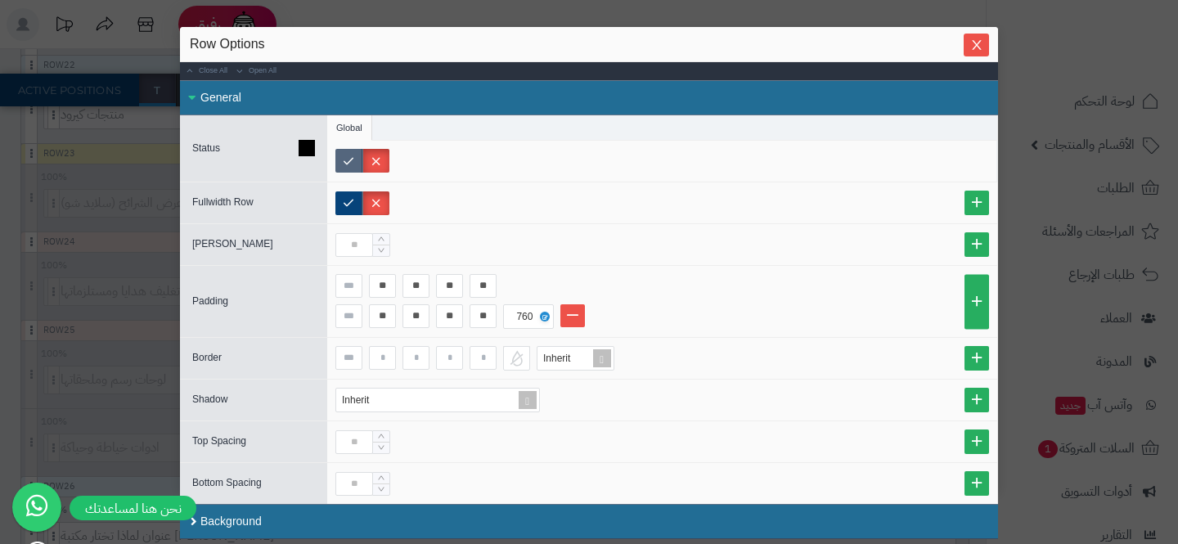
click at [348, 153] on label at bounding box center [348, 161] width 27 height 24
click at [981, 57] on div "Row Options" at bounding box center [589, 44] width 818 height 35
click at [981, 56] on button "Close" at bounding box center [976, 44] width 25 height 23
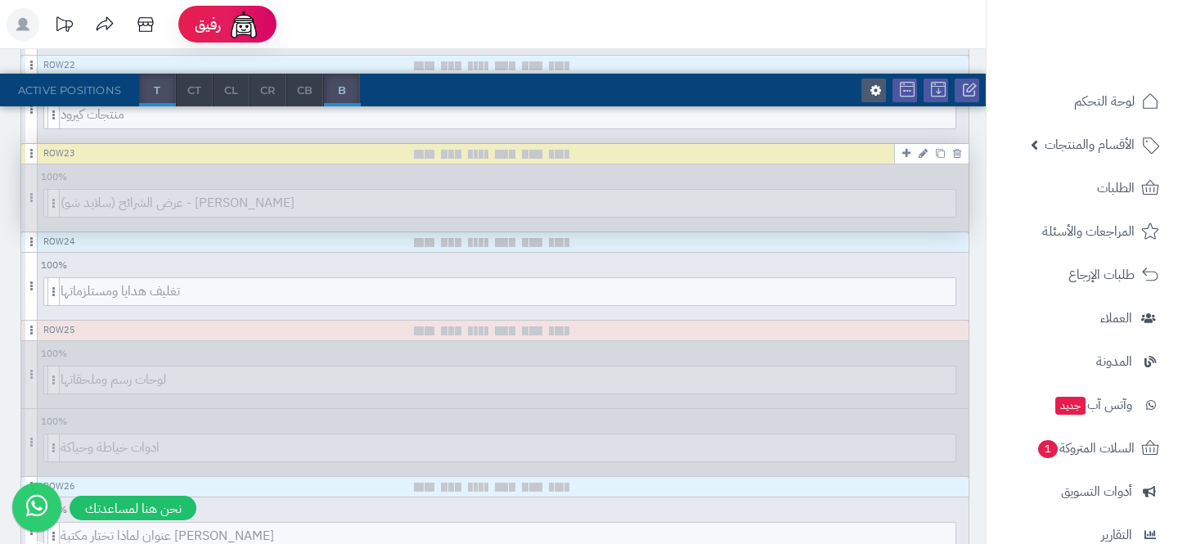
click at [918, 151] on link at bounding box center [923, 153] width 17 height 20
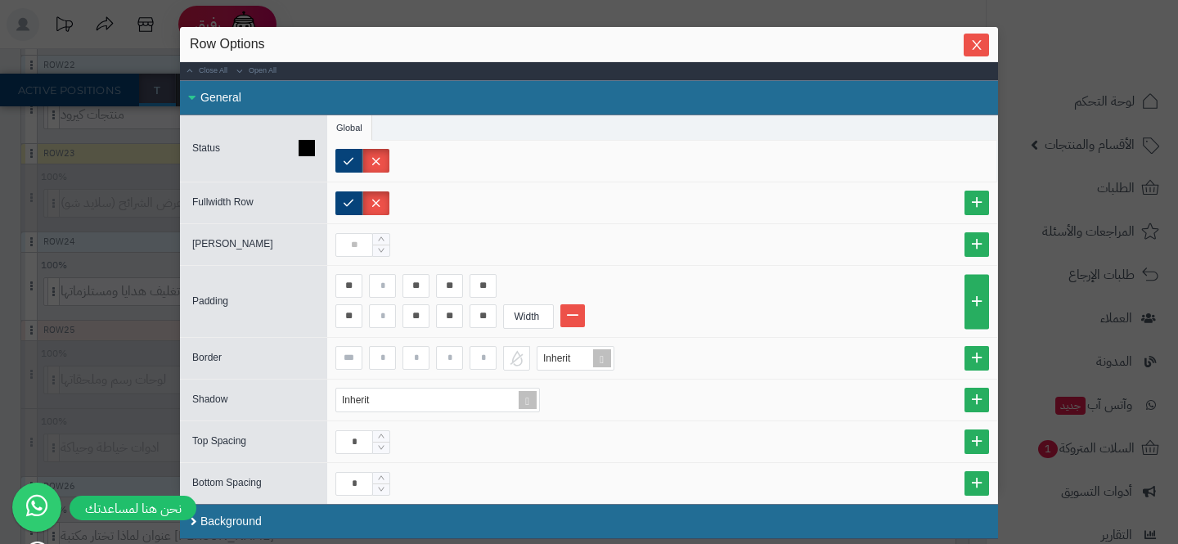
click at [332, 157] on div at bounding box center [662, 161] width 670 height 41
click at [342, 157] on label at bounding box center [348, 161] width 27 height 24
click at [972, 39] on icon "Close" at bounding box center [976, 44] width 13 height 13
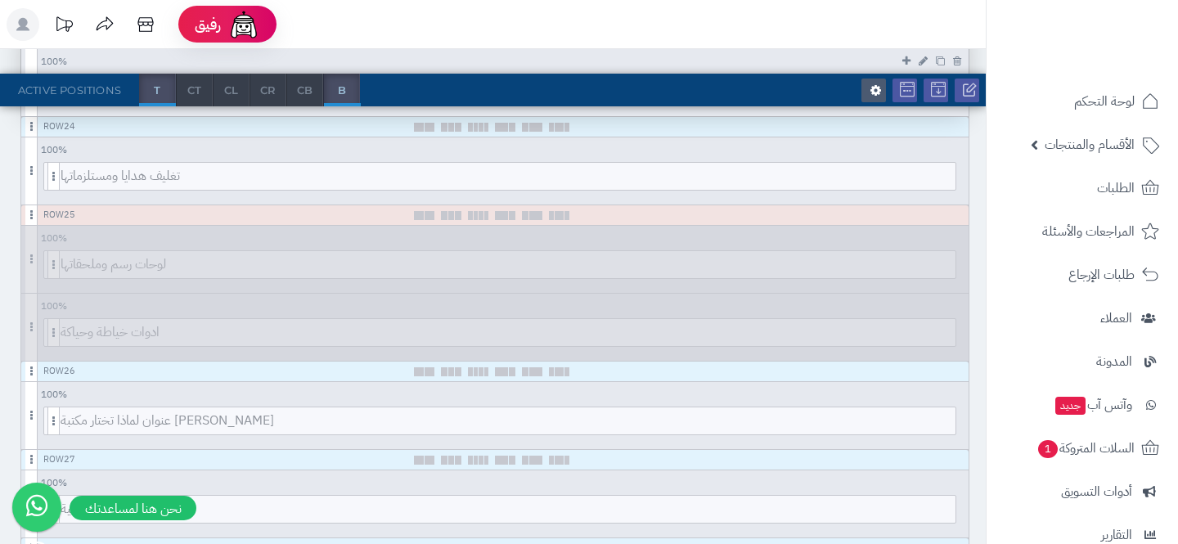
scroll to position [2347, 0]
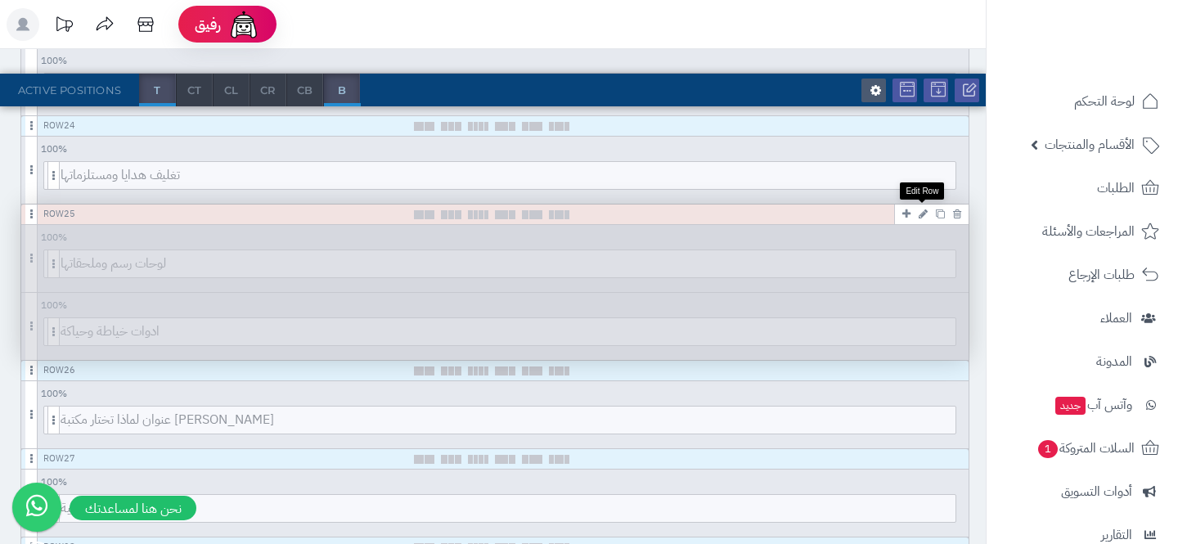
click at [922, 216] on icon at bounding box center [923, 214] width 9 height 11
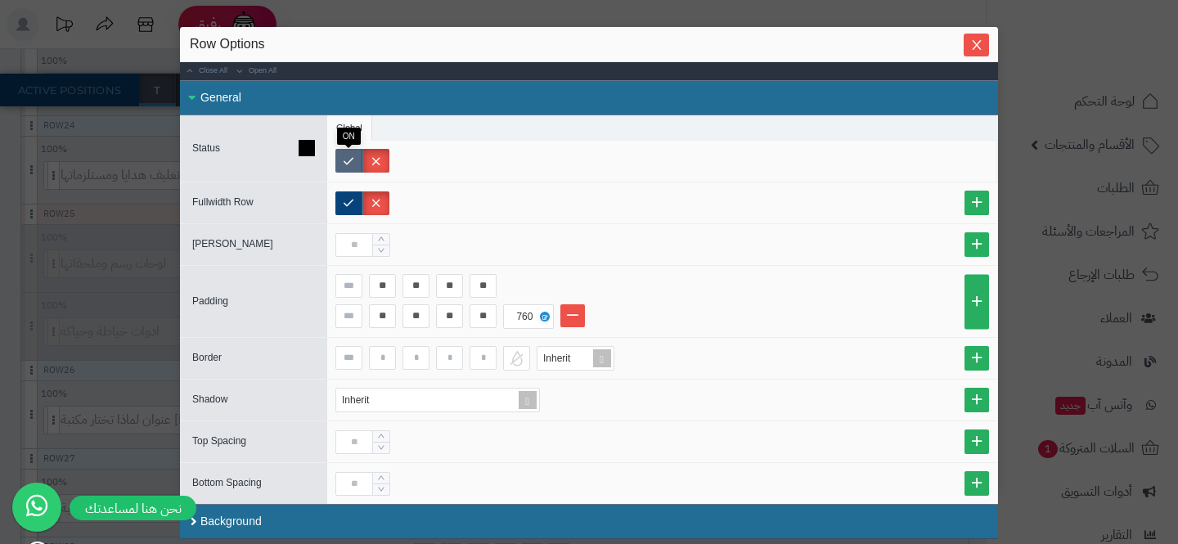
click at [350, 164] on label at bounding box center [348, 161] width 27 height 24
click at [979, 43] on icon "Close" at bounding box center [976, 44] width 13 height 13
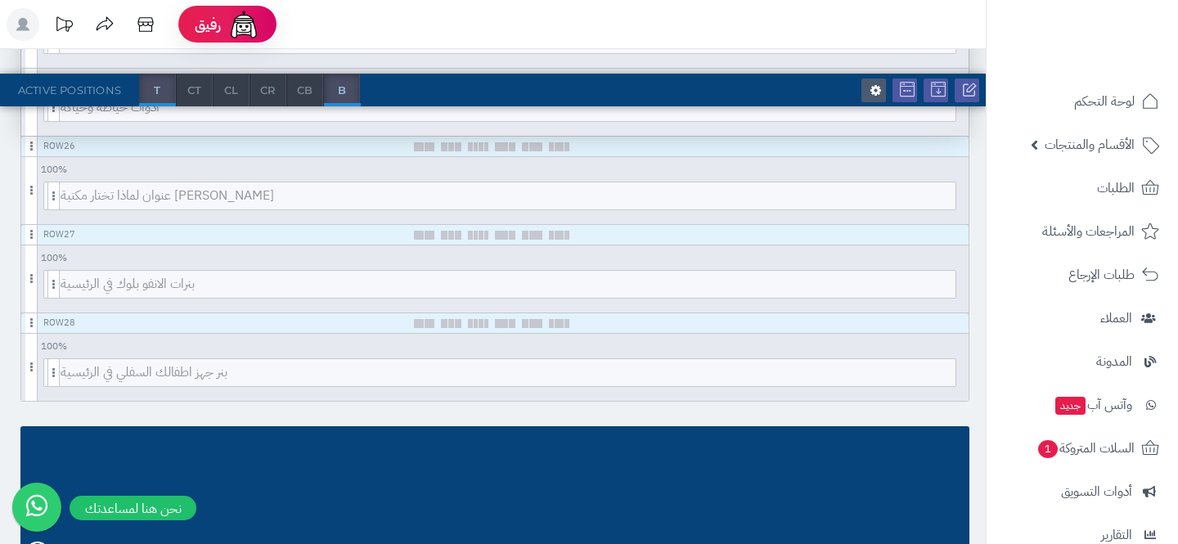
scroll to position [2542, 0]
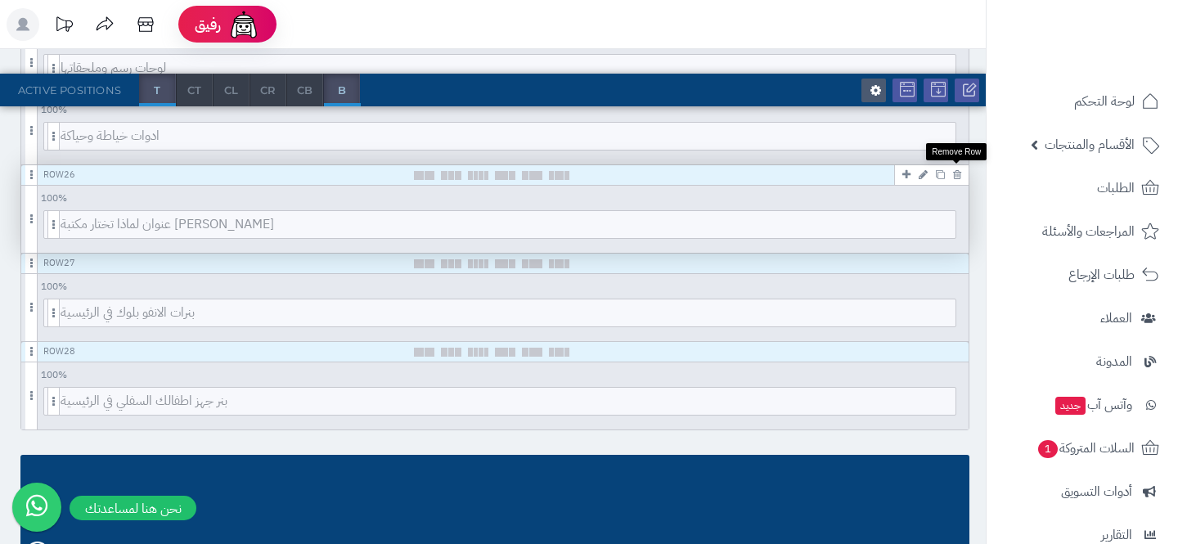
click at [955, 172] on icon at bounding box center [957, 174] width 8 height 11
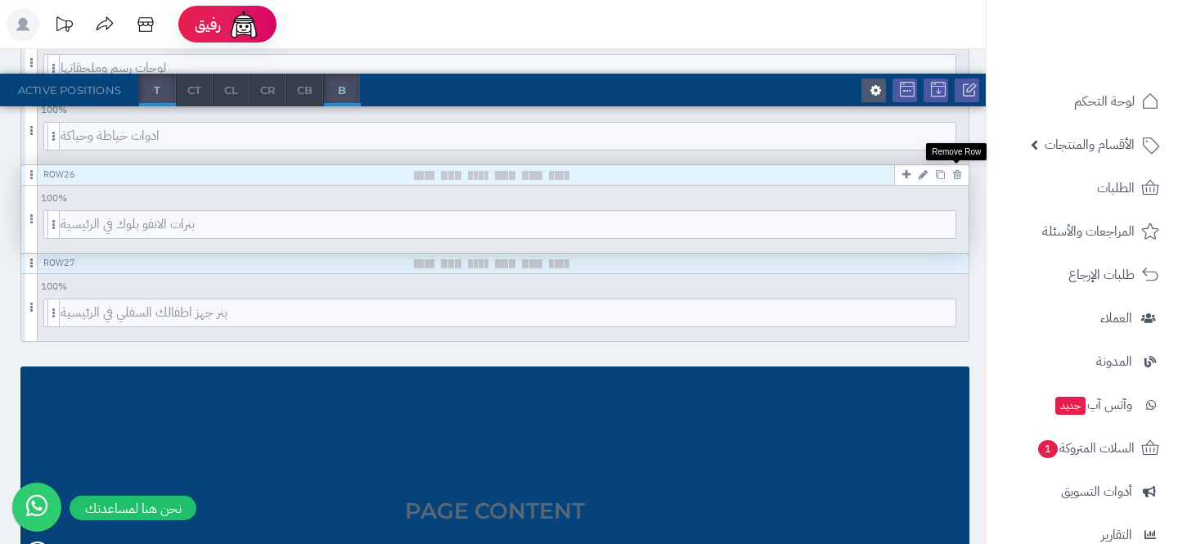
click at [955, 172] on icon at bounding box center [957, 174] width 8 height 11
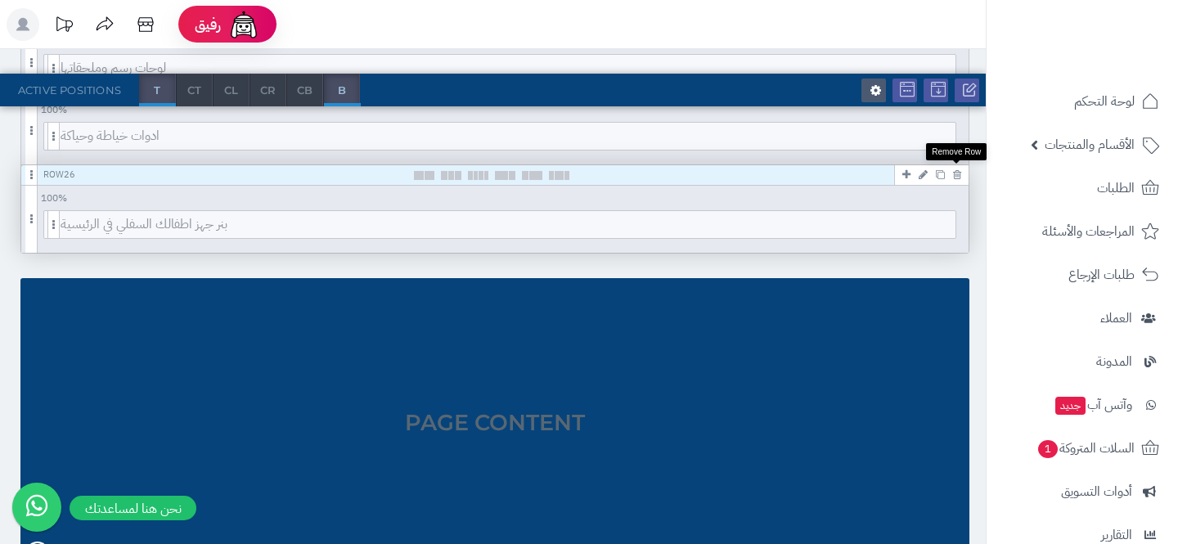
click at [955, 172] on icon at bounding box center [957, 174] width 8 height 11
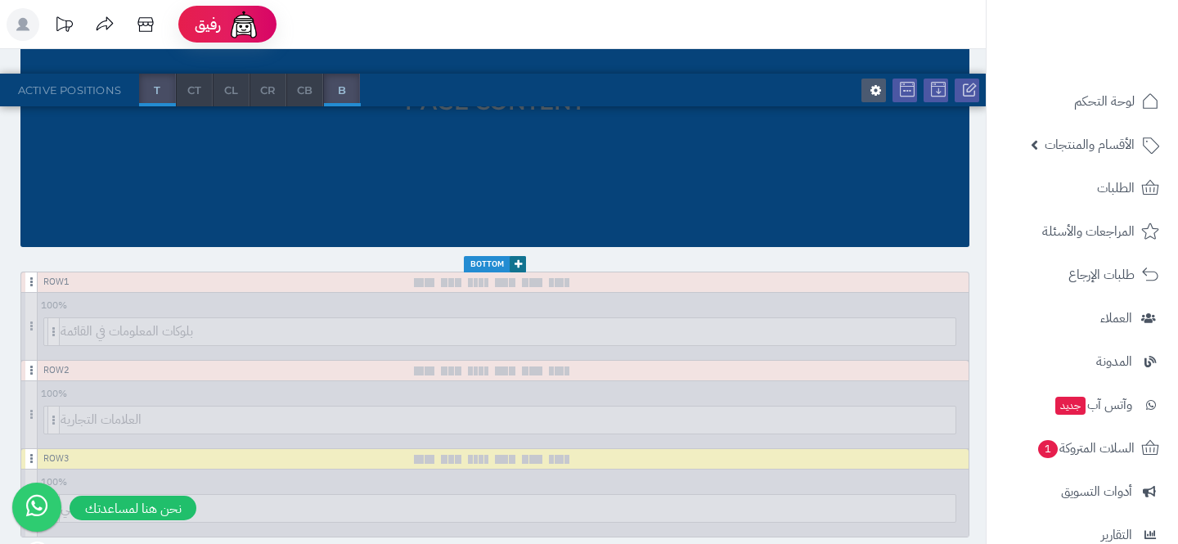
scroll to position [2956, 0]
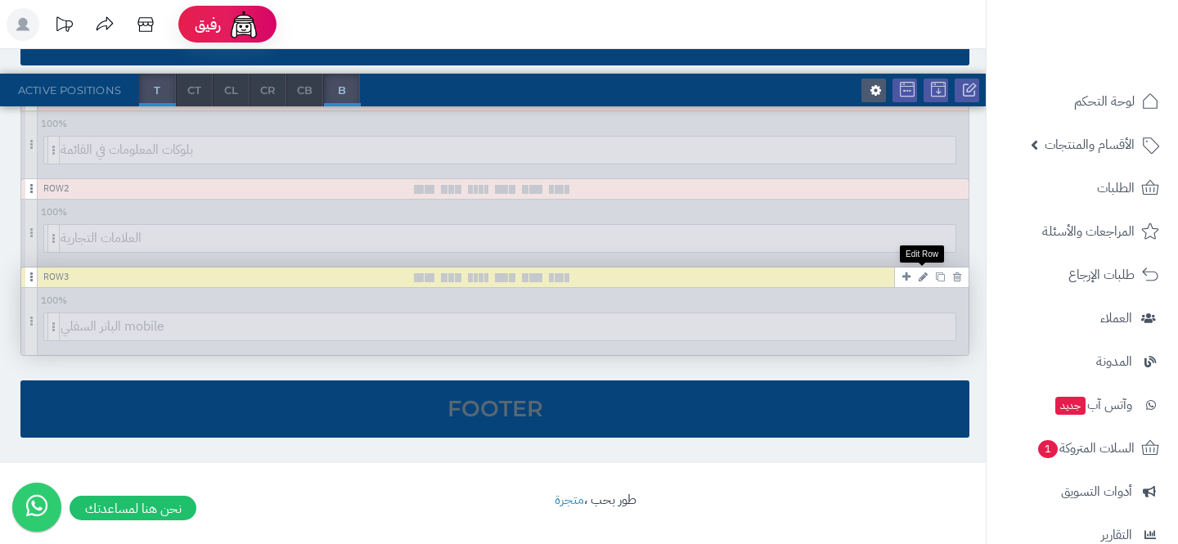
click at [922, 273] on icon at bounding box center [923, 277] width 9 height 11
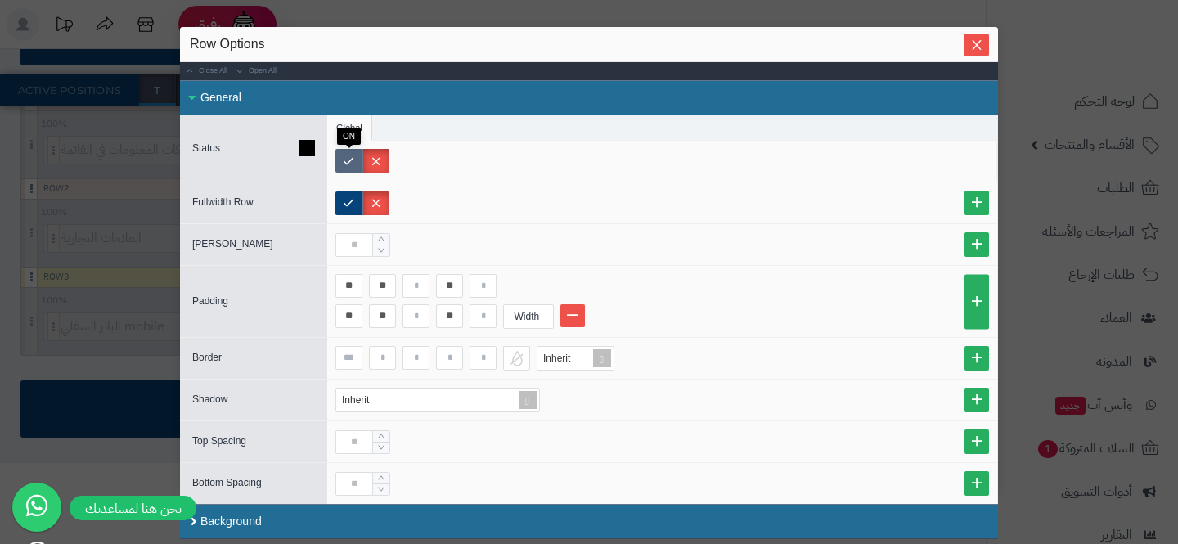
click at [351, 169] on label at bounding box center [348, 161] width 27 height 24
click at [970, 46] on icon "Close" at bounding box center [976, 44] width 13 height 13
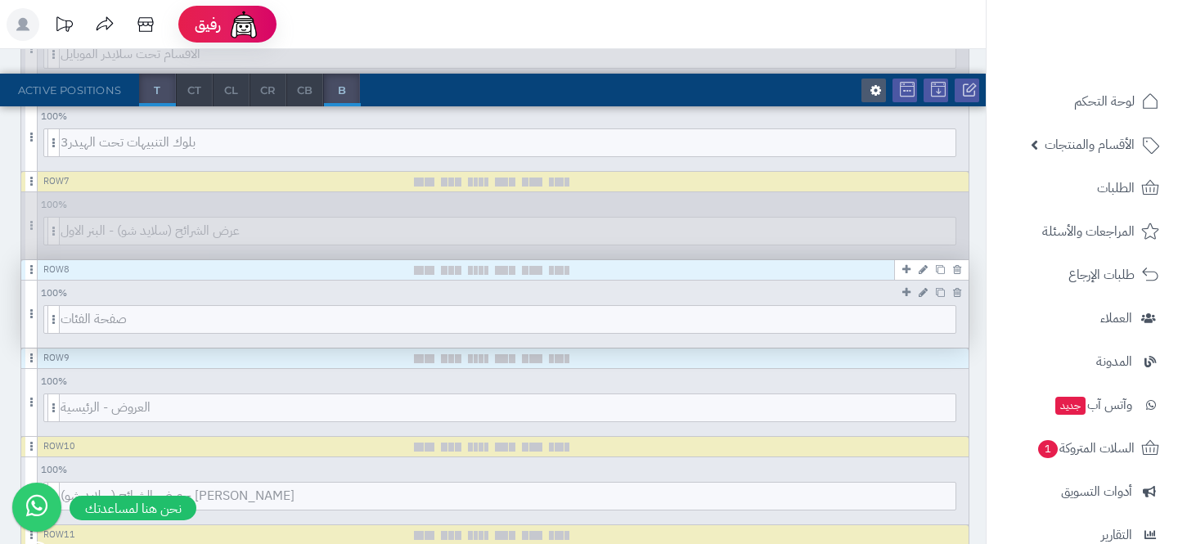
scroll to position [799, 0]
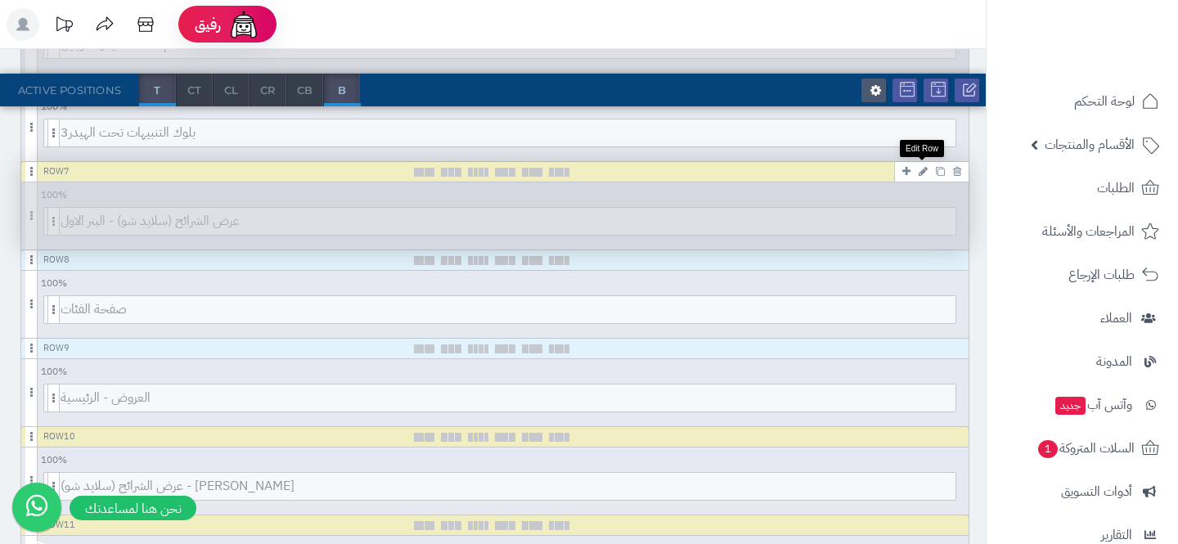
click at [920, 167] on icon at bounding box center [923, 171] width 9 height 11
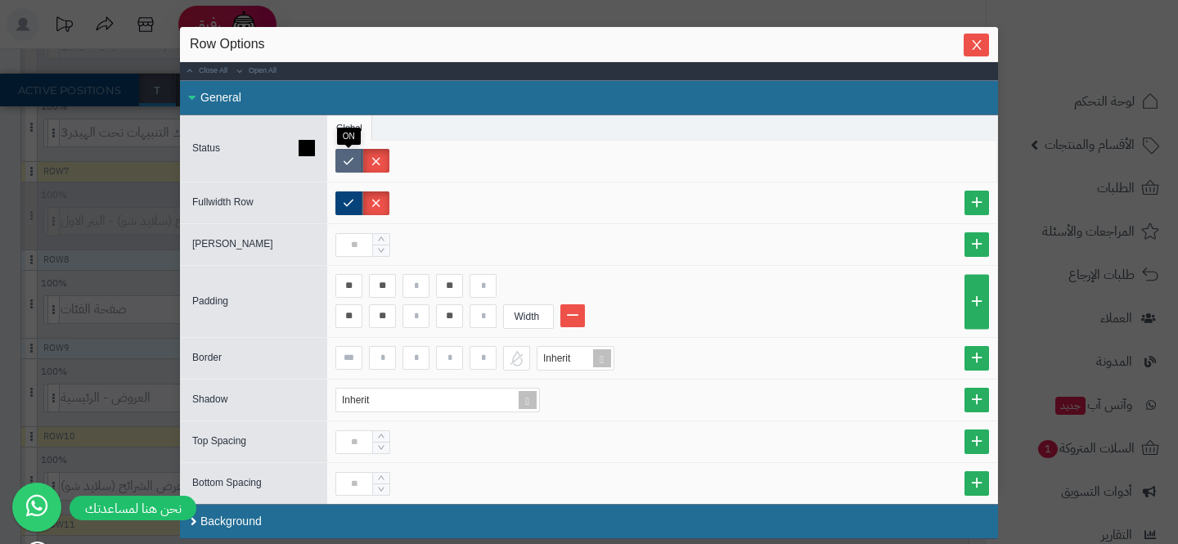
click at [340, 169] on label at bounding box center [348, 161] width 27 height 24
click at [92, 272] on div "sentinelStart Row Options Close All Open All General Status Global Device Custo…" at bounding box center [589, 272] width 1178 height 544
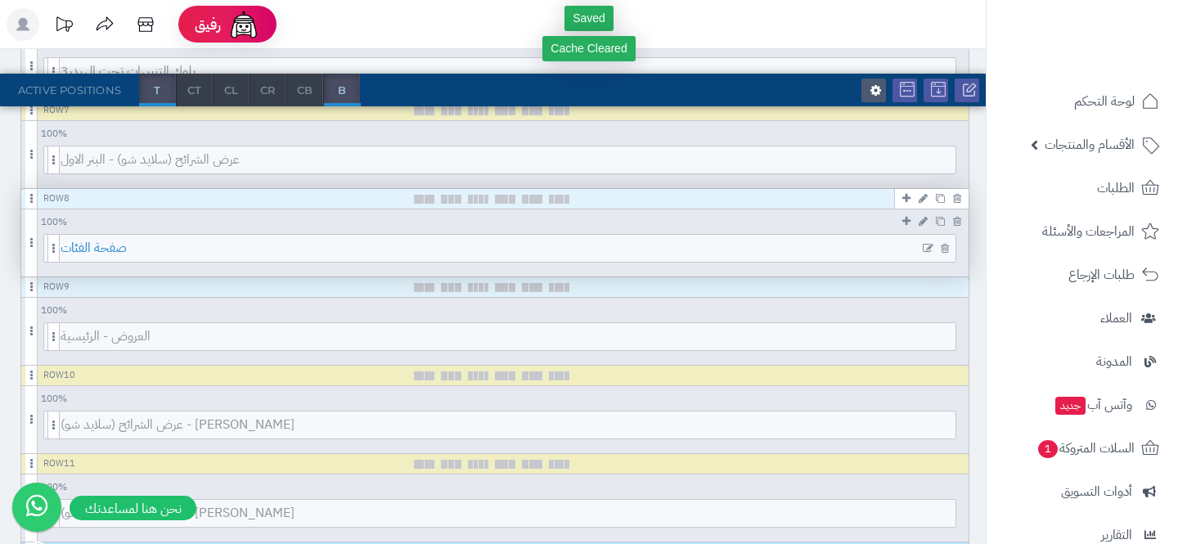
scroll to position [863, 0]
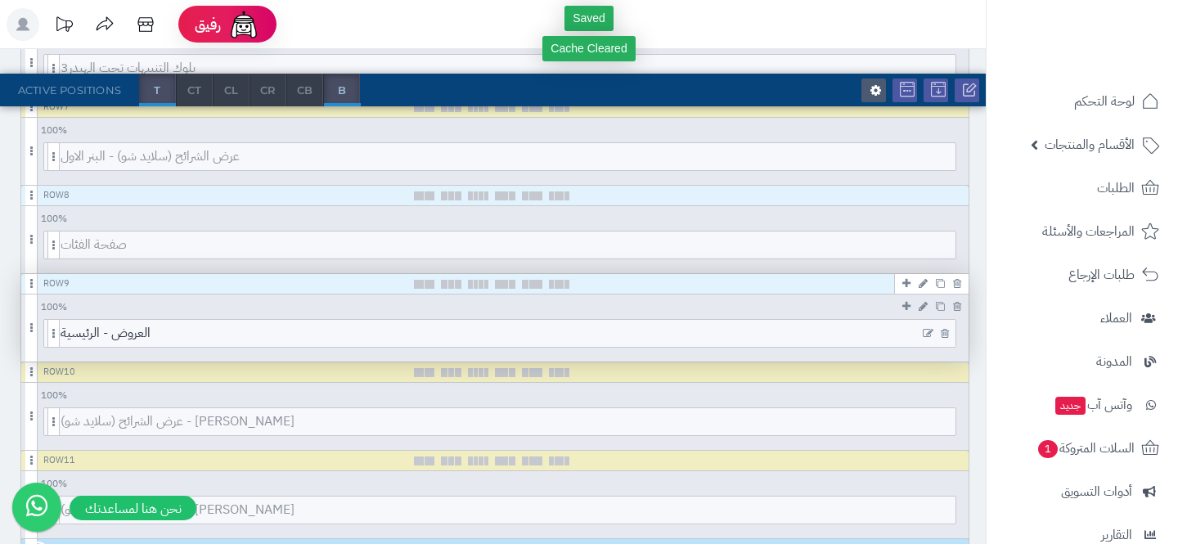
click at [927, 333] on icon at bounding box center [928, 333] width 11 height 11
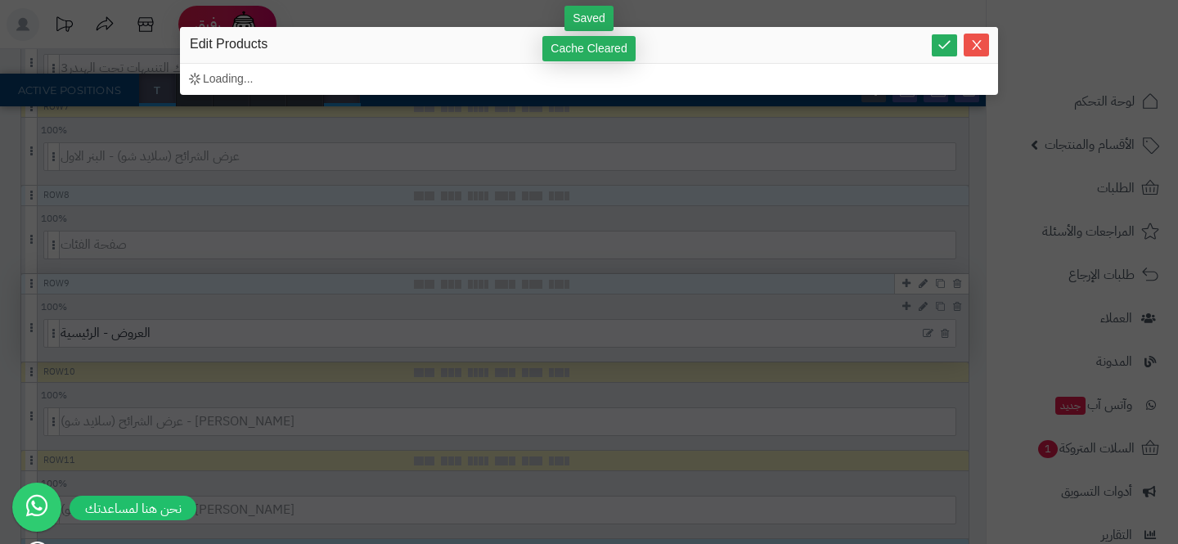
click at [927, 333] on div "sentinelStart Edit Products Loading... sentinelEnd" at bounding box center [589, 272] width 1178 height 544
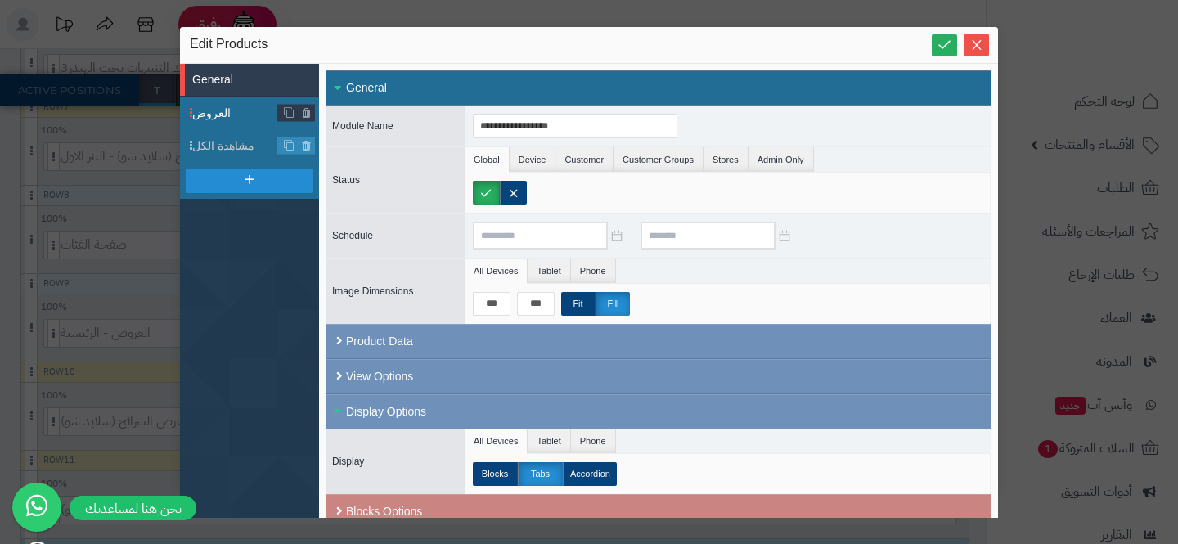
click at [223, 97] on li "العروض" at bounding box center [249, 113] width 139 height 33
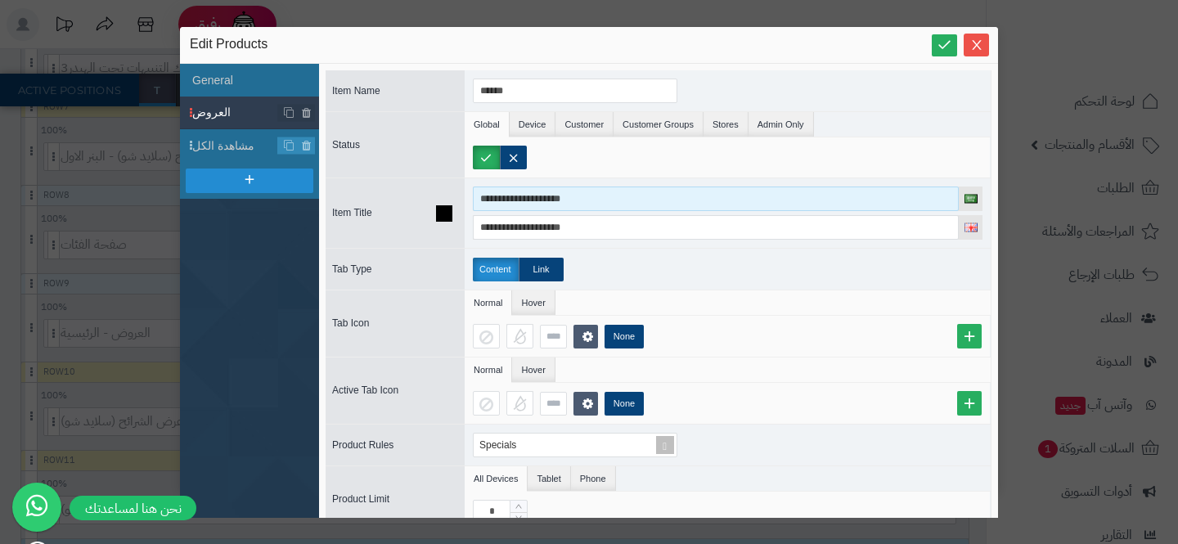
drag, startPoint x: 537, startPoint y: 199, endPoint x: 425, endPoint y: 199, distance: 111.3
click at [425, 199] on div "**********" at bounding box center [659, 213] width 666 height 70
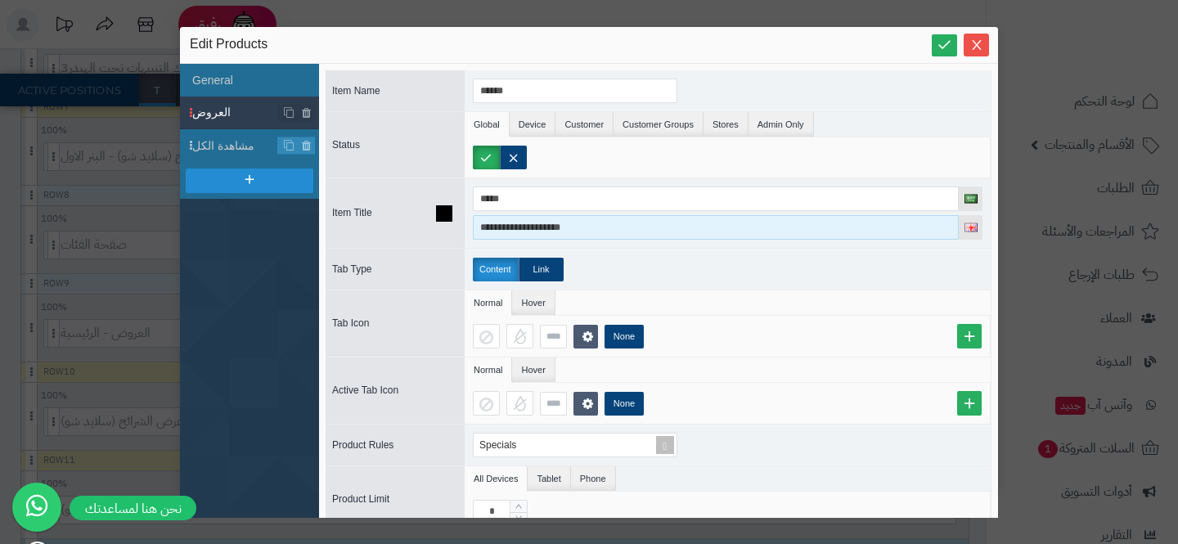
type input "****"
drag, startPoint x: 541, startPoint y: 227, endPoint x: 425, endPoint y: 227, distance: 116.2
click at [425, 227] on div "**********" at bounding box center [659, 213] width 666 height 70
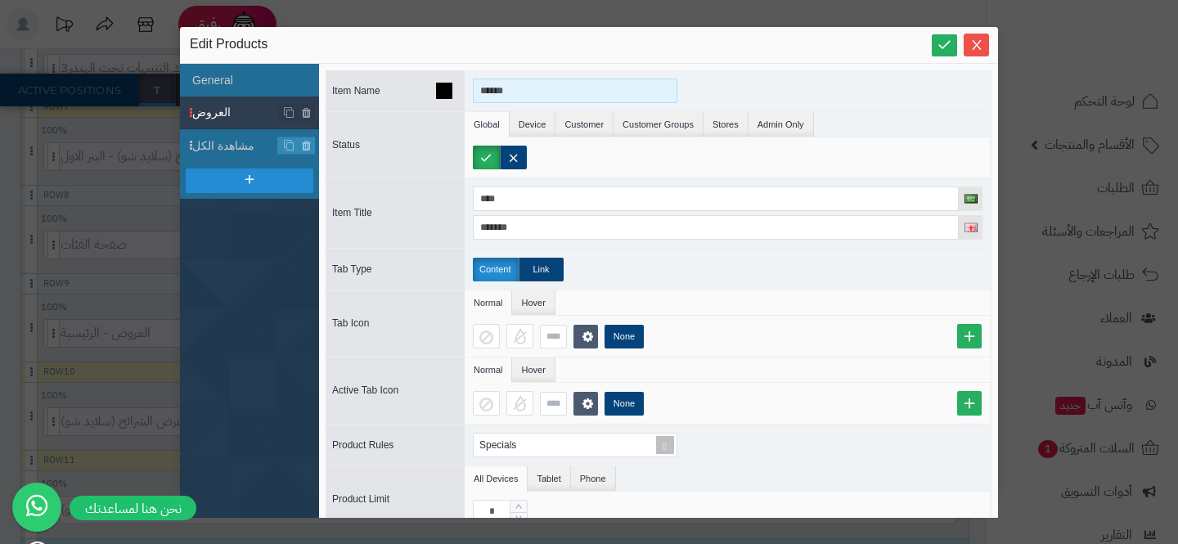
type input "******"
click at [488, 96] on input "******" at bounding box center [575, 91] width 205 height 25
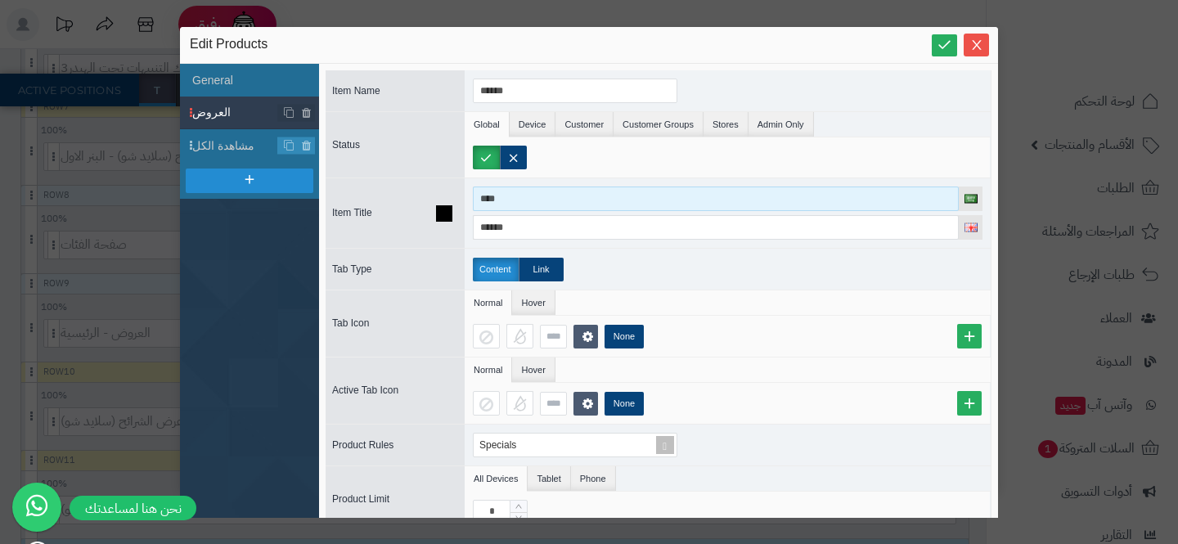
click at [511, 189] on input "****" at bounding box center [716, 199] width 486 height 25
paste input "**"
type input "******"
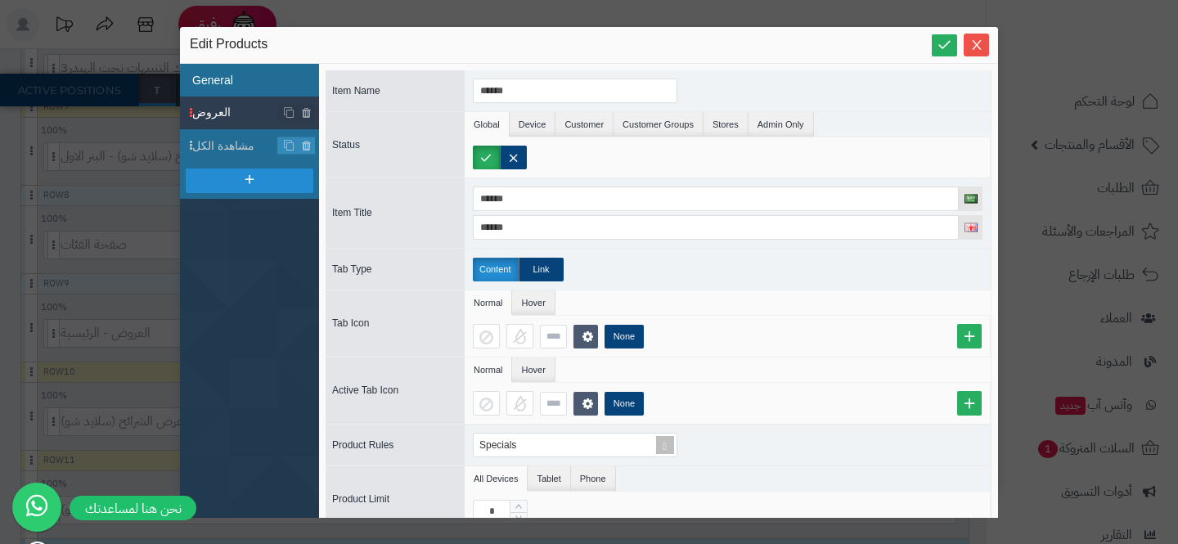
click at [281, 80] on li "General" at bounding box center [249, 80] width 139 height 33
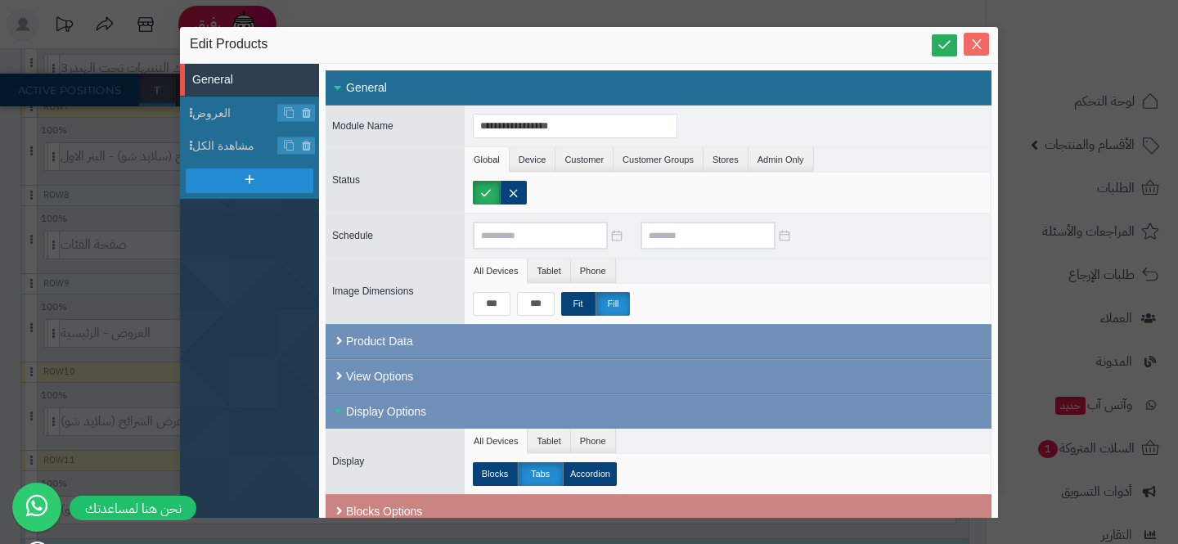
click at [975, 34] on button "Close" at bounding box center [976, 44] width 25 height 23
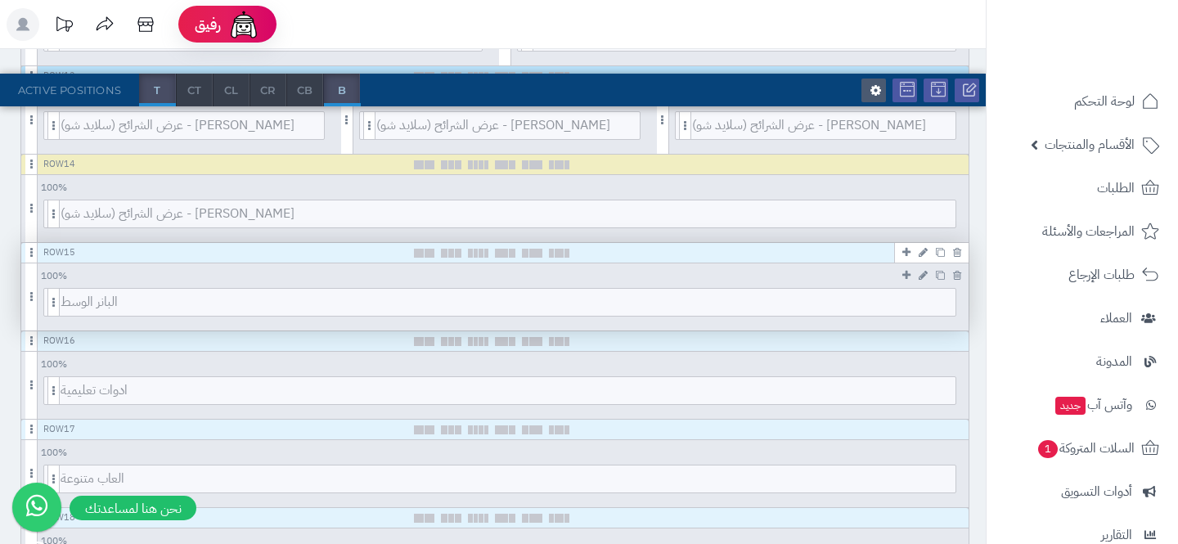
scroll to position [1427, 0]
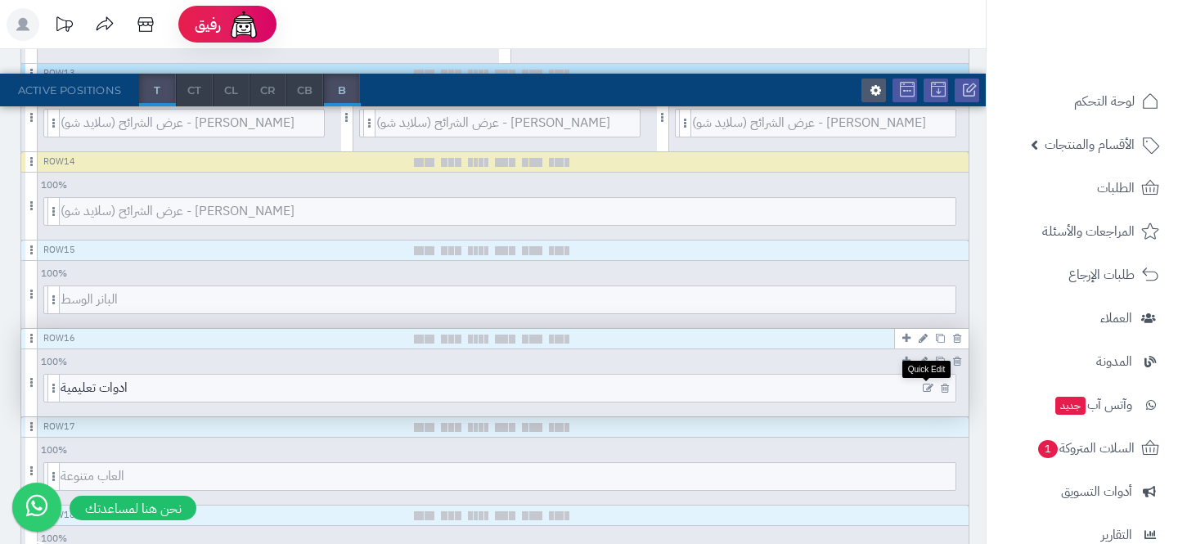
click at [926, 390] on icon at bounding box center [928, 388] width 11 height 11
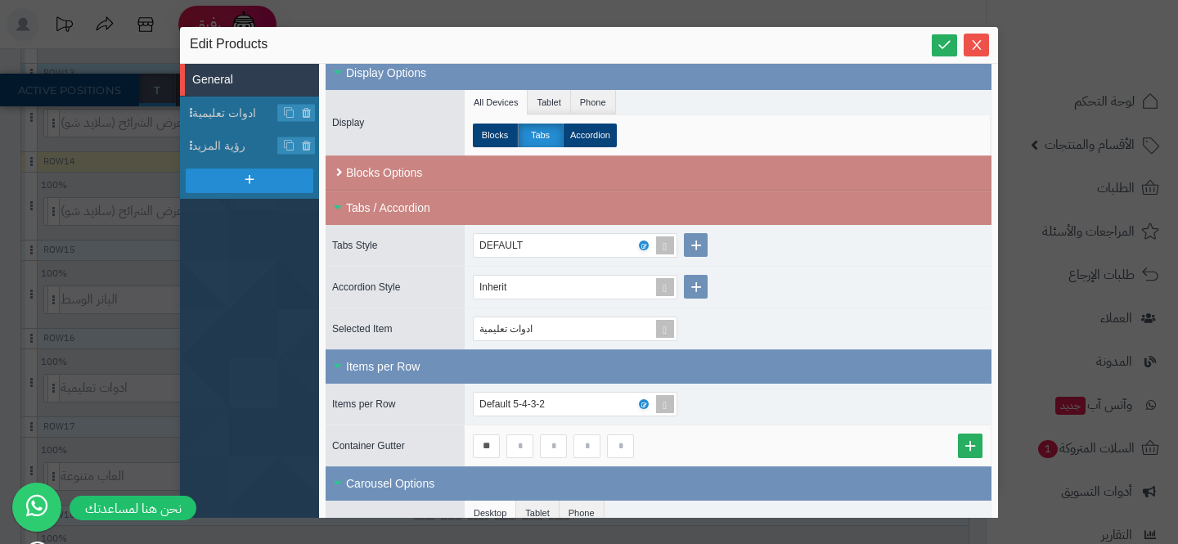
scroll to position [547, 0]
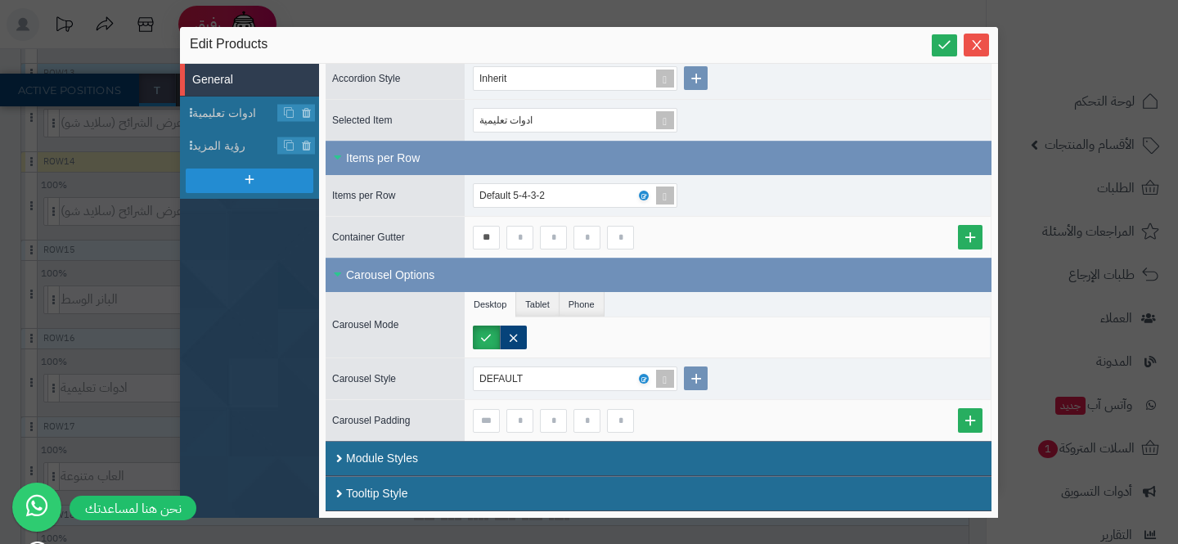
click at [136, 307] on div "**********" at bounding box center [589, 272] width 1178 height 544
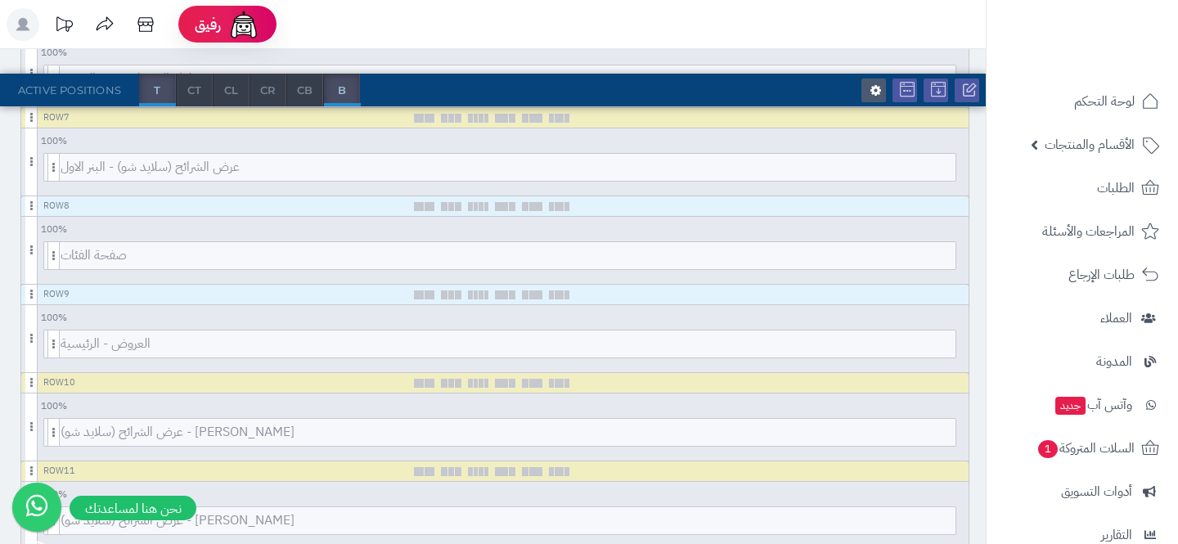
scroll to position [851, 0]
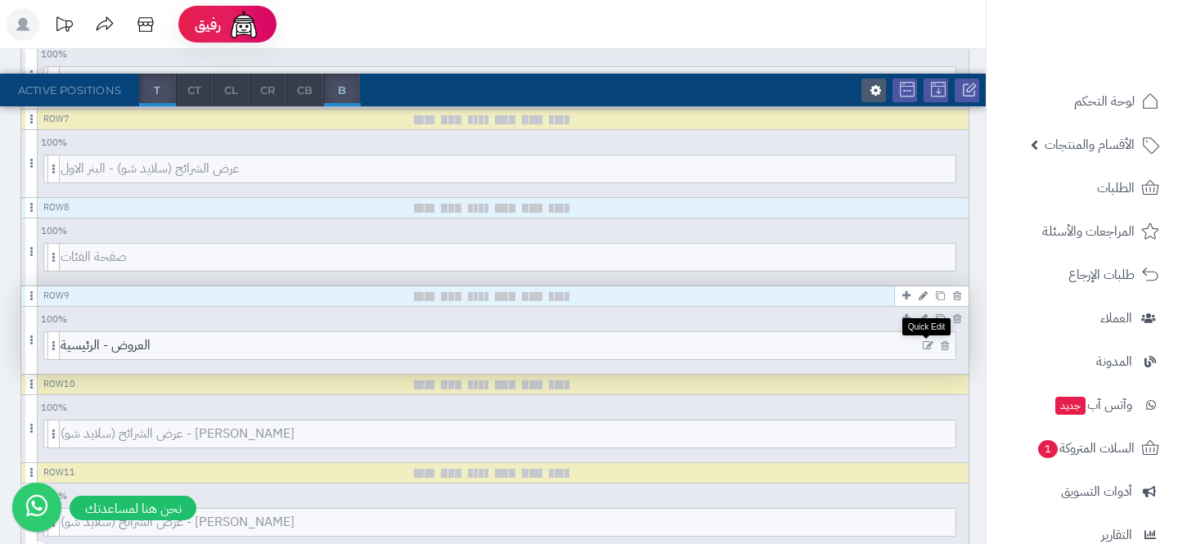
click at [925, 344] on icon at bounding box center [928, 345] width 11 height 11
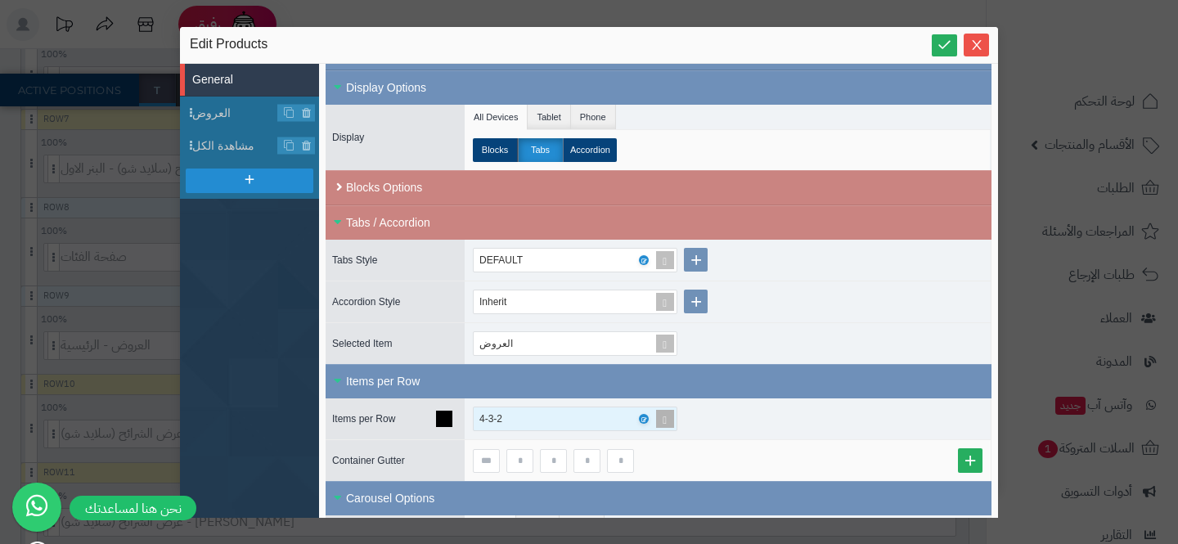
scroll to position [902, 0]
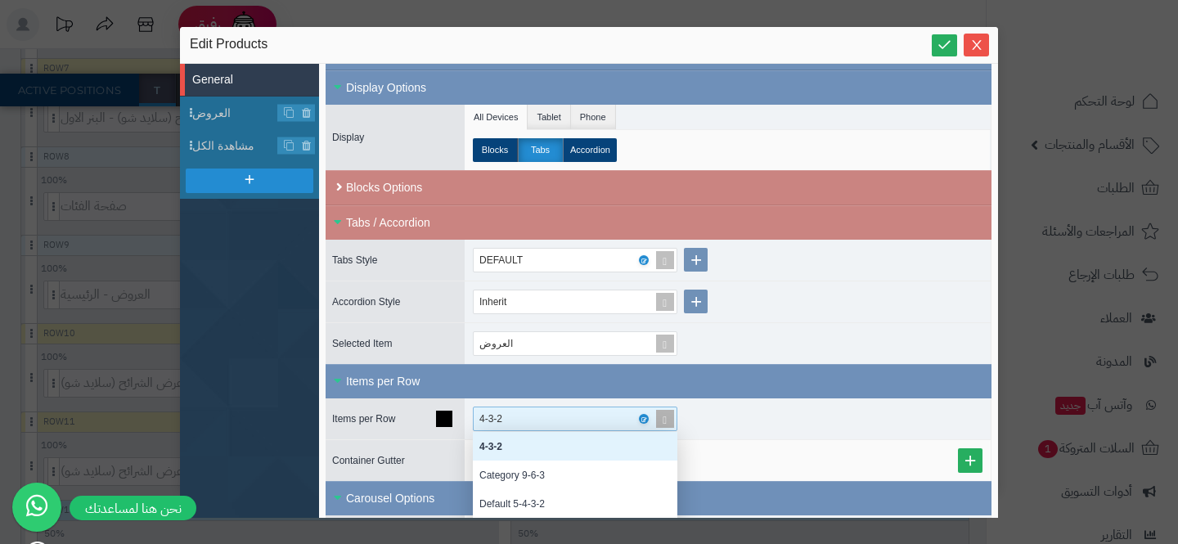
click at [659, 421] on span at bounding box center [665, 418] width 23 height 23
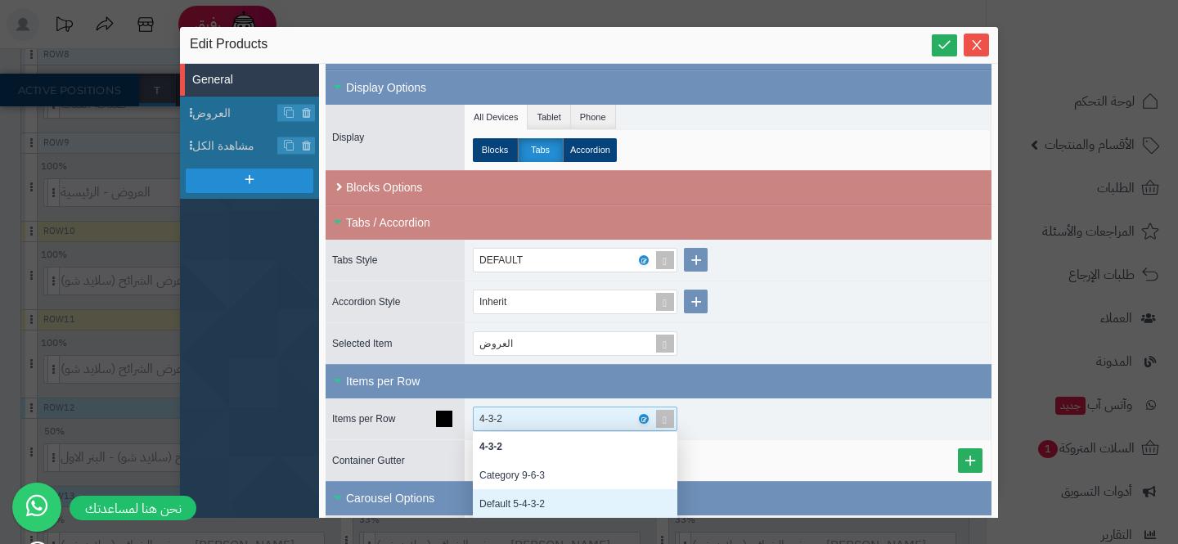
scroll to position [1056, 0]
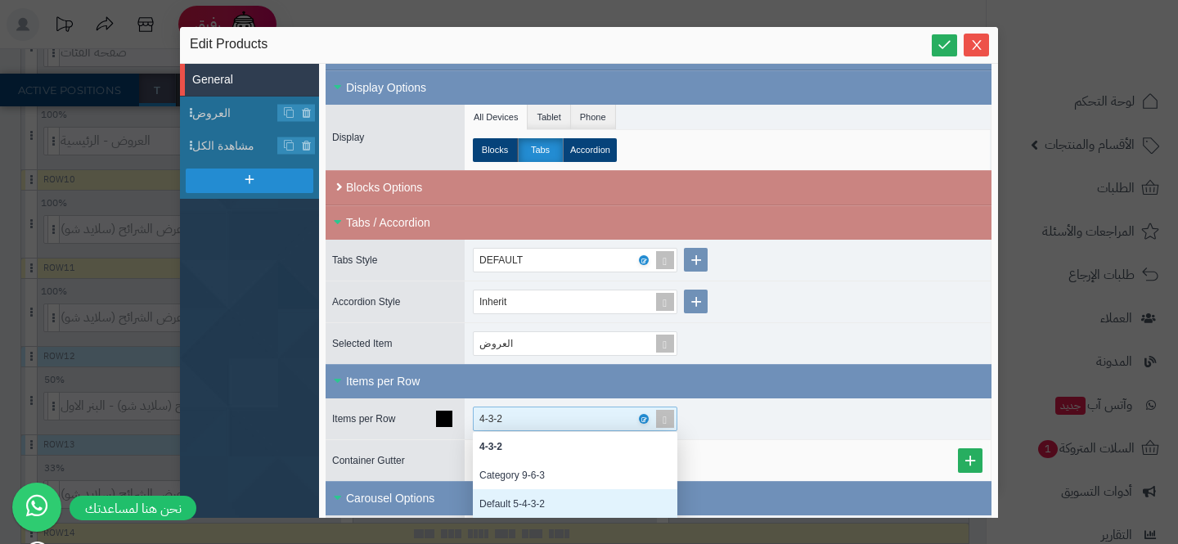
click at [581, 491] on div "Default 5-4-3-2" at bounding box center [575, 503] width 205 height 29
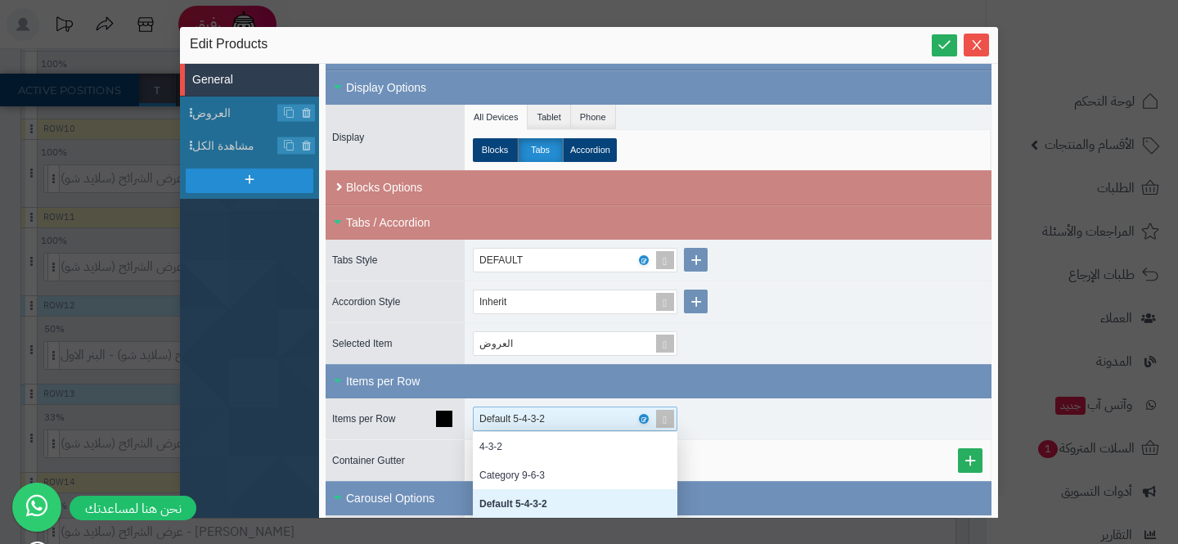
scroll to position [164, 205]
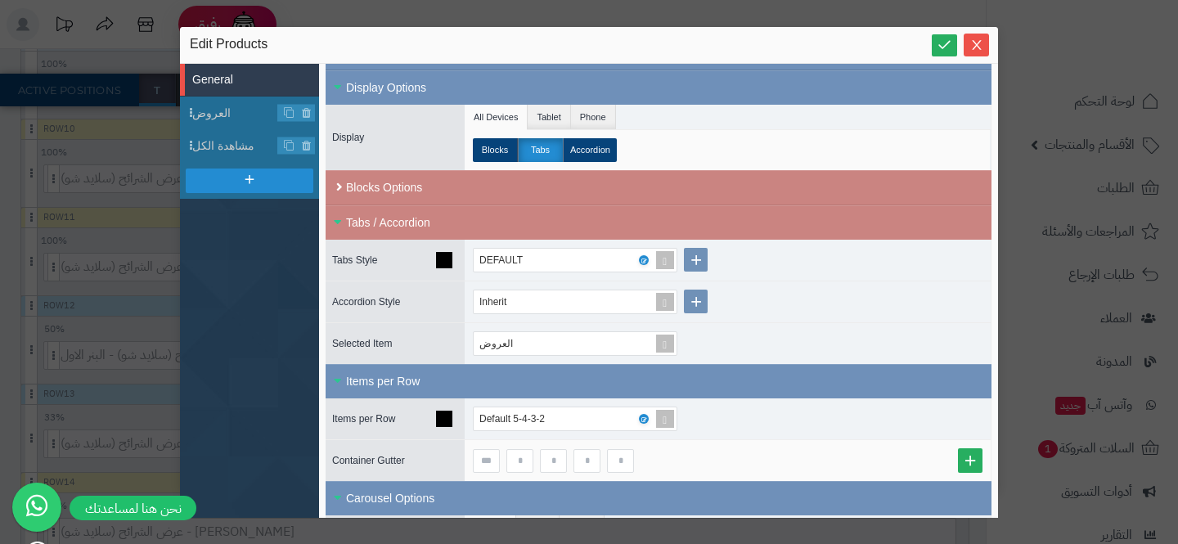
click at [778, 272] on div "DEFAULT" at bounding box center [728, 260] width 526 height 41
click at [978, 48] on icon "Close" at bounding box center [976, 44] width 13 height 13
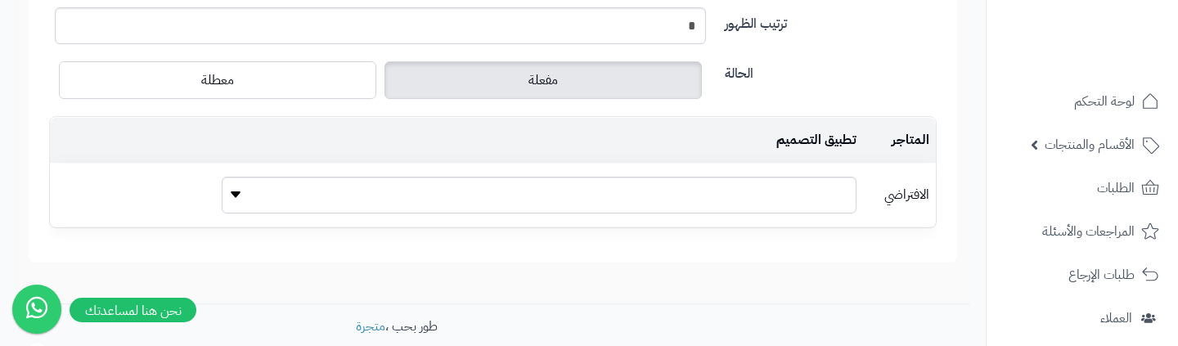
scroll to position [853, 0]
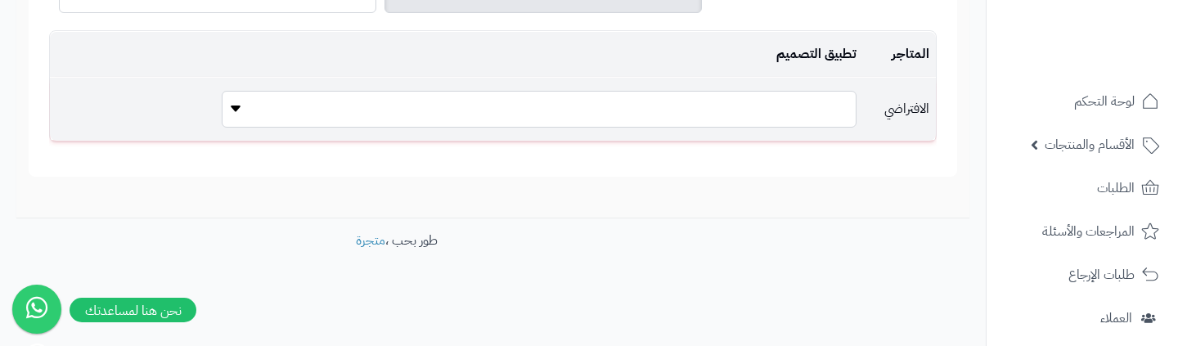
click at [597, 115] on select "**********" at bounding box center [539, 109] width 635 height 37
select select "**"
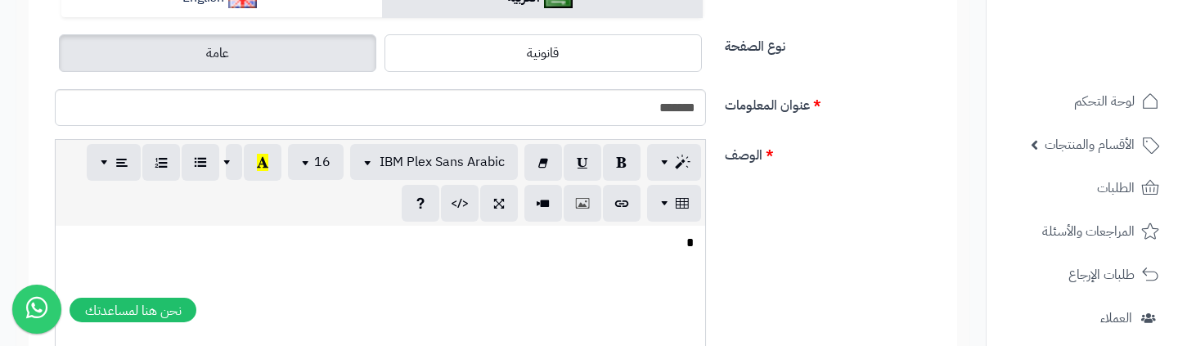
scroll to position [0, 0]
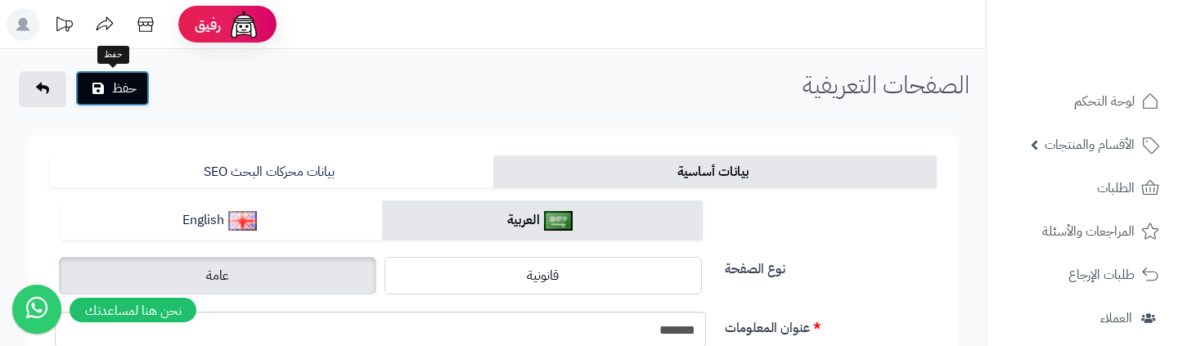
click at [108, 95] on button "حفظ" at bounding box center [112, 88] width 74 height 36
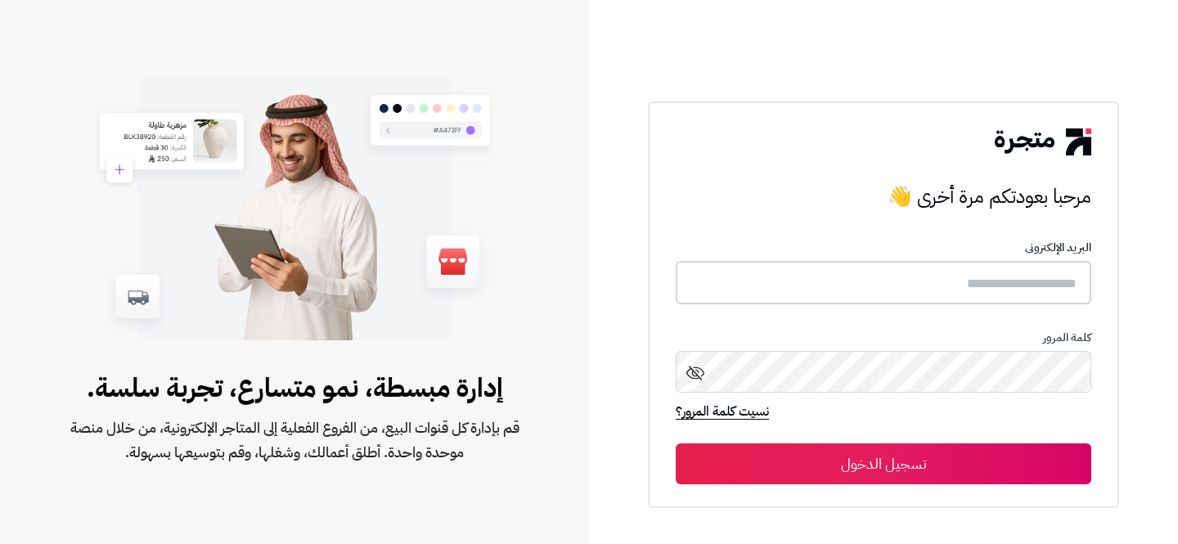
type input "**********"
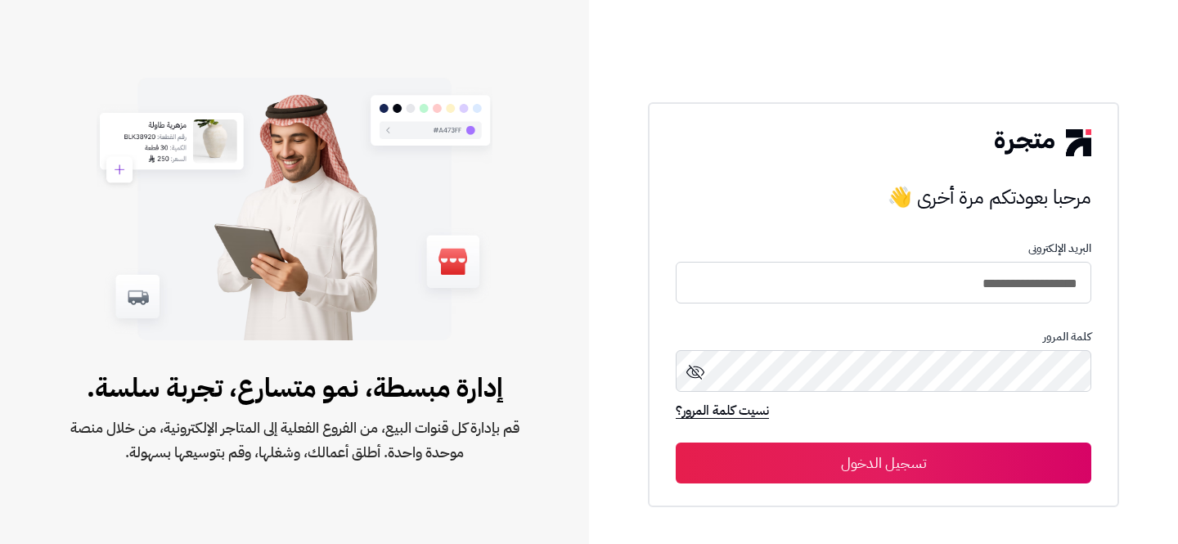
click at [934, 463] on button "تسجيل الدخول" at bounding box center [884, 463] width 416 height 41
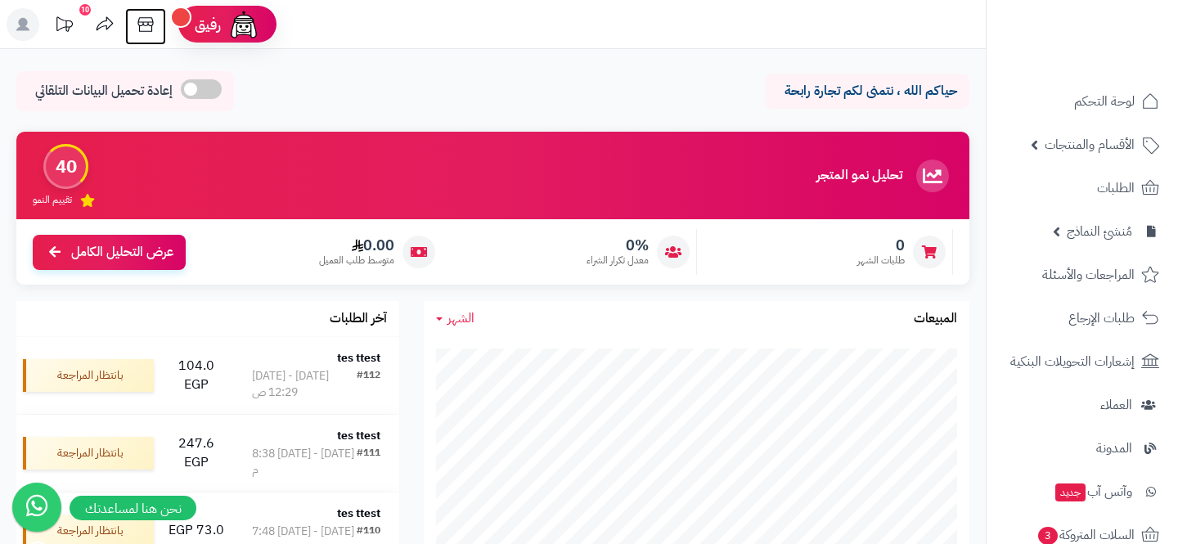
click at [145, 29] on icon at bounding box center [145, 24] width 33 height 33
